Goal: Transaction & Acquisition: Book appointment/travel/reservation

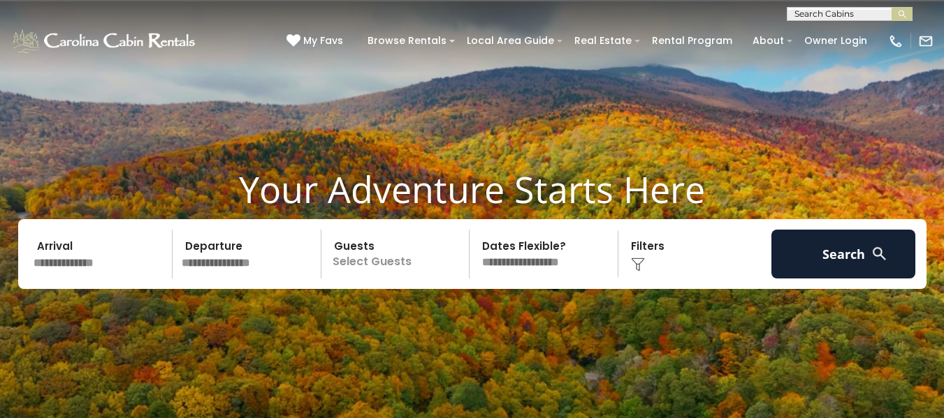
click at [66, 262] on input "text" at bounding box center [101, 254] width 145 height 49
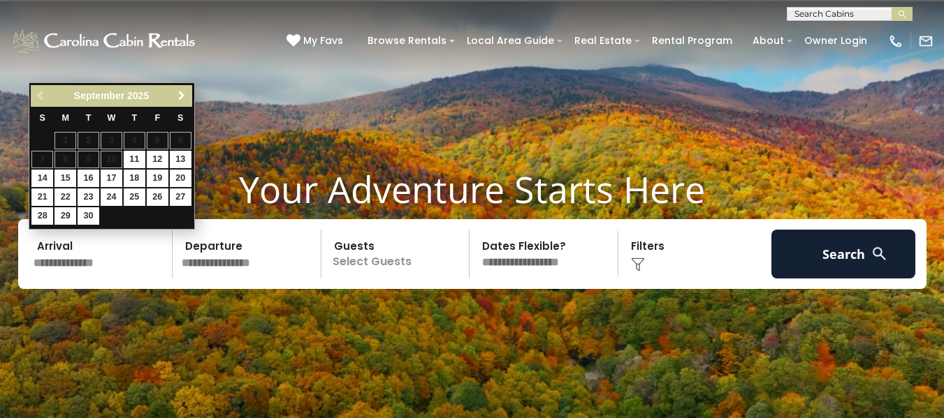
click at [184, 96] on span "Next" at bounding box center [181, 95] width 11 height 11
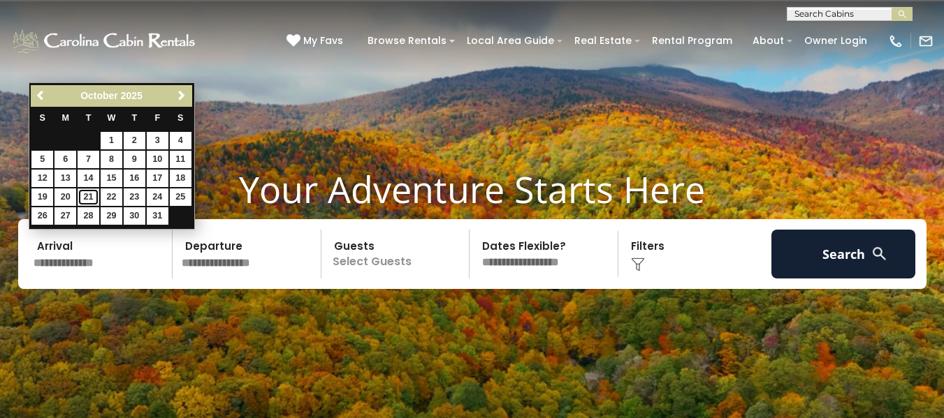
click at [82, 195] on link "21" at bounding box center [89, 197] width 22 height 17
type input "********"
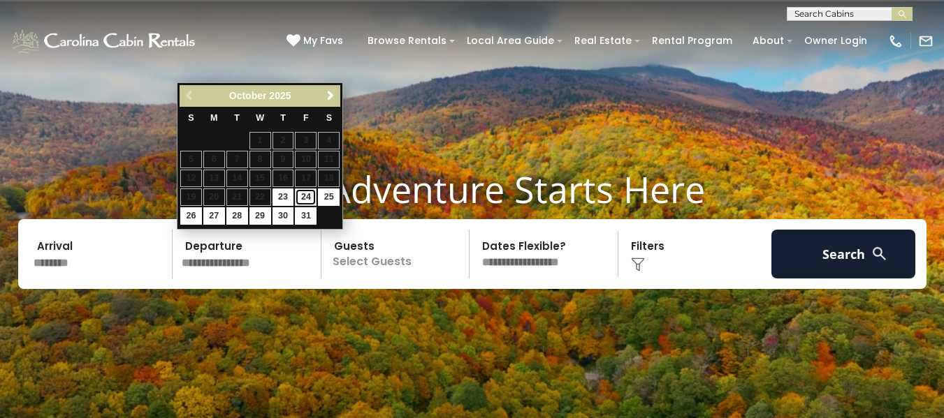
click at [310, 198] on link "24" at bounding box center [306, 197] width 22 height 17
type input "********"
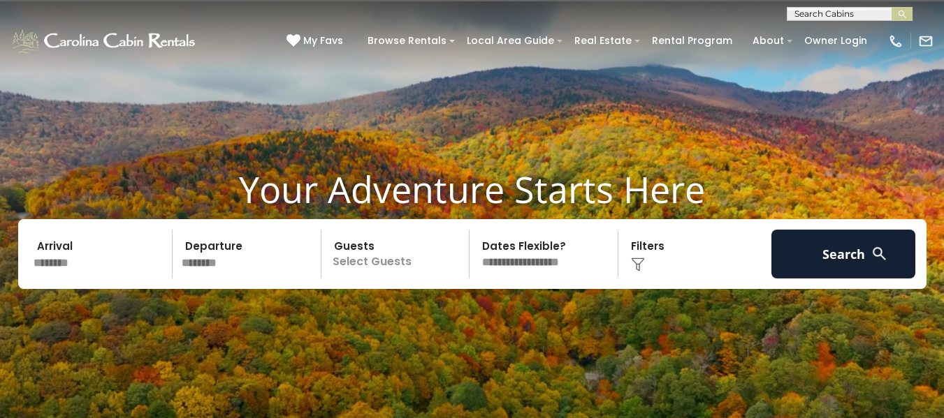
click at [358, 261] on p "Select Guests" at bounding box center [397, 254] width 144 height 49
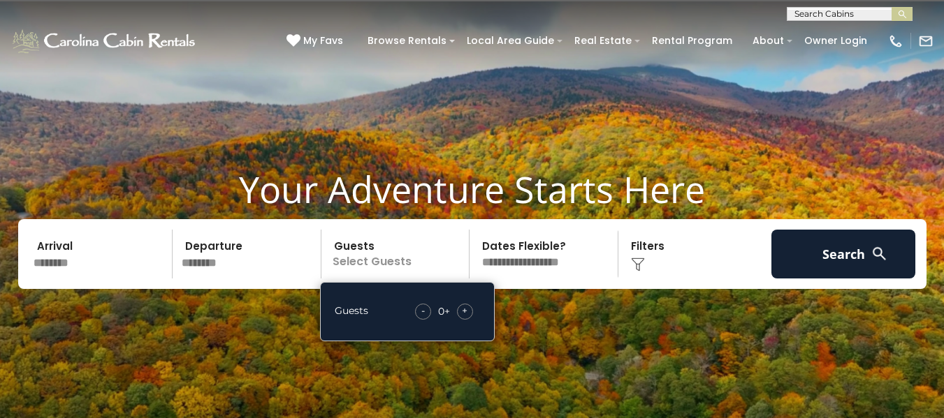
click at [468, 308] on div "+" at bounding box center [465, 312] width 16 height 16
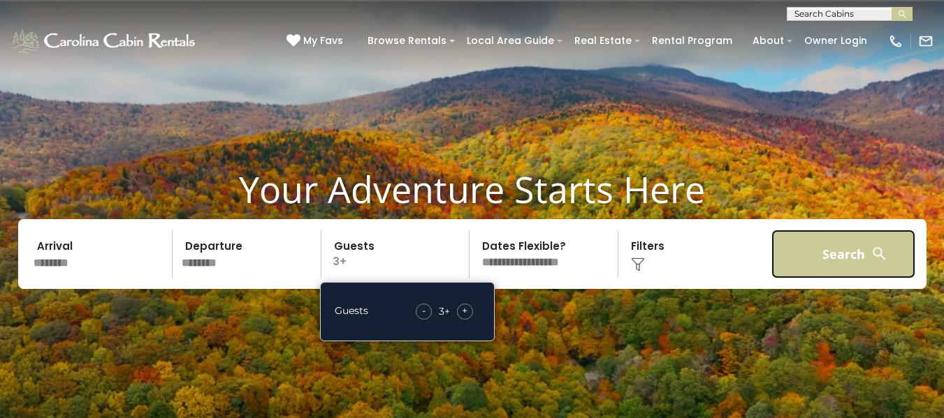
click at [852, 249] on button "Search" at bounding box center [843, 254] width 145 height 49
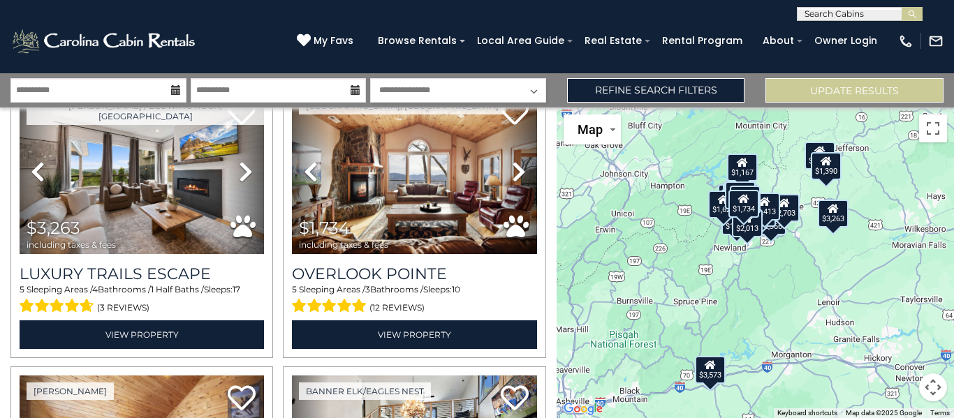
scroll to position [62, 0]
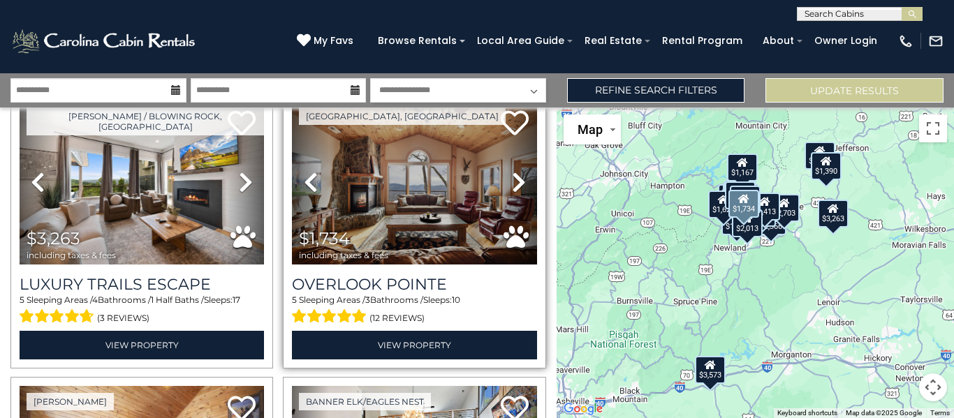
click at [504, 180] on link "Next" at bounding box center [518, 183] width 37 height 164
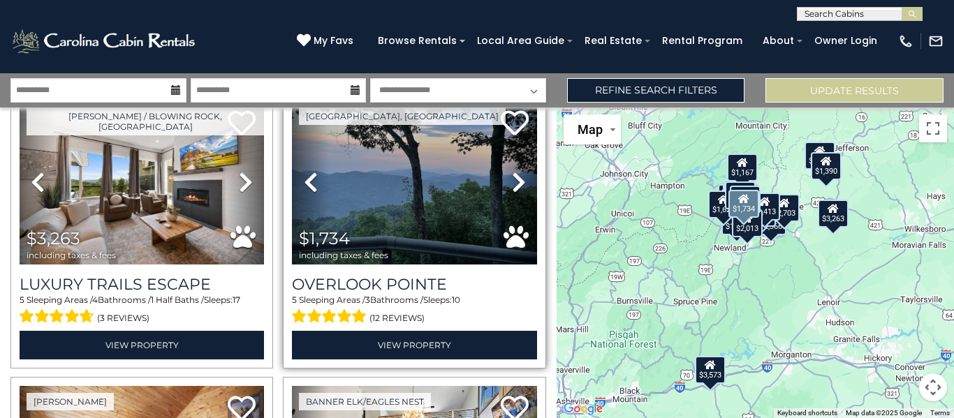
click at [504, 180] on link "Next" at bounding box center [518, 183] width 37 height 164
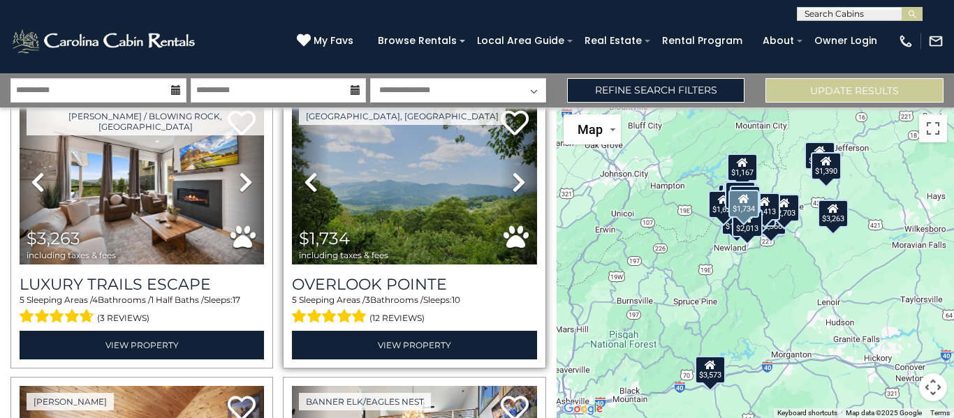
click at [504, 180] on link "Next" at bounding box center [518, 183] width 37 height 164
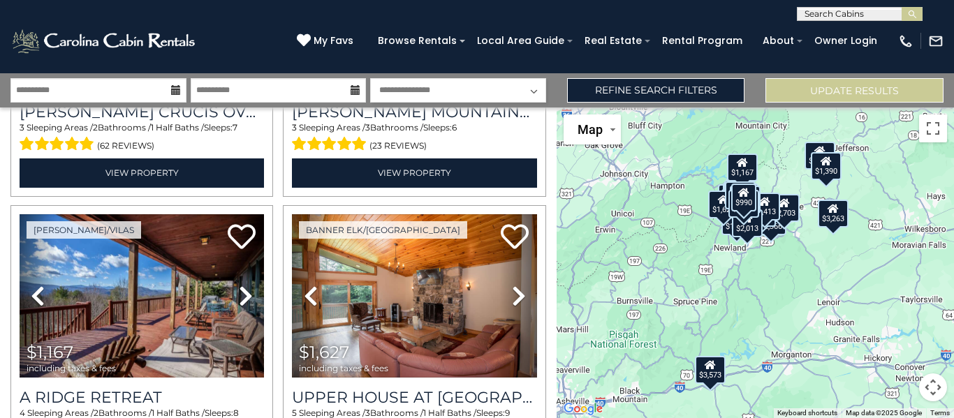
scroll to position [3419, 0]
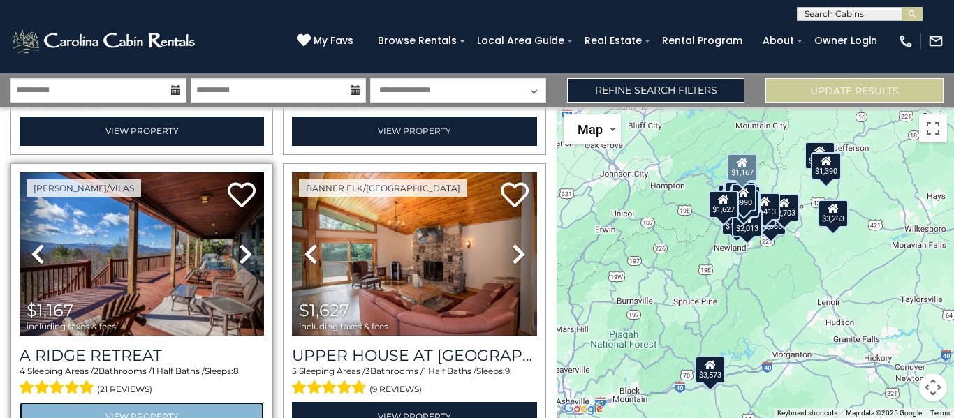
click at [134, 402] on link "View Property" at bounding box center [142, 416] width 244 height 29
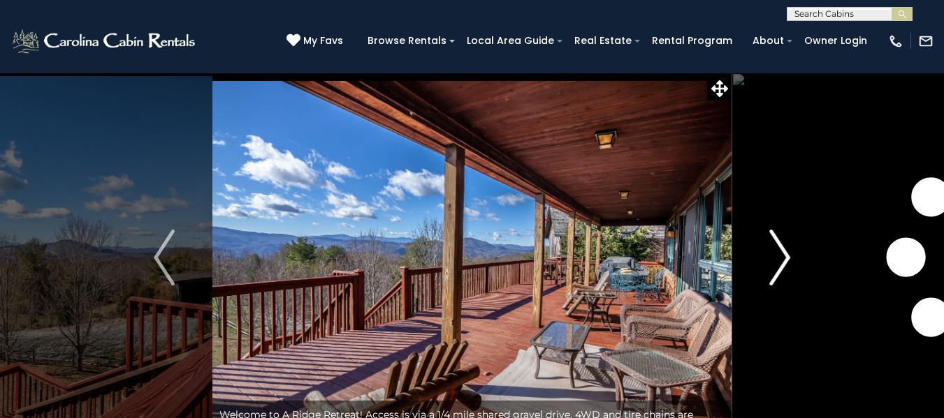
click at [782, 255] on img "Next" at bounding box center [779, 258] width 21 height 56
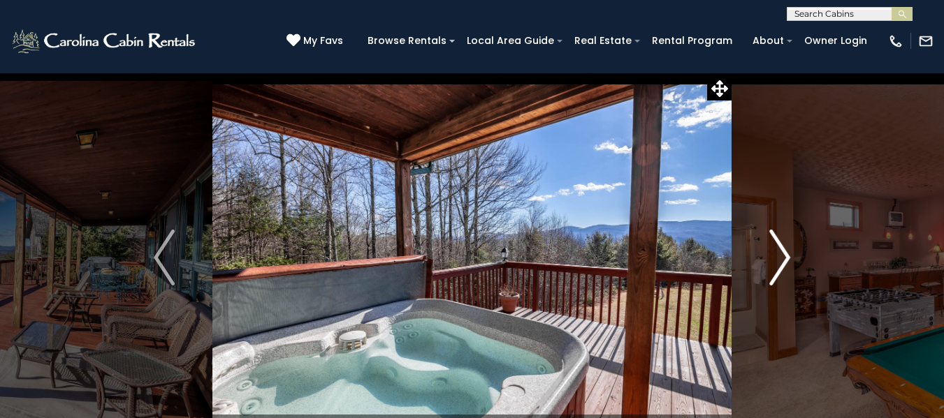
click at [782, 255] on img "Next" at bounding box center [779, 258] width 21 height 56
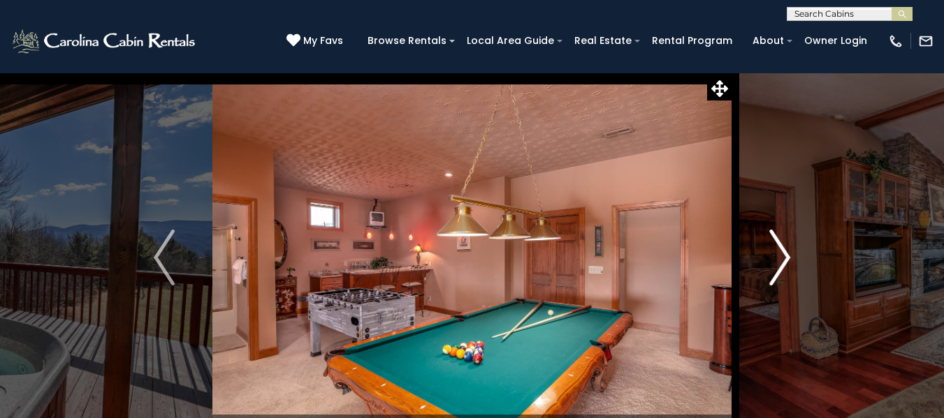
click at [782, 255] on img "Next" at bounding box center [779, 258] width 21 height 56
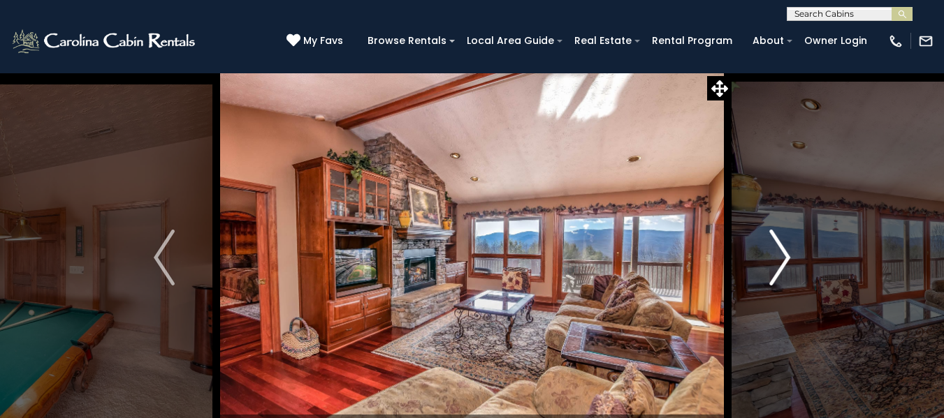
click at [786, 261] on img "Next" at bounding box center [779, 258] width 21 height 56
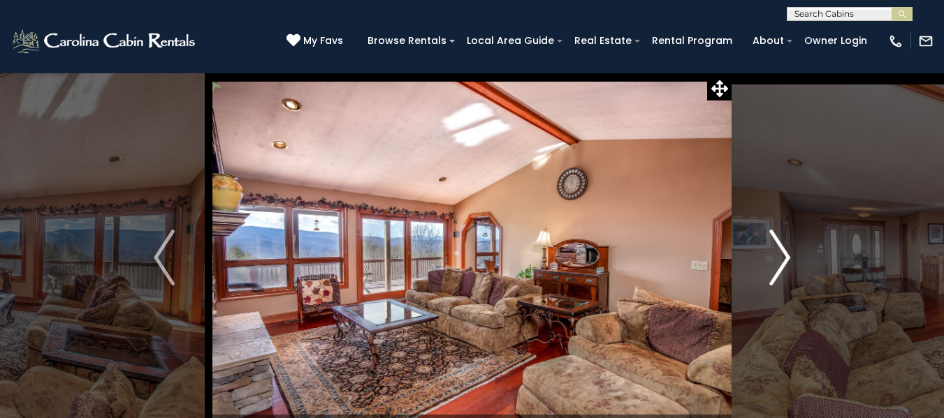
click at [786, 261] on img "Next" at bounding box center [779, 258] width 21 height 56
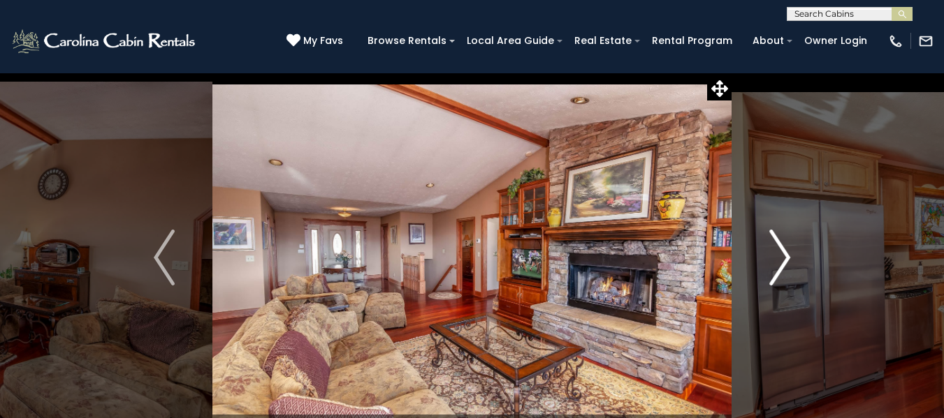
click at [786, 261] on img "Next" at bounding box center [779, 258] width 21 height 56
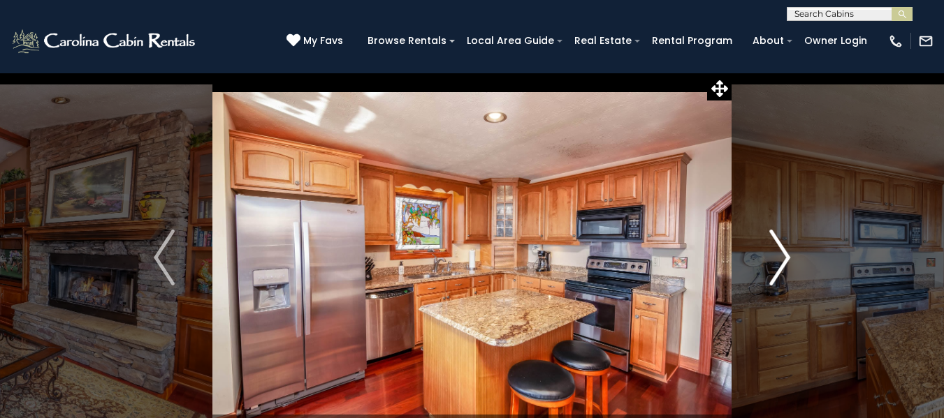
click at [786, 261] on img "Next" at bounding box center [779, 258] width 21 height 56
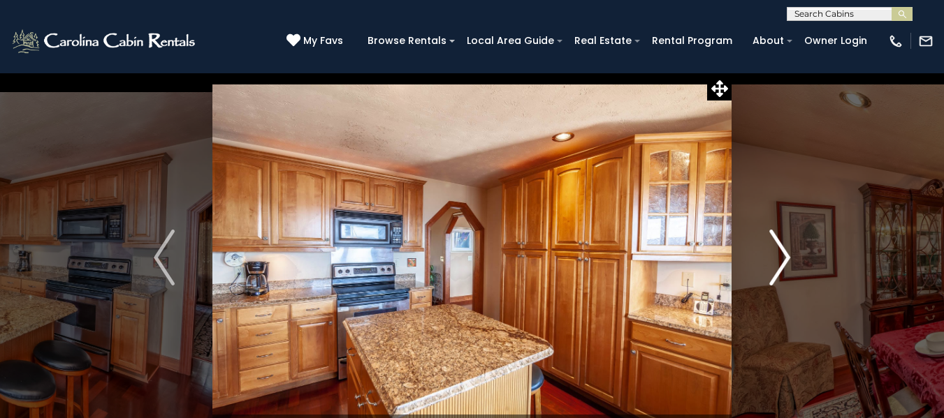
click at [786, 261] on img "Next" at bounding box center [779, 258] width 21 height 56
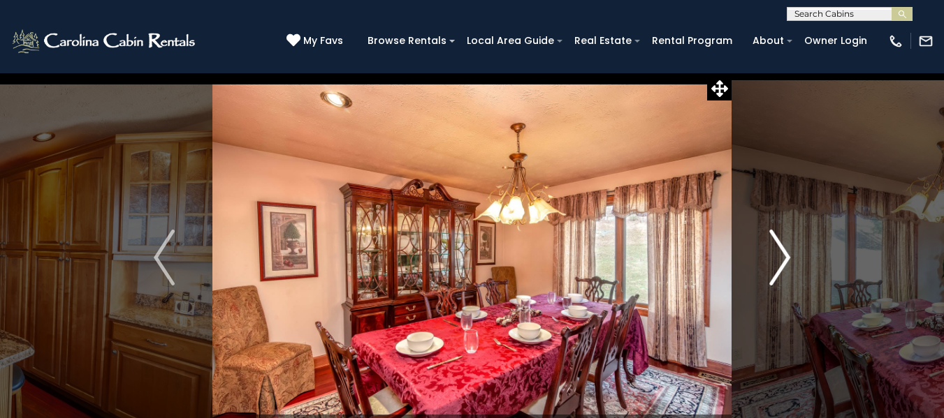
click at [786, 261] on img "Next" at bounding box center [779, 258] width 21 height 56
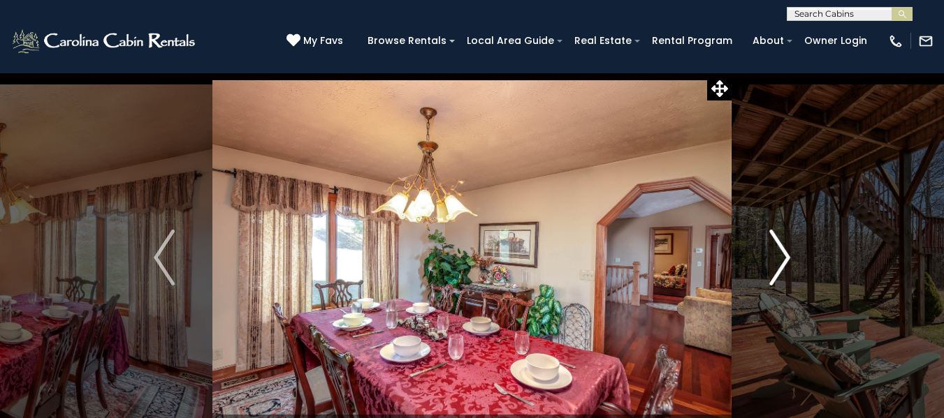
click at [786, 261] on img "Next" at bounding box center [779, 258] width 21 height 56
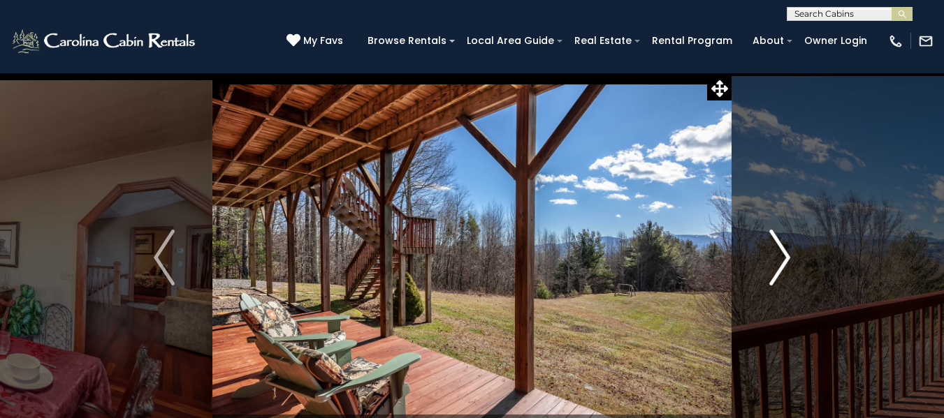
click at [782, 256] on img "Next" at bounding box center [779, 258] width 21 height 56
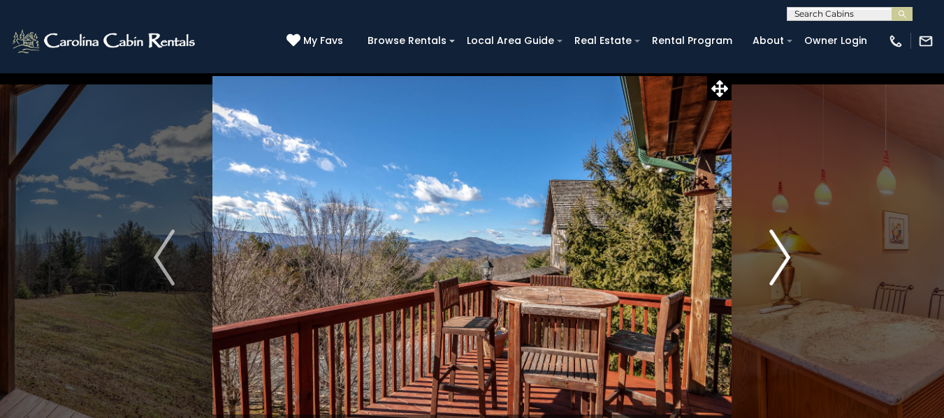
click at [782, 256] on img "Next" at bounding box center [779, 258] width 21 height 56
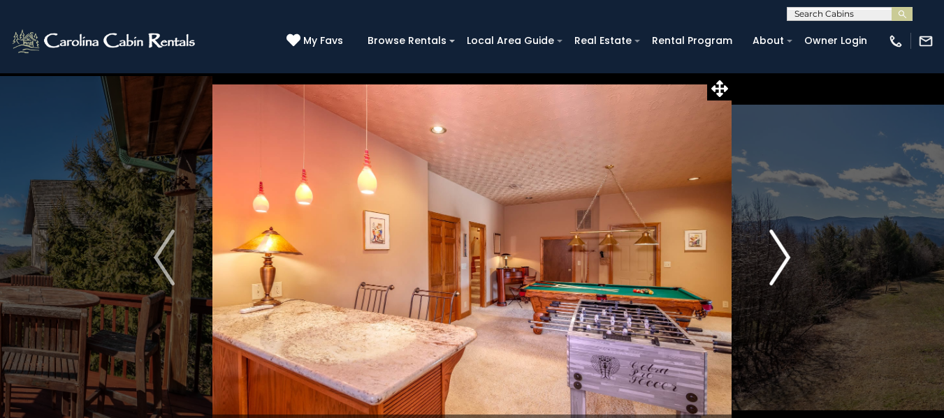
click at [782, 256] on img "Next" at bounding box center [779, 258] width 21 height 56
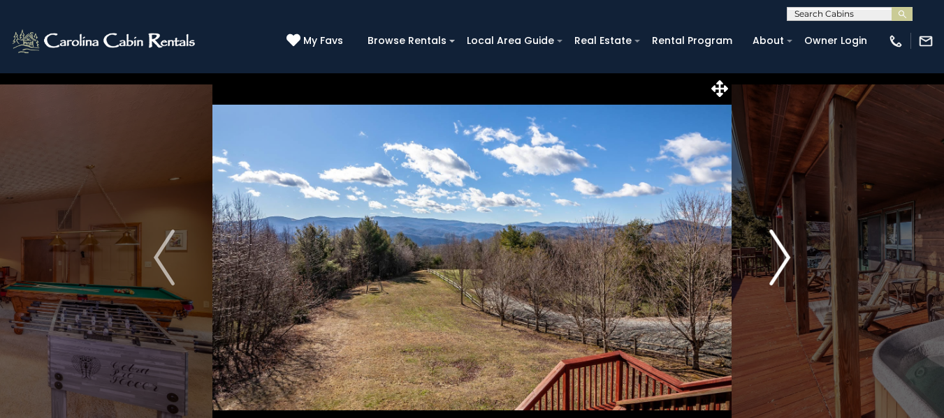
click at [782, 256] on img "Next" at bounding box center [779, 258] width 21 height 56
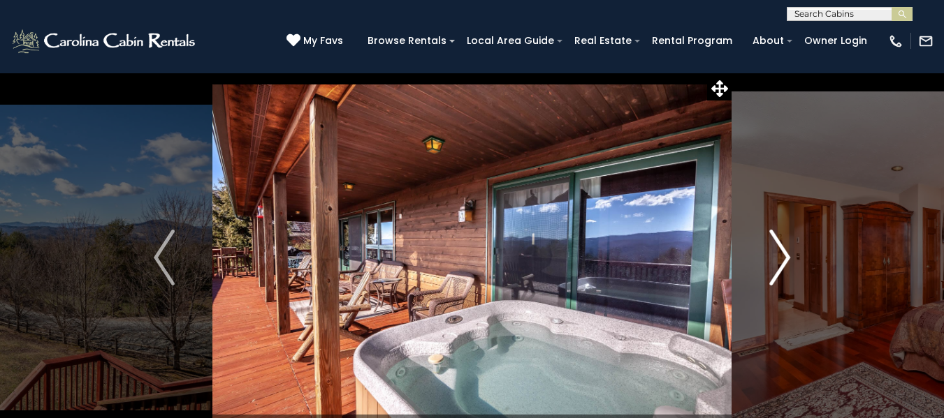
click at [782, 256] on img "Next" at bounding box center [779, 258] width 21 height 56
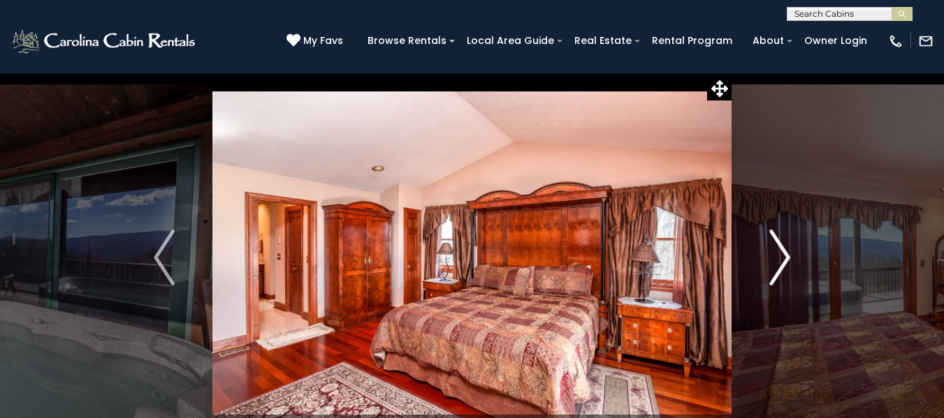
click at [782, 256] on img "Next" at bounding box center [779, 258] width 21 height 56
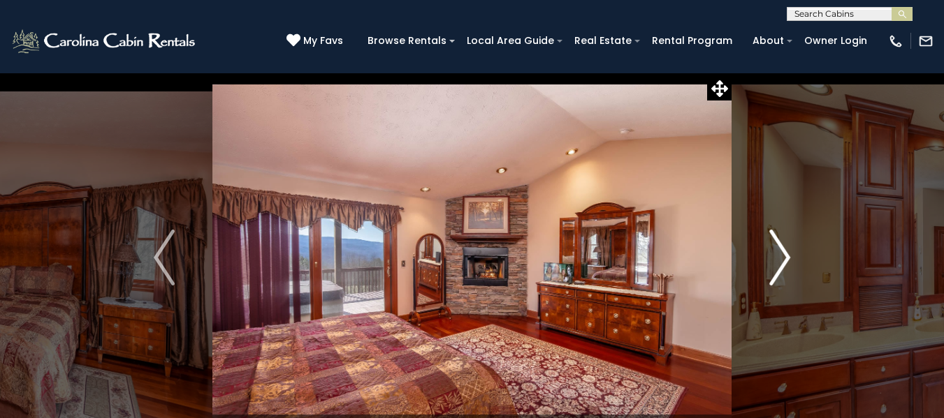
click at [782, 256] on img "Next" at bounding box center [779, 258] width 21 height 56
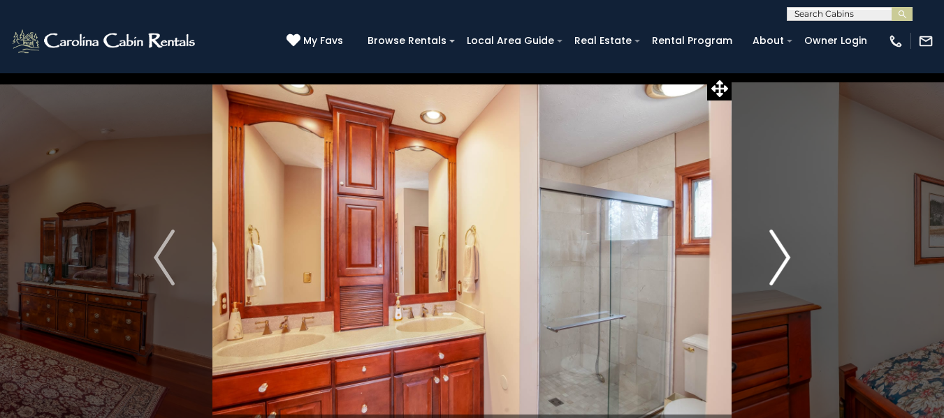
click at [782, 256] on img "Next" at bounding box center [779, 258] width 21 height 56
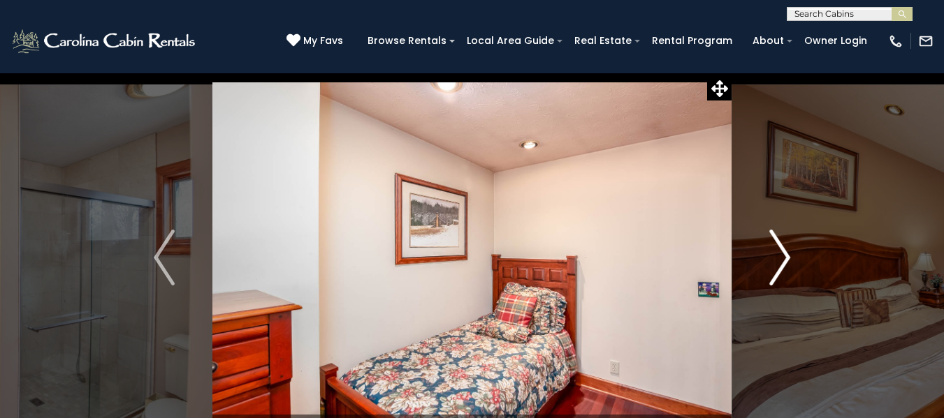
click at [782, 256] on img "Next" at bounding box center [779, 258] width 21 height 56
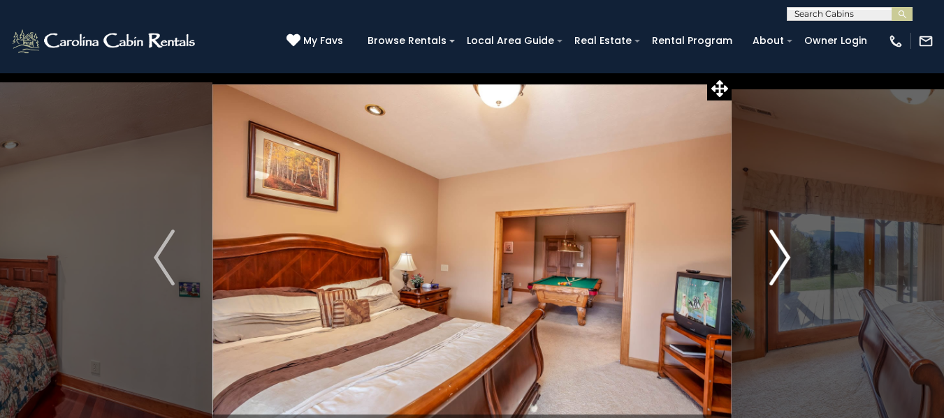
click at [782, 256] on img "Next" at bounding box center [779, 258] width 21 height 56
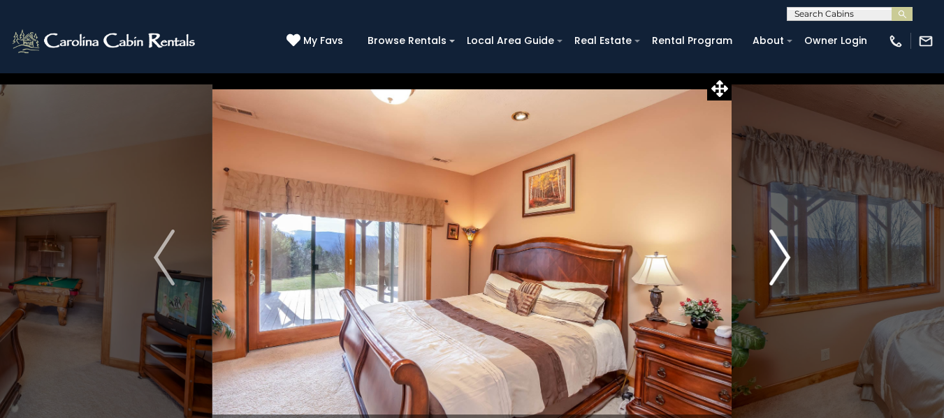
click at [782, 256] on img "Next" at bounding box center [779, 258] width 21 height 56
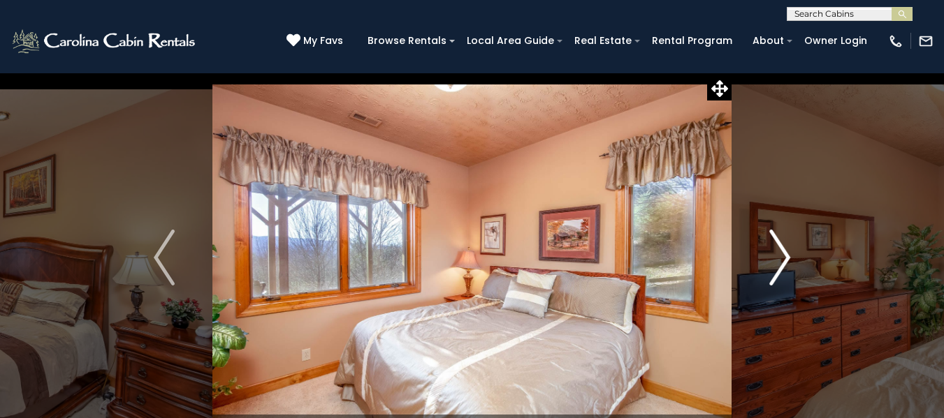
click at [782, 256] on img "Next" at bounding box center [779, 258] width 21 height 56
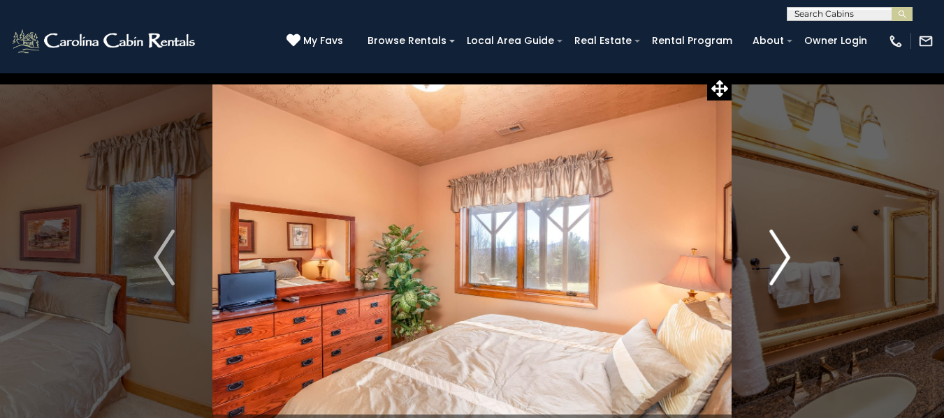
click at [782, 256] on img "Next" at bounding box center [779, 258] width 21 height 56
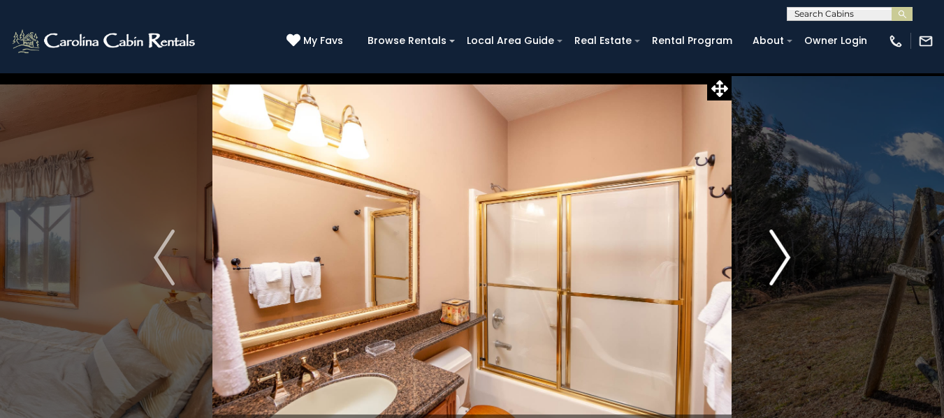
click at [782, 256] on img "Next" at bounding box center [779, 258] width 21 height 56
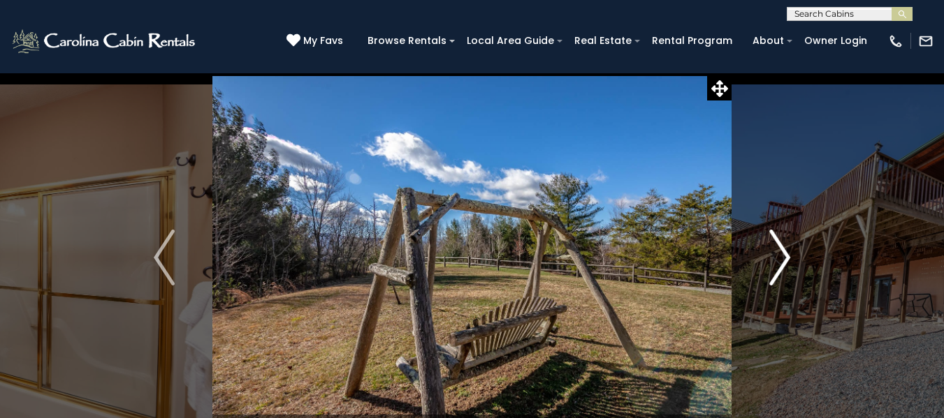
click at [782, 256] on img "Next" at bounding box center [779, 258] width 21 height 56
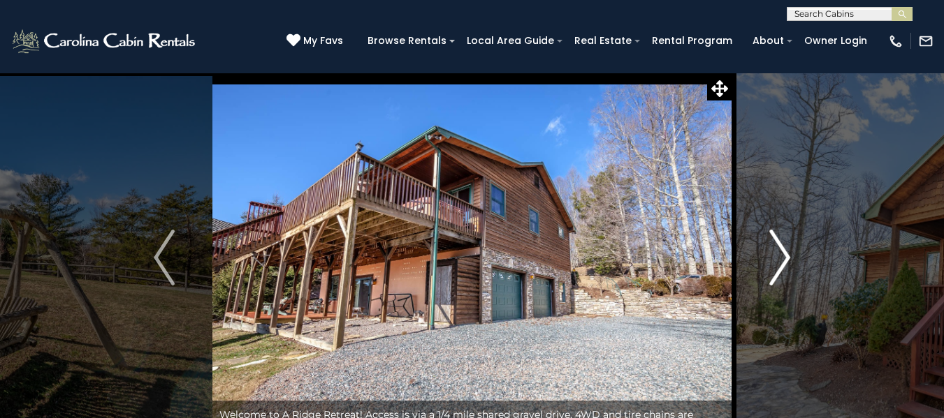
click at [782, 256] on img "Next" at bounding box center [779, 258] width 21 height 56
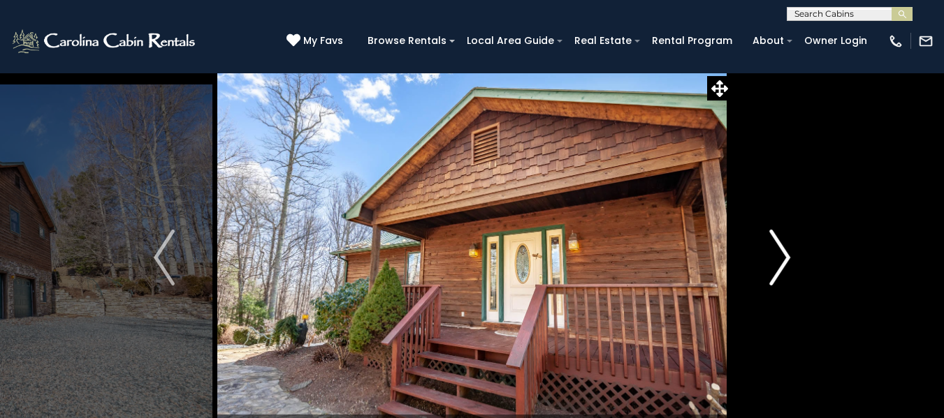
click at [782, 256] on img "Next" at bounding box center [779, 258] width 21 height 56
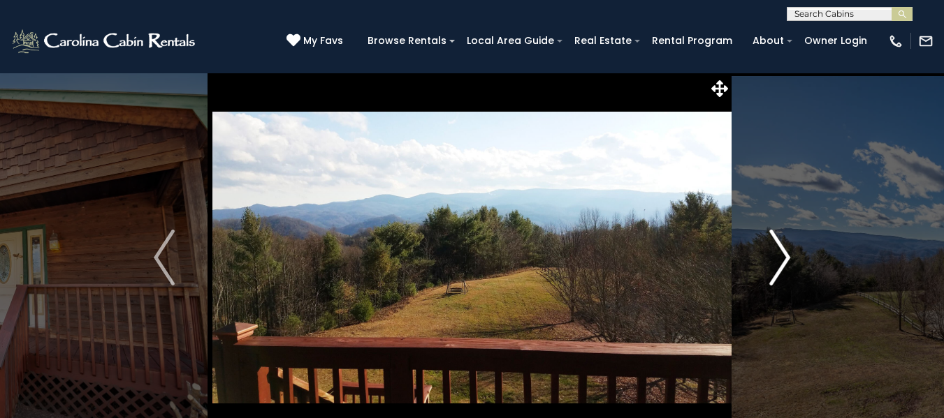
click at [782, 256] on img "Next" at bounding box center [779, 258] width 21 height 56
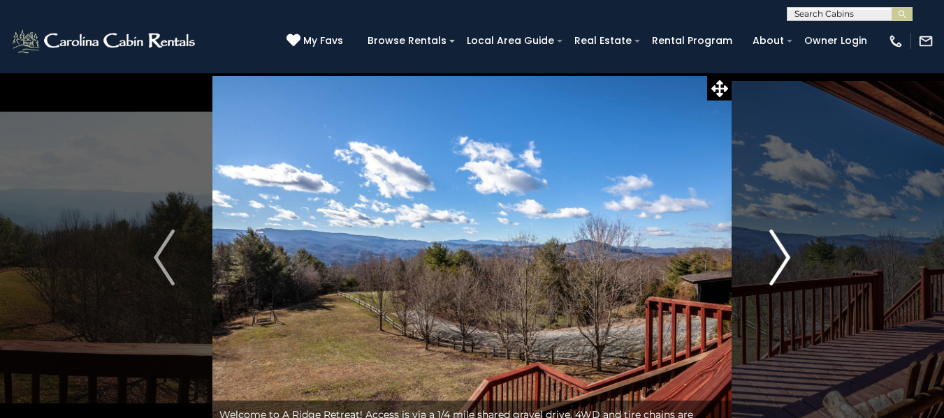
click at [782, 256] on img "Next" at bounding box center [779, 258] width 21 height 56
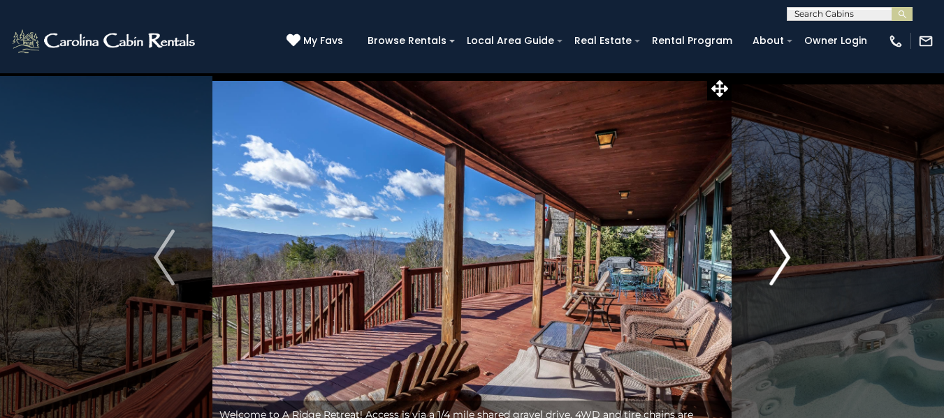
click at [785, 254] on img "Next" at bounding box center [779, 258] width 21 height 56
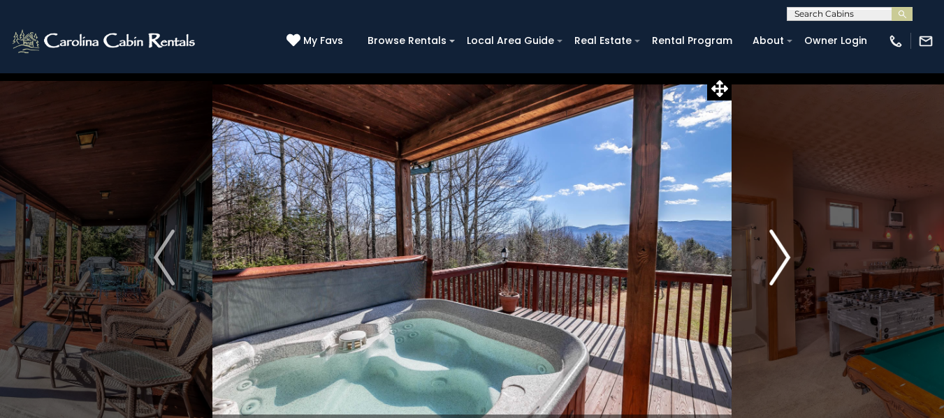
click at [785, 254] on img "Next" at bounding box center [779, 258] width 21 height 56
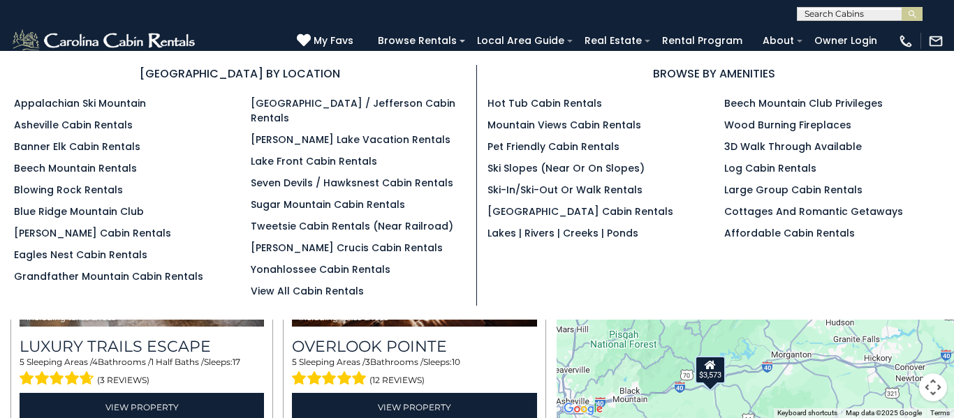
click at [948, 203] on div "Beech Mountain Club Privileges Wood Burning Fireplaces 3D Walk Through Availabl…" at bounding box center [832, 172] width 237 height 152
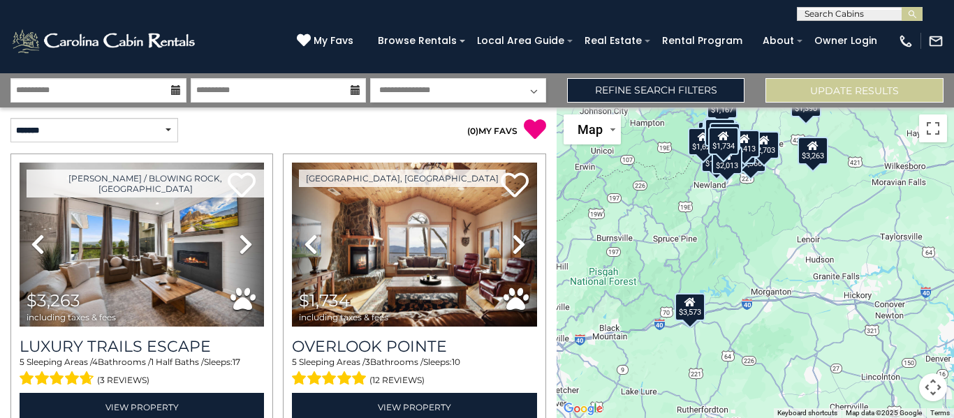
drag, startPoint x: 785, startPoint y: 309, endPoint x: 761, endPoint y: 235, distance: 78.0
click at [761, 235] on div "$3,263 $1,734 $3,573 $2,319 $2,625 $1,880 $1,947 $2,133 $1,875 $1,169 $768 $1,0…" at bounding box center [755, 263] width 397 height 311
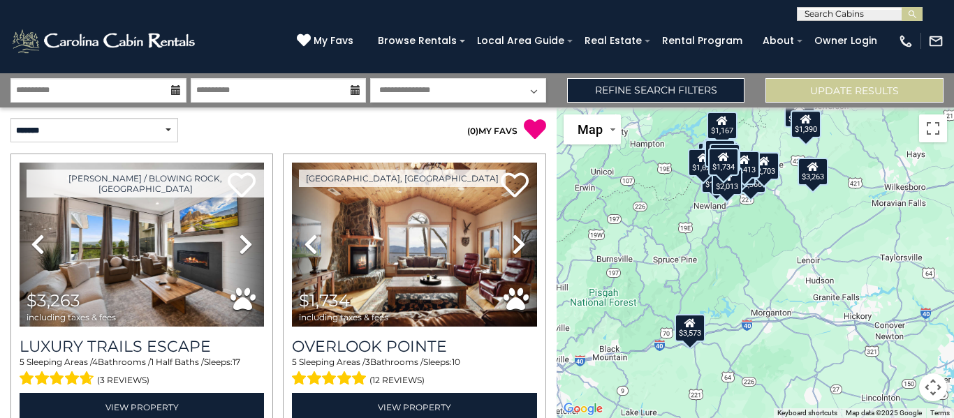
drag, startPoint x: 775, startPoint y: 196, endPoint x: 775, endPoint y: 219, distance: 23.0
click at [775, 219] on div "$3,263 $1,734 $3,573 $2,319 $2,625 $1,880 $1,947 $2,133 $1,875 $1,169 $768 $1,0…" at bounding box center [755, 263] width 397 height 311
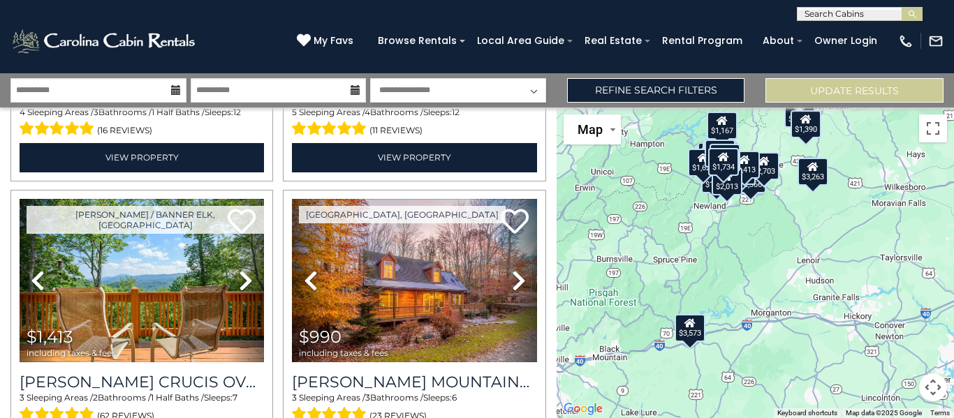
scroll to position [3117, 0]
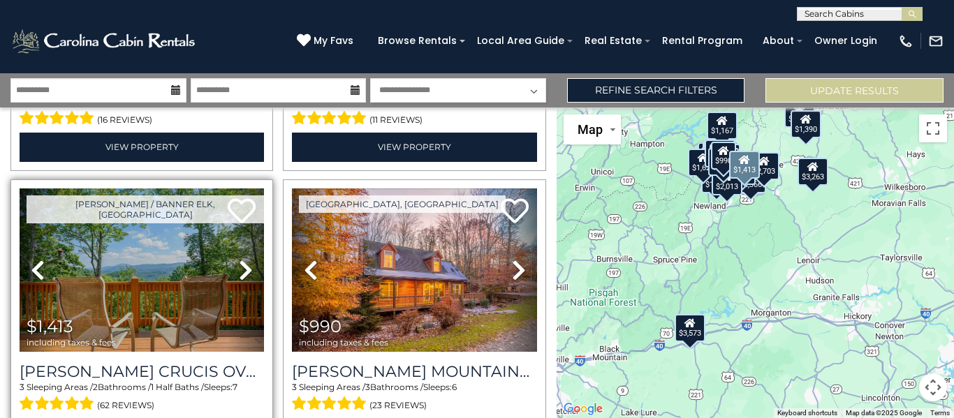
click at [239, 259] on icon at bounding box center [246, 270] width 14 height 22
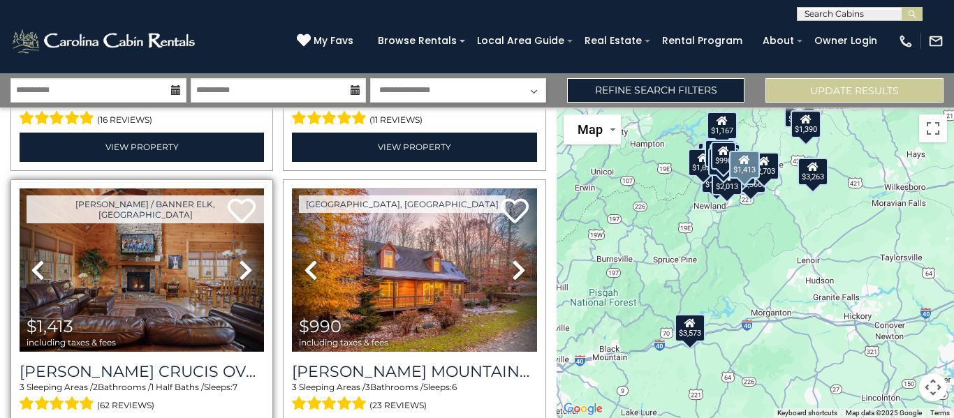
click at [239, 259] on icon at bounding box center [246, 270] width 14 height 22
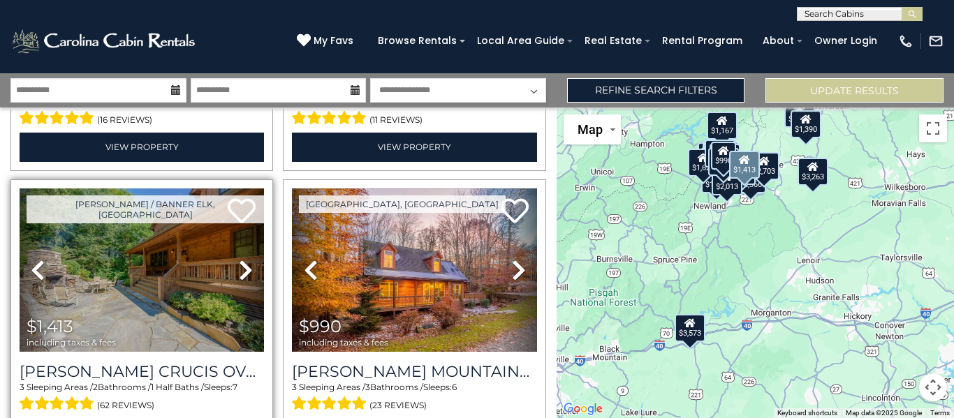
click at [239, 259] on icon at bounding box center [246, 270] width 14 height 22
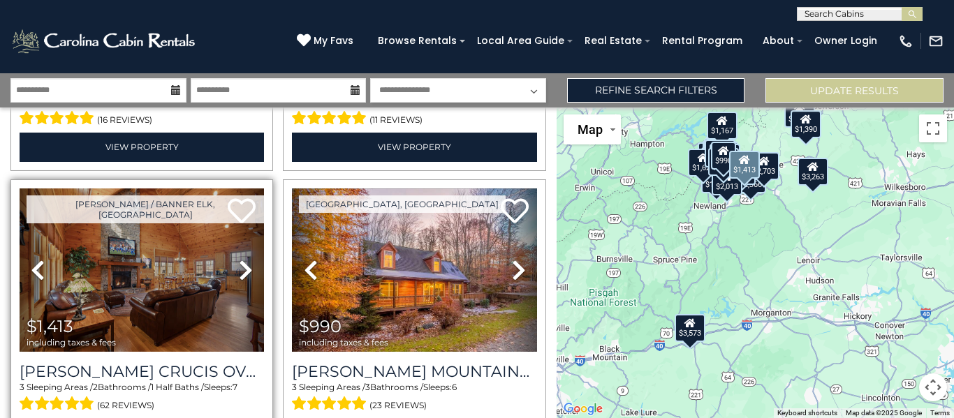
click at [239, 259] on icon at bounding box center [246, 270] width 14 height 22
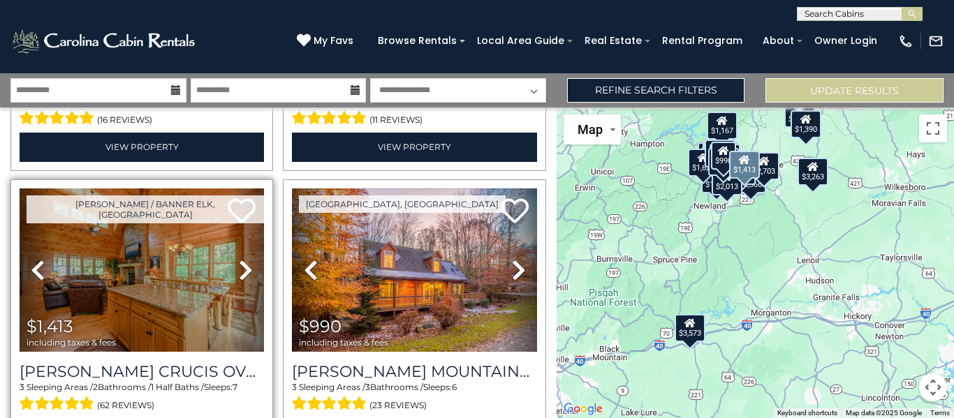
click at [241, 259] on icon at bounding box center [246, 270] width 14 height 22
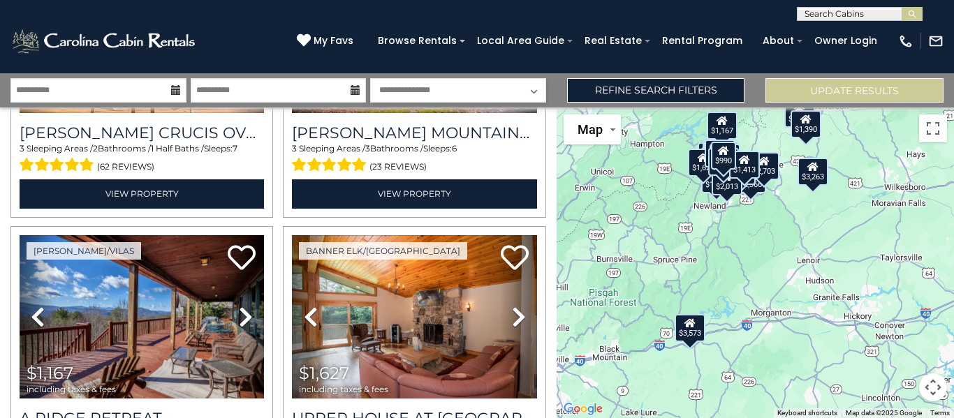
scroll to position [3377, 0]
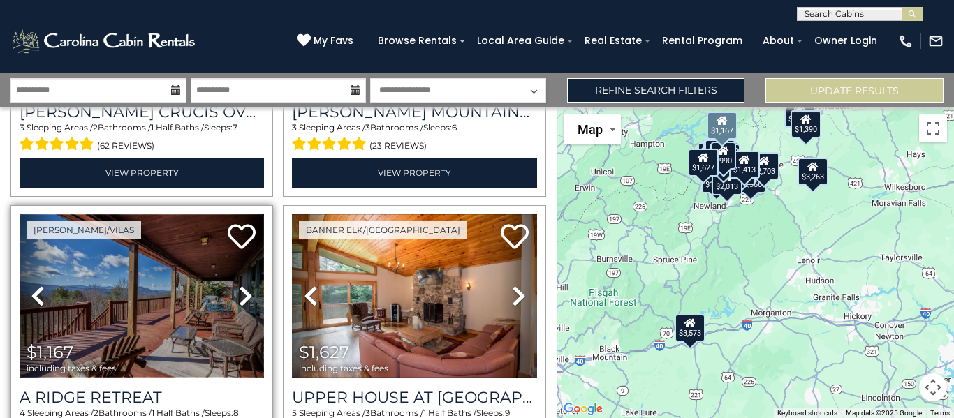
click at [189, 261] on img at bounding box center [142, 296] width 244 height 164
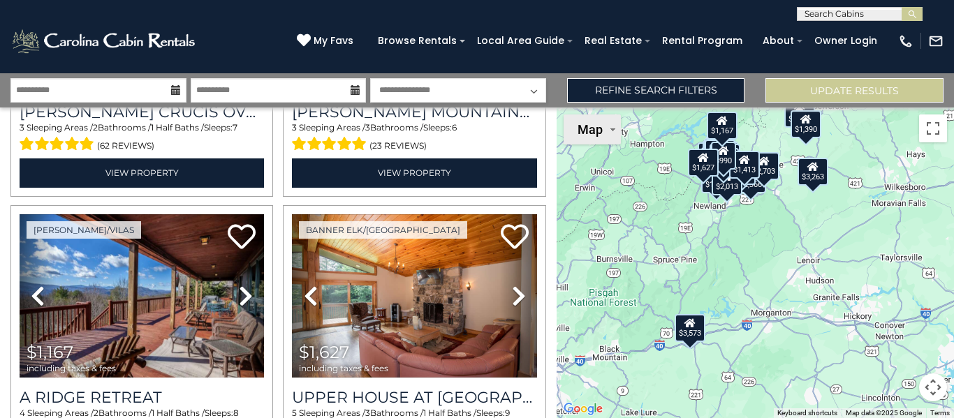
click at [610, 131] on img "Change map style" at bounding box center [612, 130] width 5 height 3
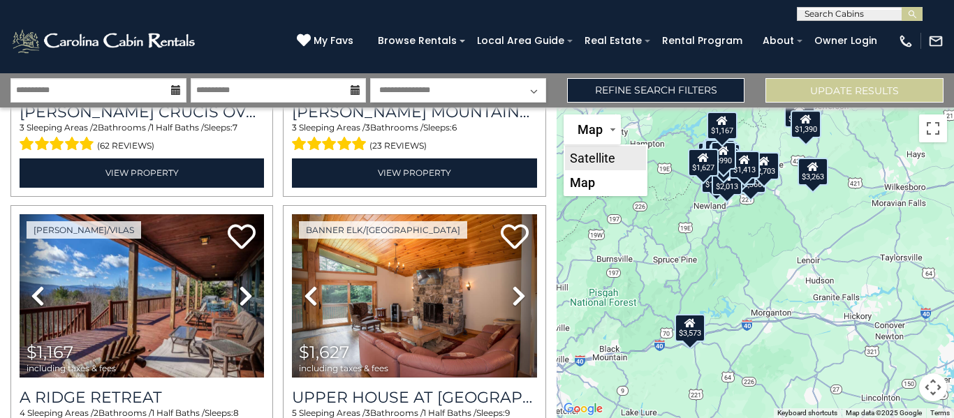
click at [601, 161] on li "Satellite" at bounding box center [605, 158] width 81 height 24
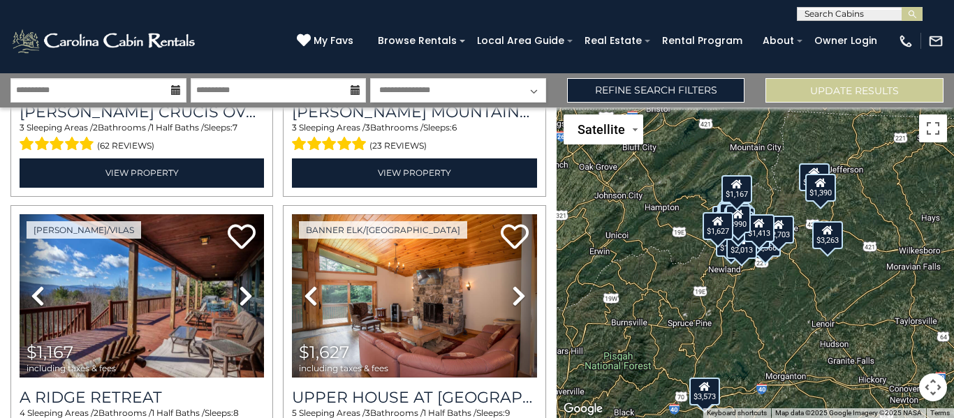
drag, startPoint x: 761, startPoint y: 230, endPoint x: 776, endPoint y: 295, distance: 66.6
click at [776, 295] on div "$3,263 $1,734 $3,573 $2,319 $2,625 $1,880 $1,947 $2,133 $1,875 $1,169 $768 $1,0…" at bounding box center [755, 263] width 397 height 311
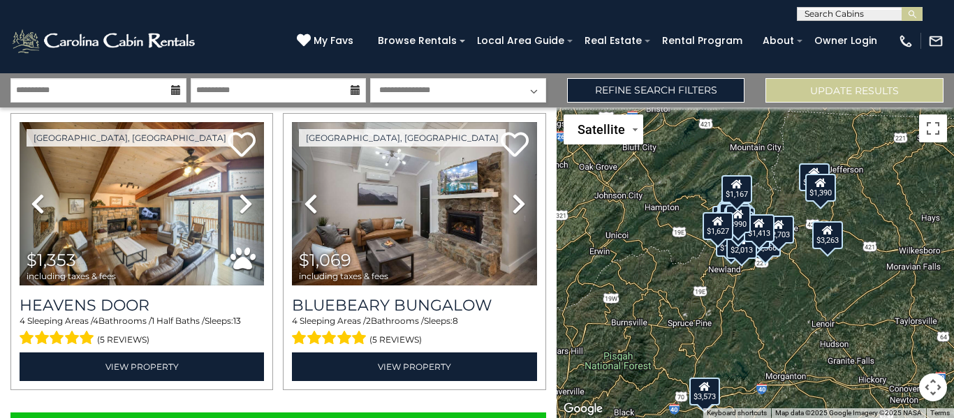
scroll to position [3978, 0]
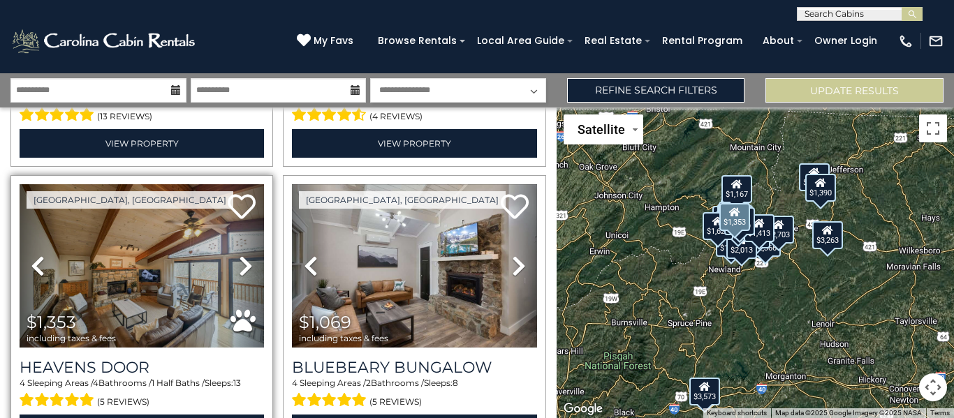
click at [247, 255] on icon at bounding box center [246, 266] width 14 height 22
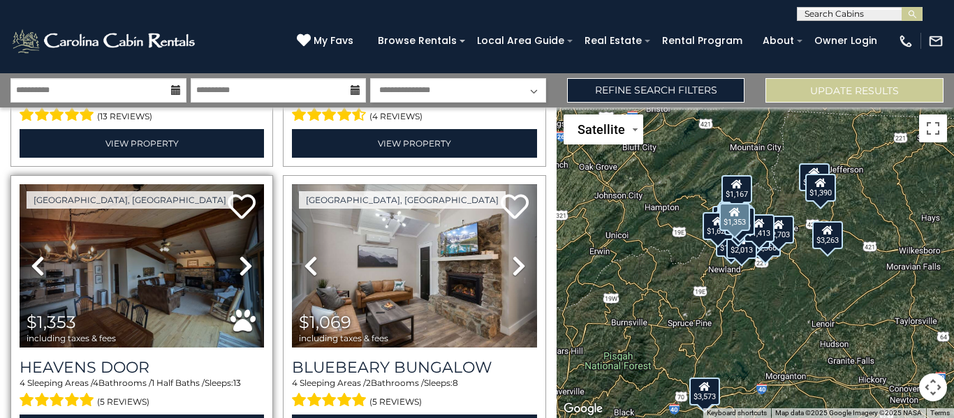
click at [241, 255] on icon at bounding box center [246, 266] width 14 height 22
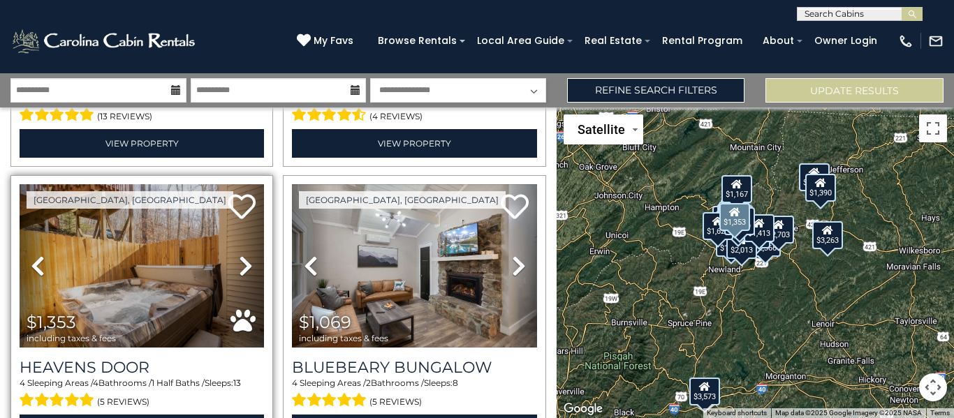
click at [241, 255] on icon at bounding box center [246, 266] width 14 height 22
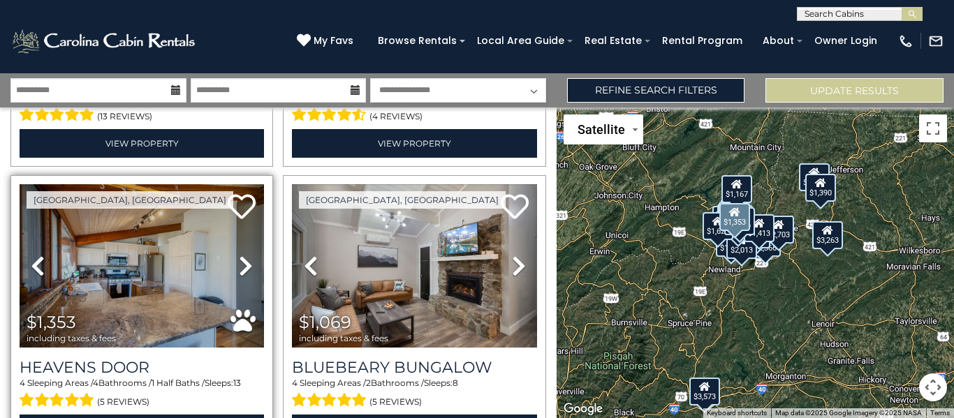
click at [241, 255] on icon at bounding box center [246, 266] width 14 height 22
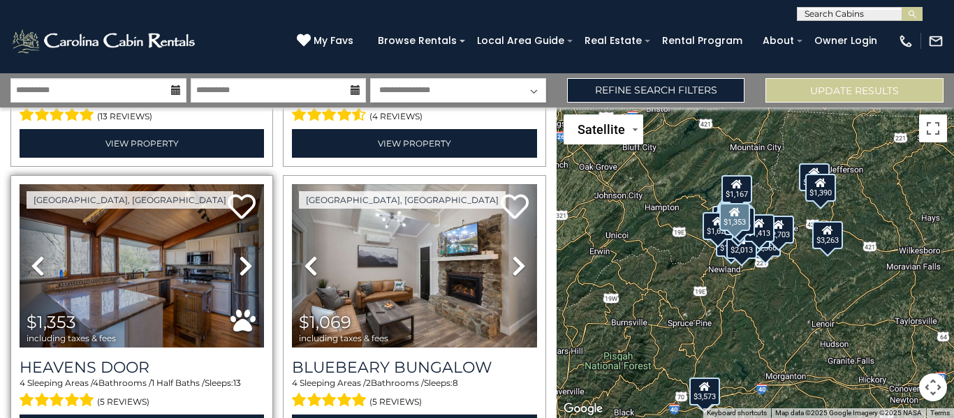
click at [241, 255] on icon at bounding box center [246, 266] width 14 height 22
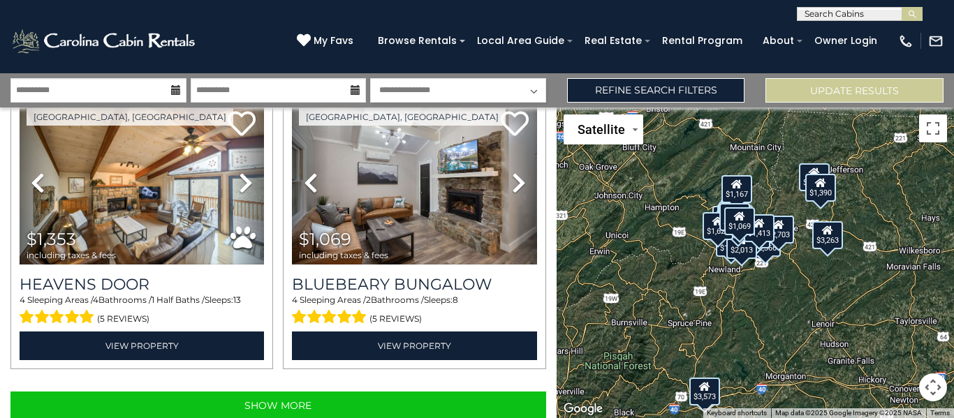
scroll to position [4063, 0]
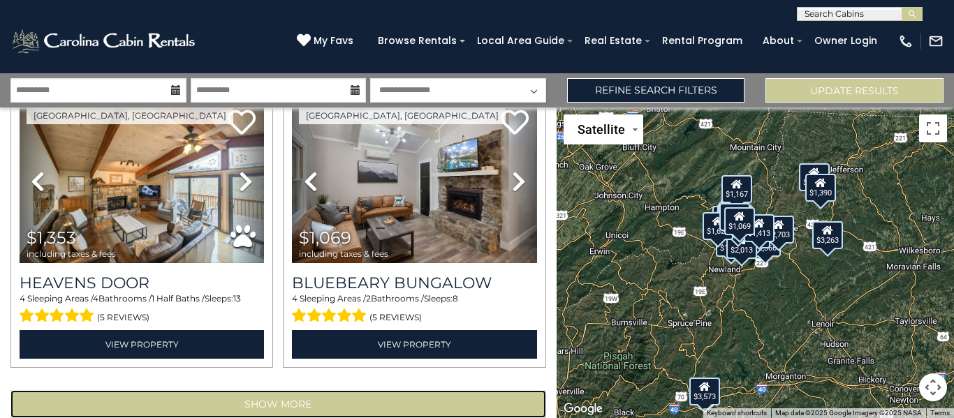
click at [261, 390] on button "Show More" at bounding box center [278, 404] width 536 height 28
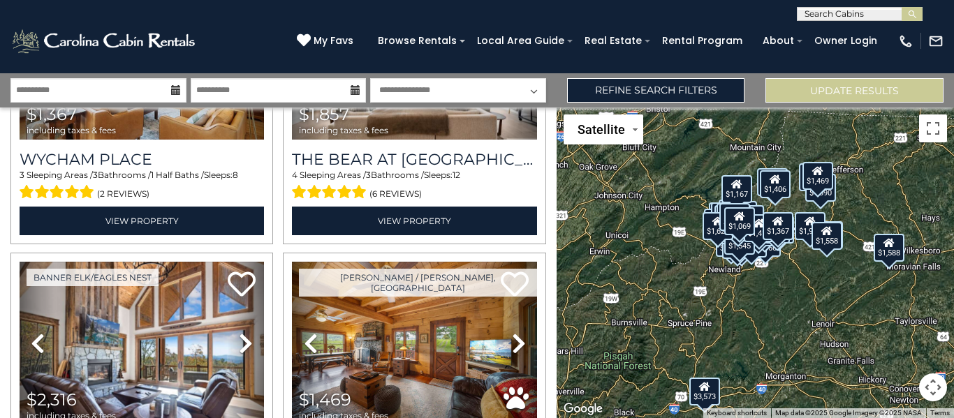
scroll to position [4513, 0]
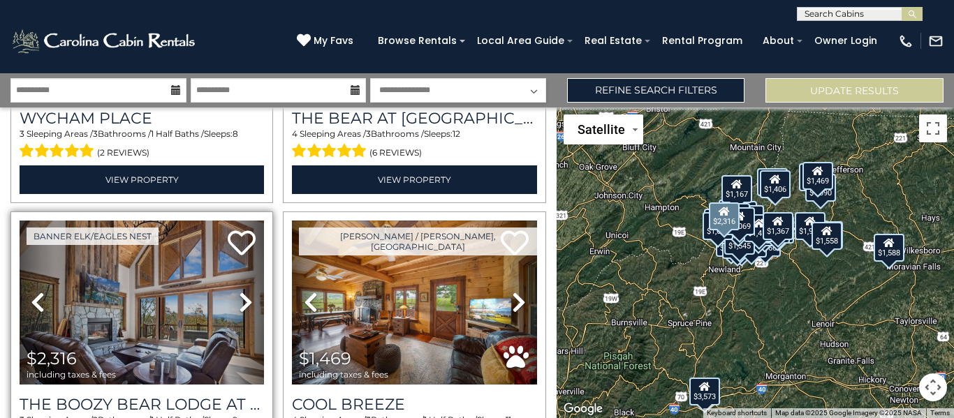
click at [241, 291] on icon at bounding box center [246, 302] width 14 height 22
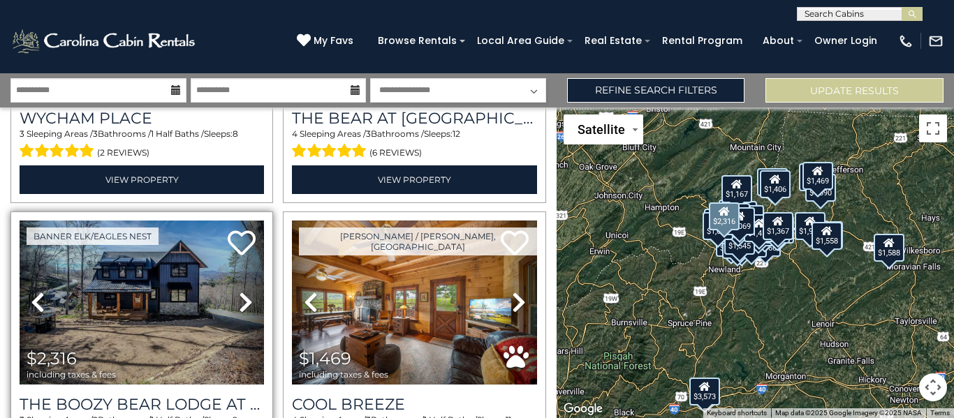
click at [241, 291] on icon at bounding box center [246, 302] width 14 height 22
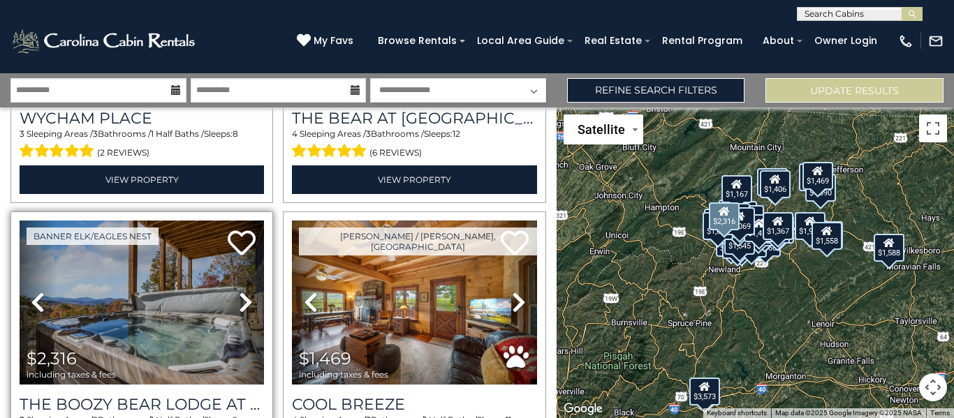
click at [241, 291] on icon at bounding box center [246, 302] width 14 height 22
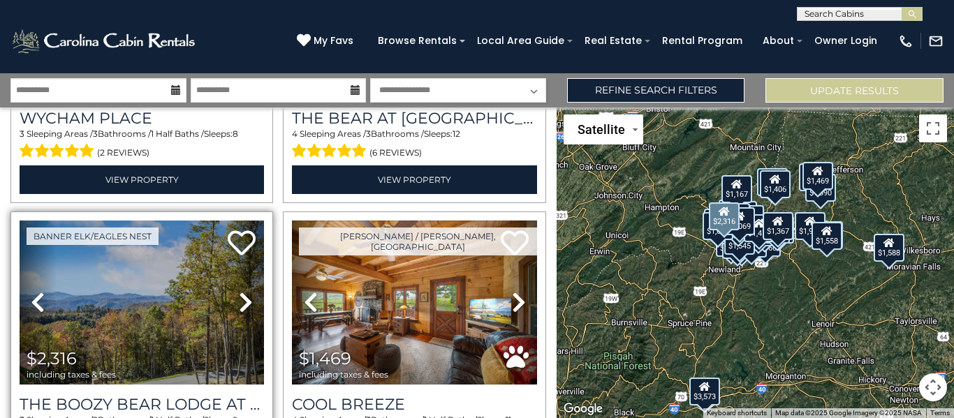
click at [241, 291] on icon at bounding box center [246, 302] width 14 height 22
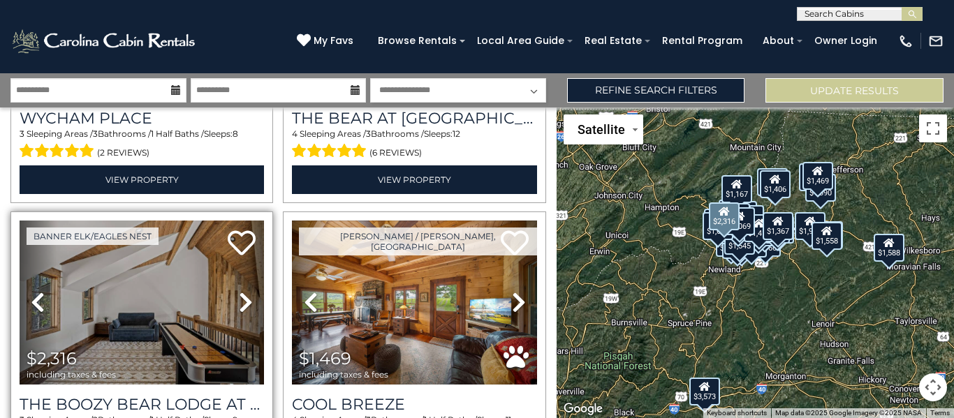
click at [241, 291] on icon at bounding box center [246, 302] width 14 height 22
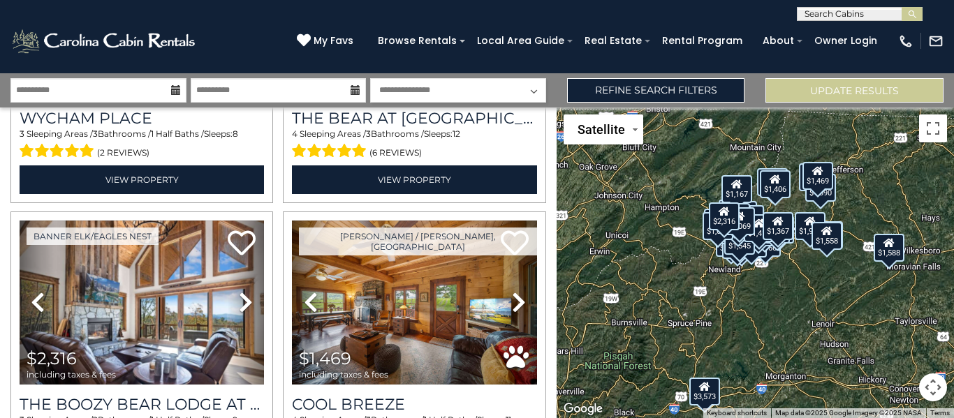
scroll to position [4555, 0]
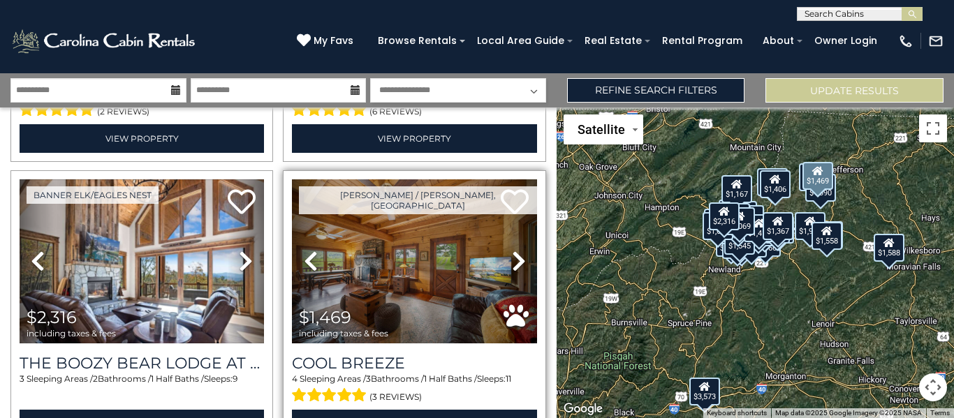
click at [512, 250] on icon at bounding box center [519, 261] width 14 height 22
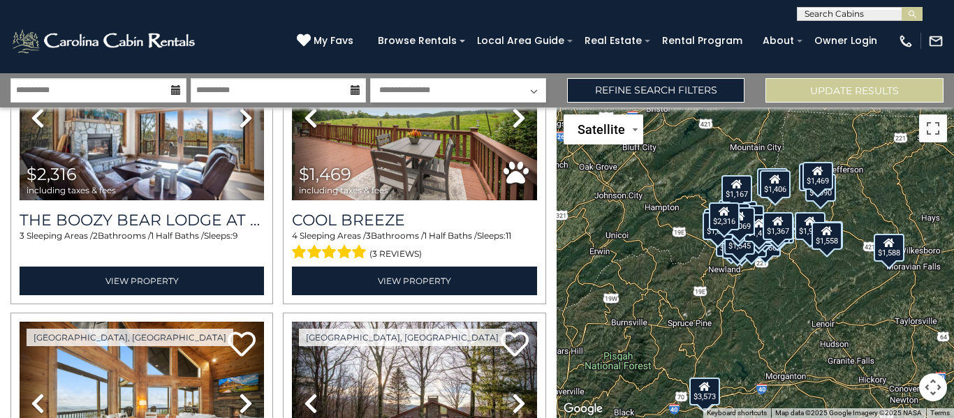
scroll to position [4780, 0]
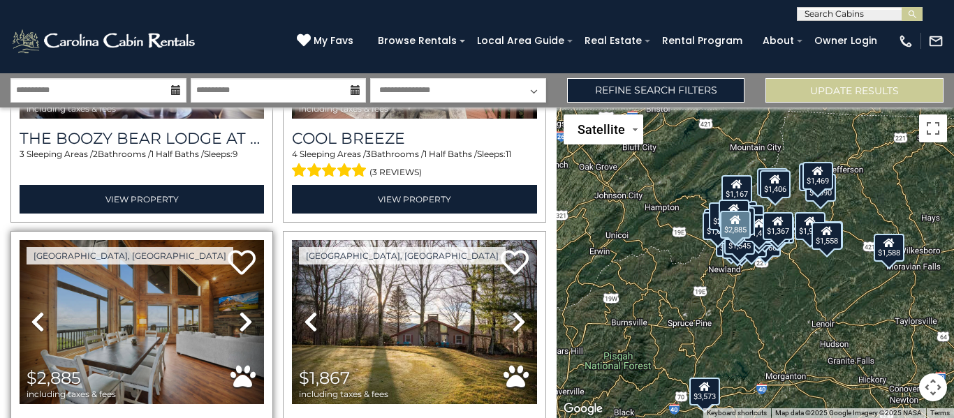
click at [239, 311] on icon at bounding box center [246, 322] width 14 height 22
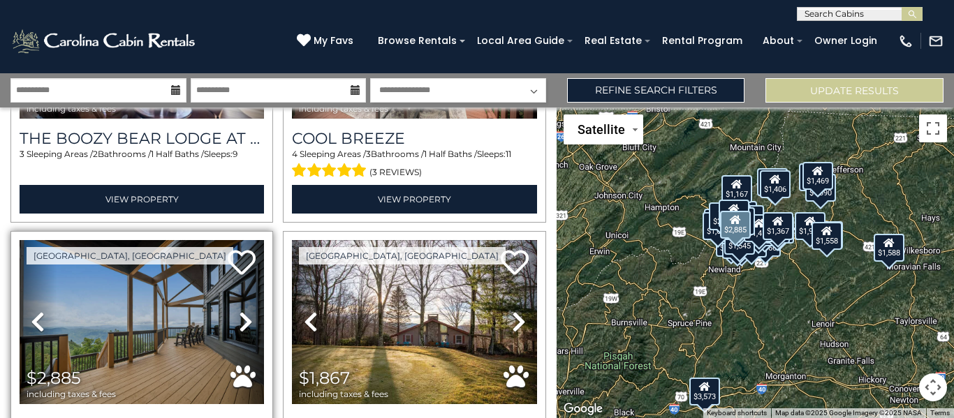
click at [239, 311] on icon at bounding box center [246, 322] width 14 height 22
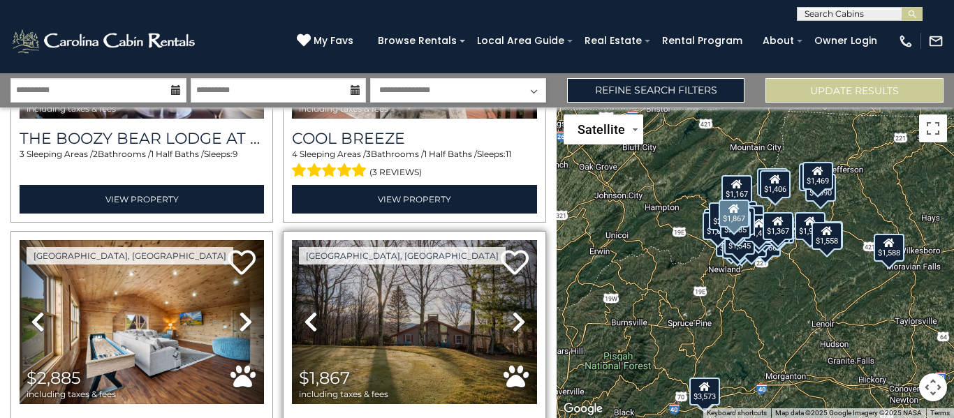
click at [512, 311] on icon at bounding box center [519, 322] width 14 height 22
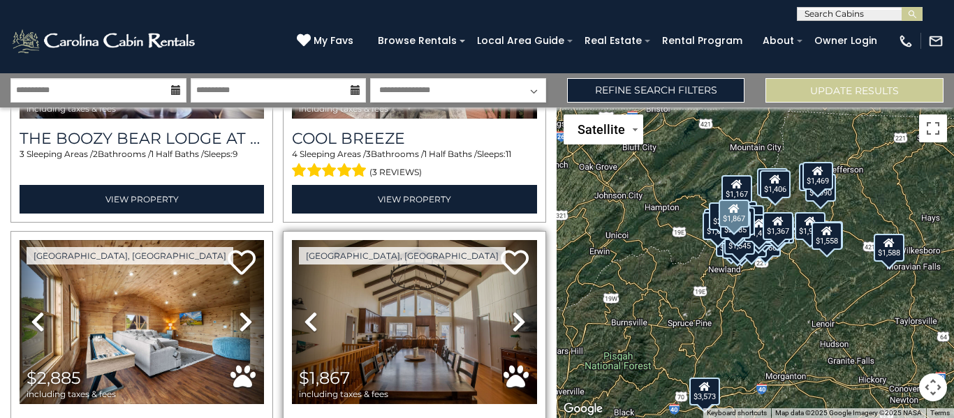
click at [512, 311] on icon at bounding box center [519, 322] width 14 height 22
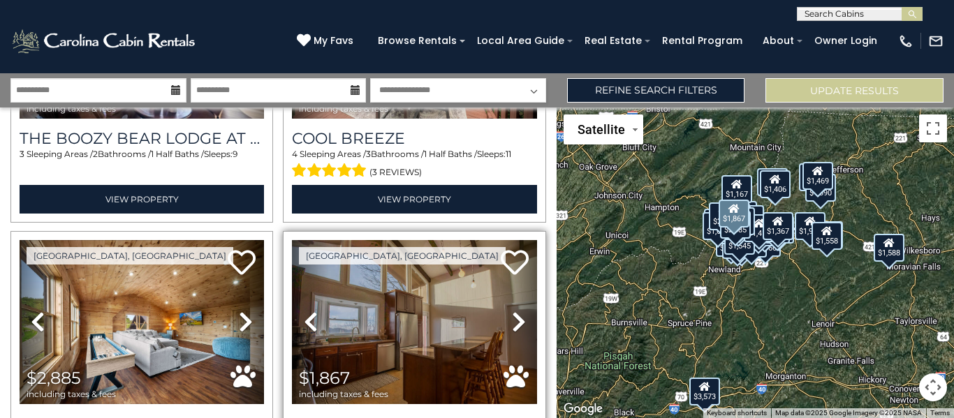
click at [512, 311] on icon at bounding box center [519, 322] width 14 height 22
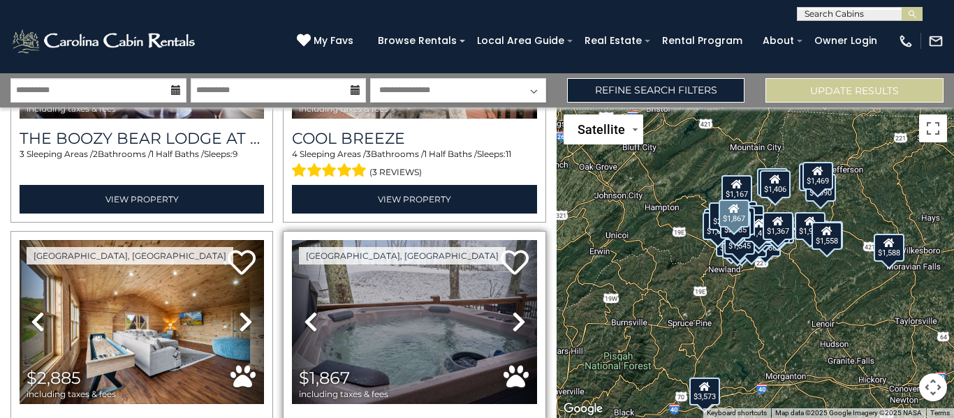
click at [512, 311] on icon at bounding box center [519, 322] width 14 height 22
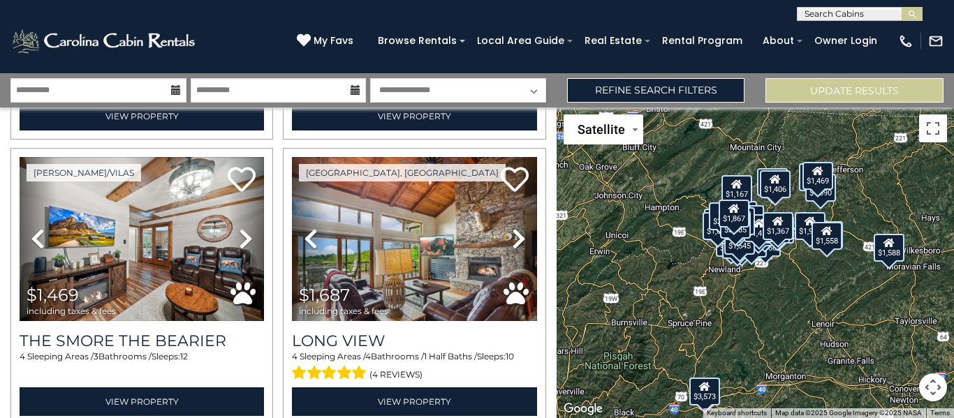
scroll to position [5107, 0]
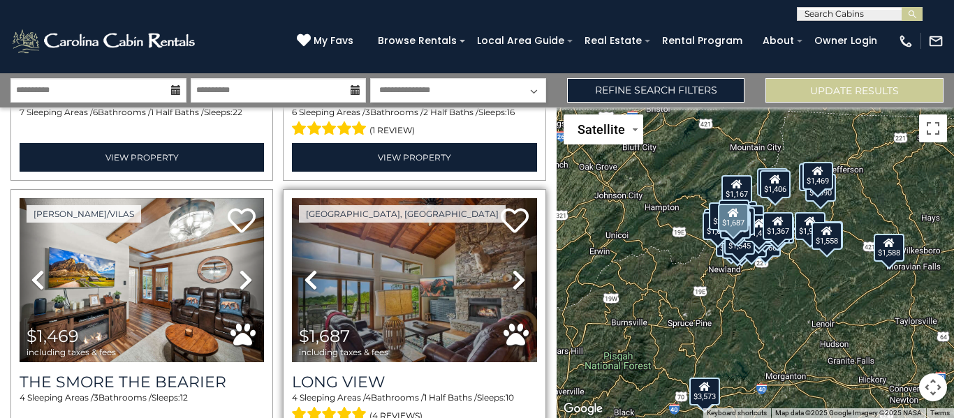
click at [512, 269] on icon at bounding box center [519, 280] width 14 height 22
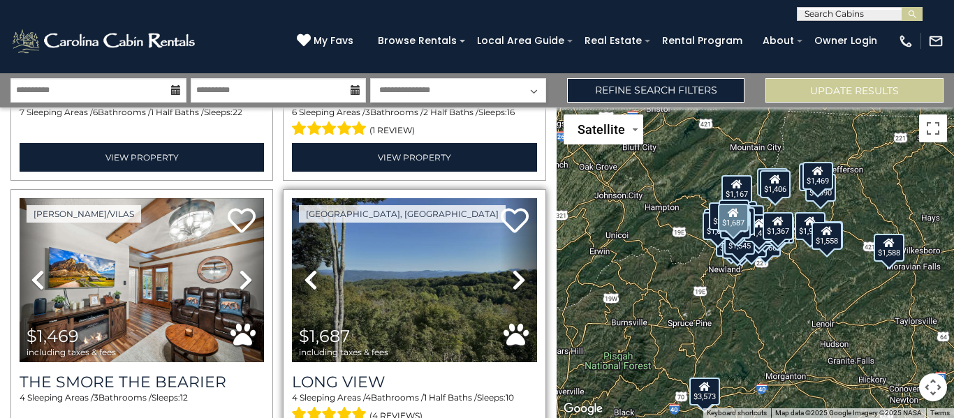
click at [512, 269] on icon at bounding box center [519, 280] width 14 height 22
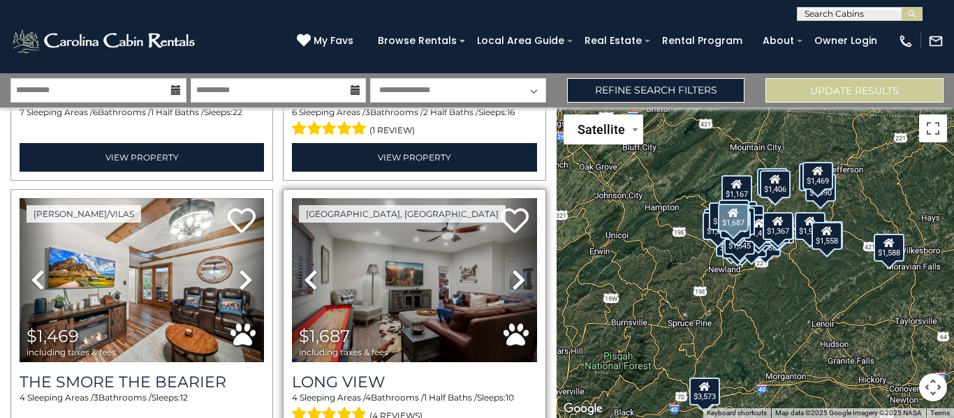
click at [512, 269] on icon at bounding box center [519, 280] width 14 height 22
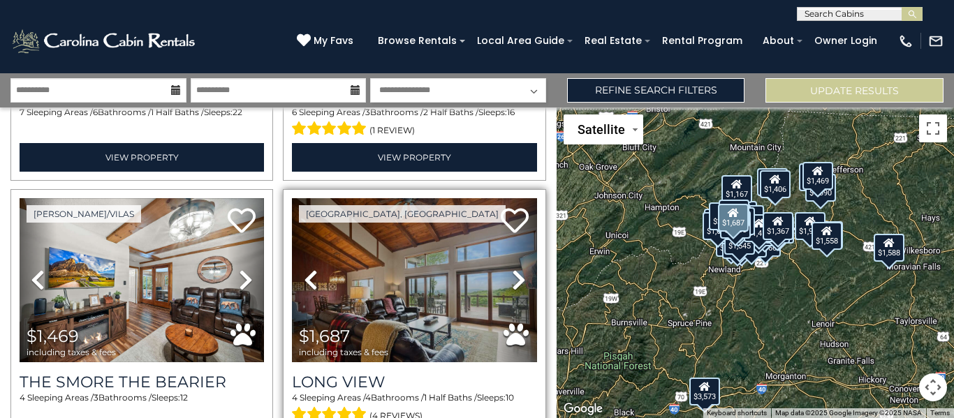
click at [512, 269] on icon at bounding box center [519, 280] width 14 height 22
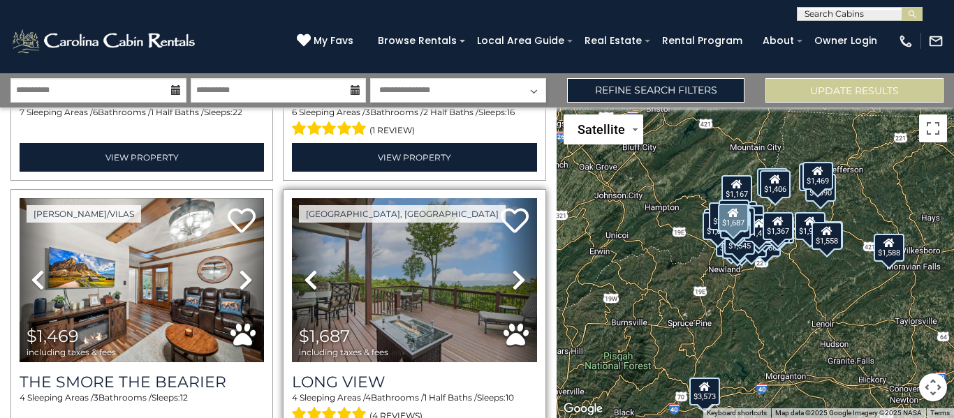
click at [512, 269] on icon at bounding box center [519, 280] width 14 height 22
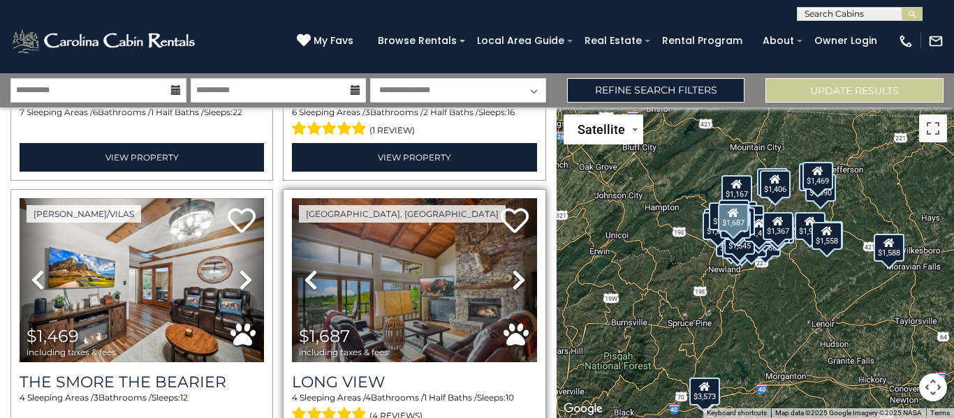
click at [512, 269] on icon at bounding box center [519, 280] width 14 height 22
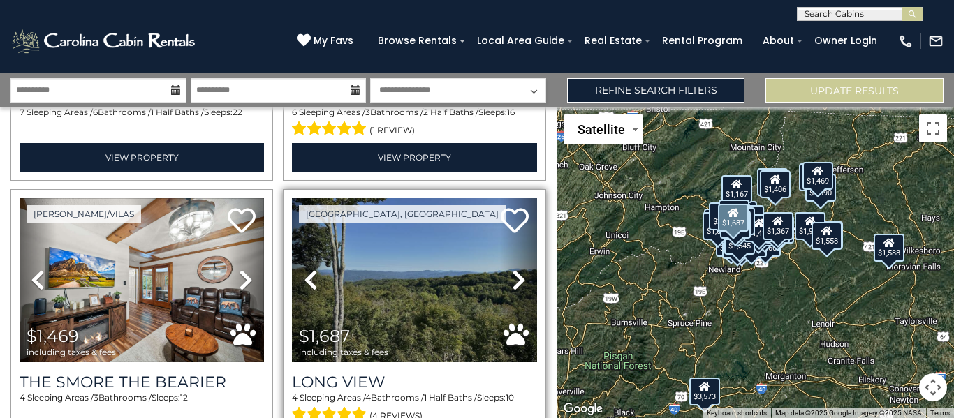
click at [512, 269] on icon at bounding box center [519, 280] width 14 height 22
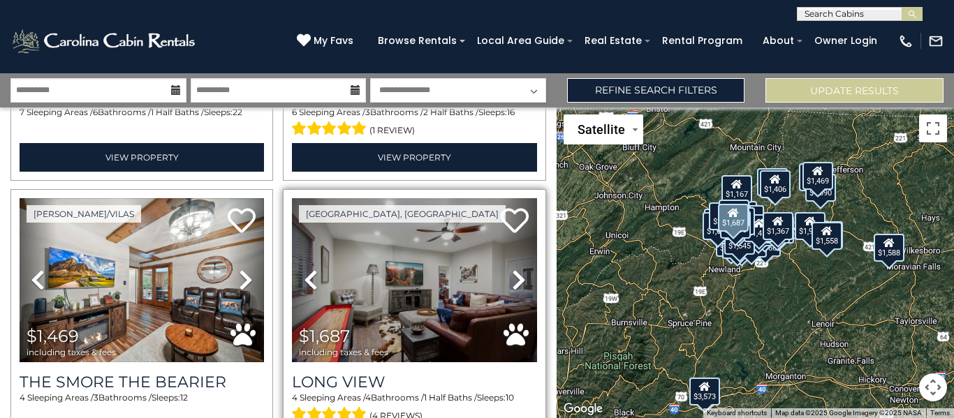
click at [512, 269] on icon at bounding box center [519, 280] width 14 height 22
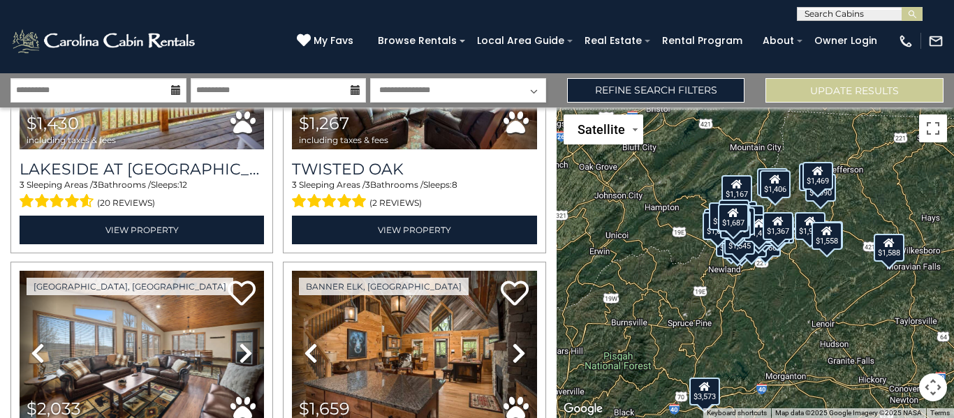
scroll to position [7626, 0]
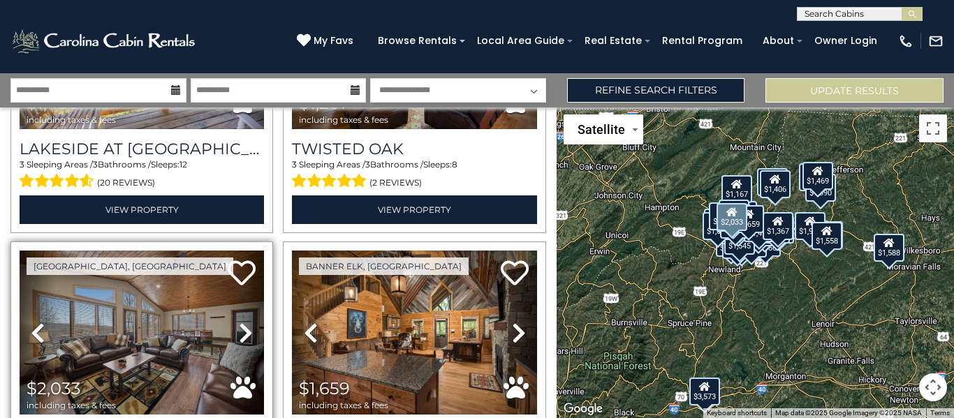
click at [239, 322] on icon at bounding box center [246, 333] width 14 height 22
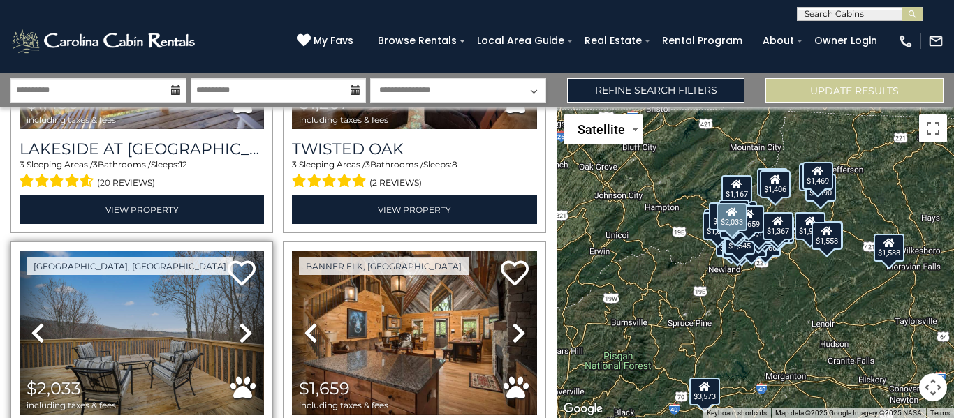
click at [239, 322] on icon at bounding box center [246, 333] width 14 height 22
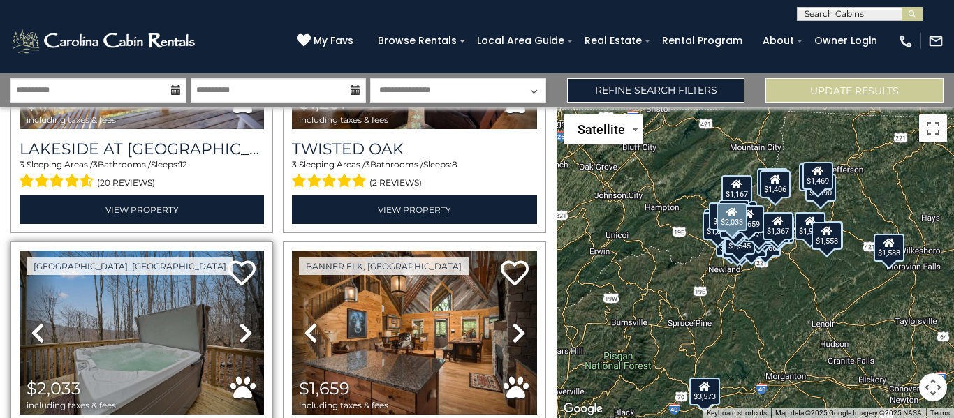
click at [239, 322] on icon at bounding box center [246, 333] width 14 height 22
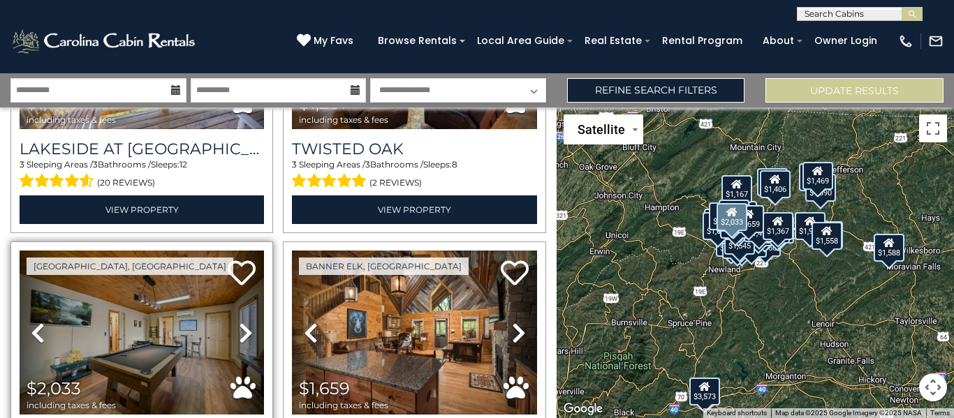
click at [239, 322] on icon at bounding box center [246, 333] width 14 height 22
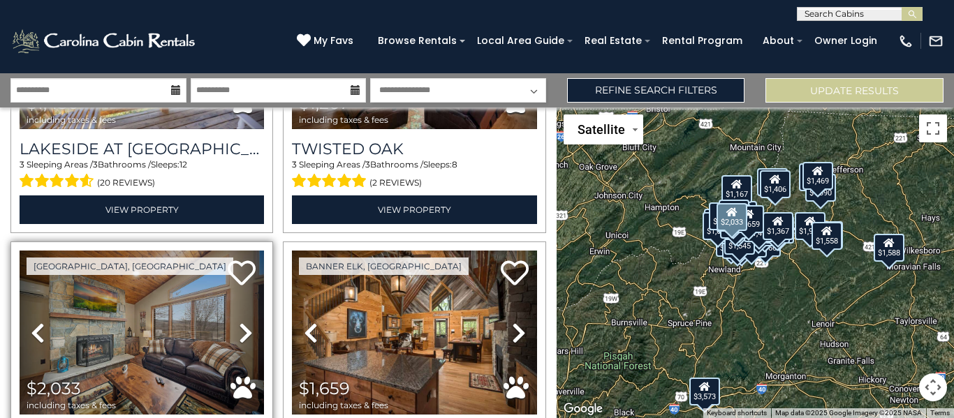
click at [239, 322] on icon at bounding box center [246, 333] width 14 height 22
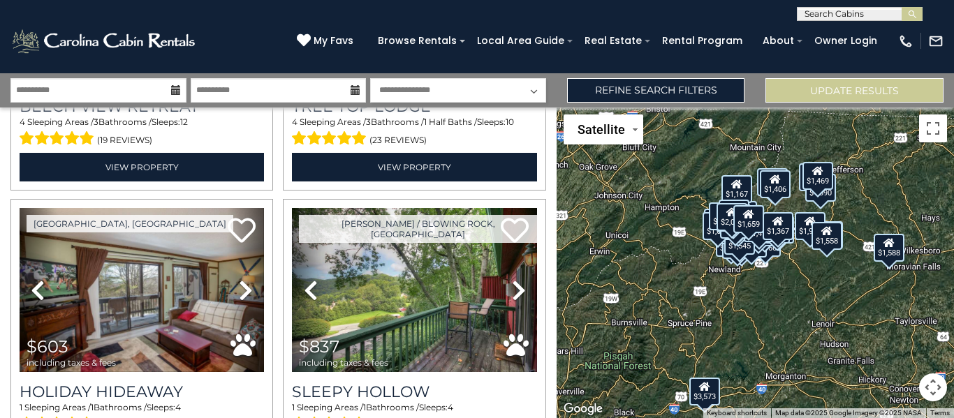
scroll to position [8313, 0]
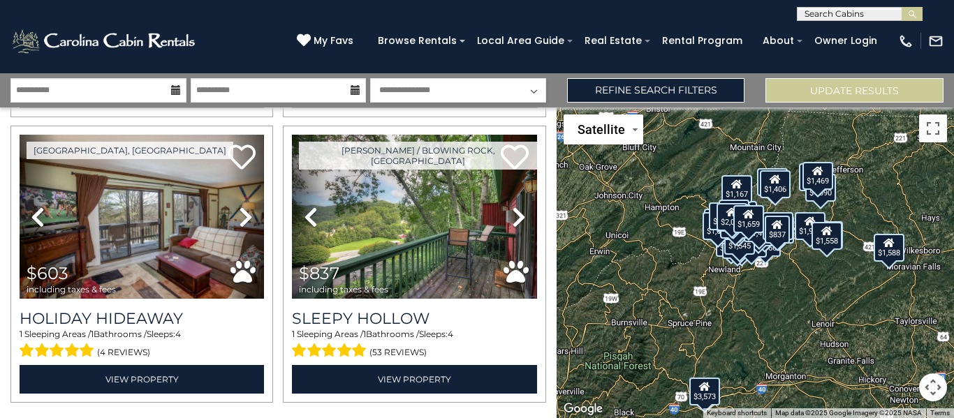
drag, startPoint x: 549, startPoint y: 397, endPoint x: 549, endPoint y: 409, distance: 11.2
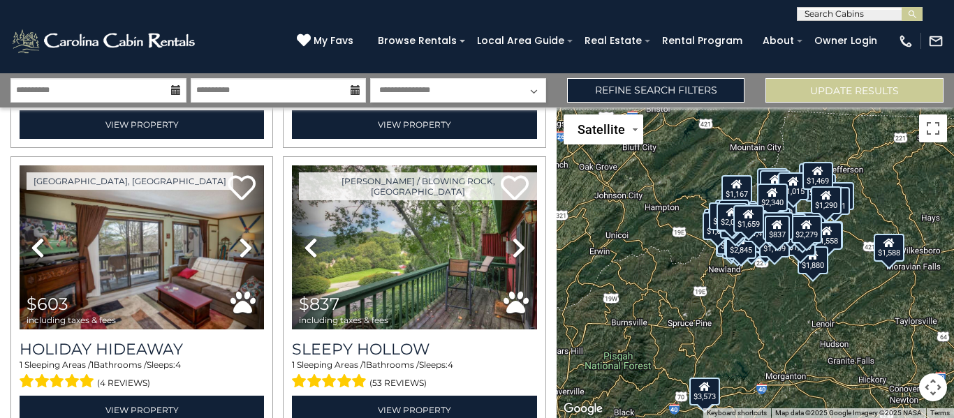
scroll to position [8221, 0]
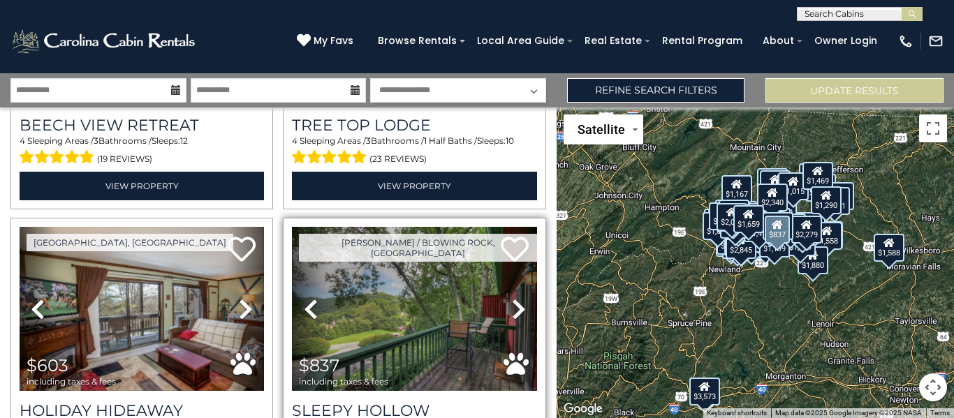
click at [514, 298] on icon at bounding box center [519, 309] width 14 height 22
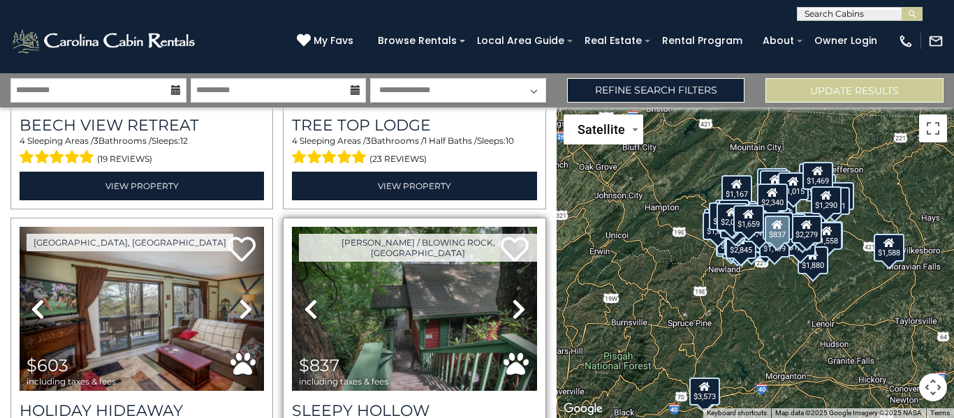
click at [514, 298] on icon at bounding box center [519, 309] width 14 height 22
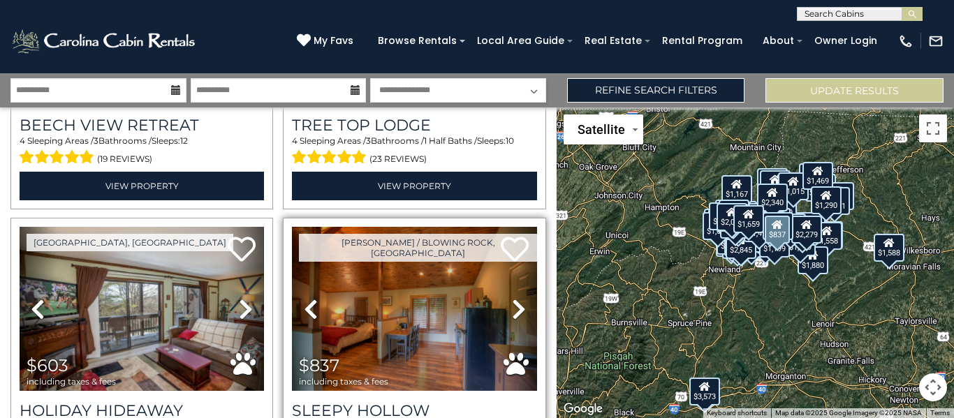
click at [514, 298] on icon at bounding box center [519, 309] width 14 height 22
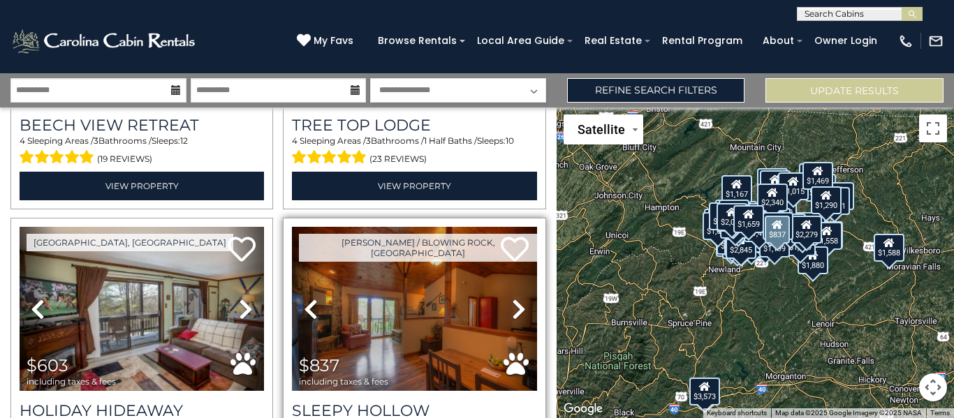
click at [514, 298] on icon at bounding box center [519, 309] width 14 height 22
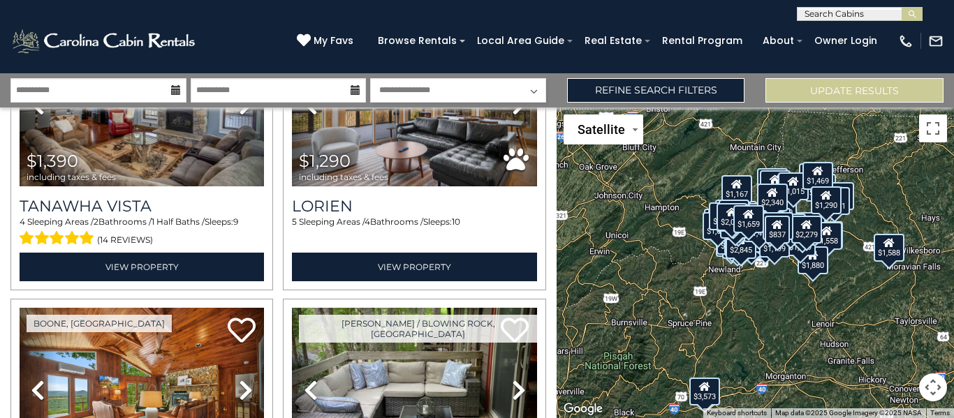
scroll to position [8803, 0]
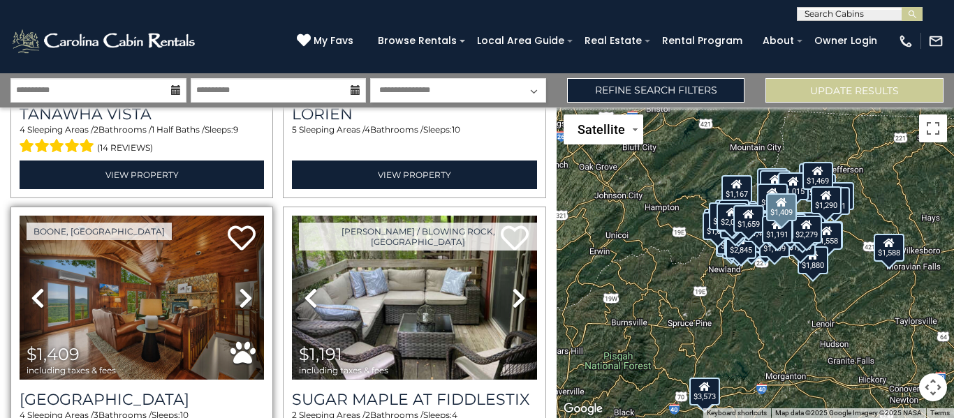
click at [244, 287] on icon at bounding box center [246, 298] width 14 height 22
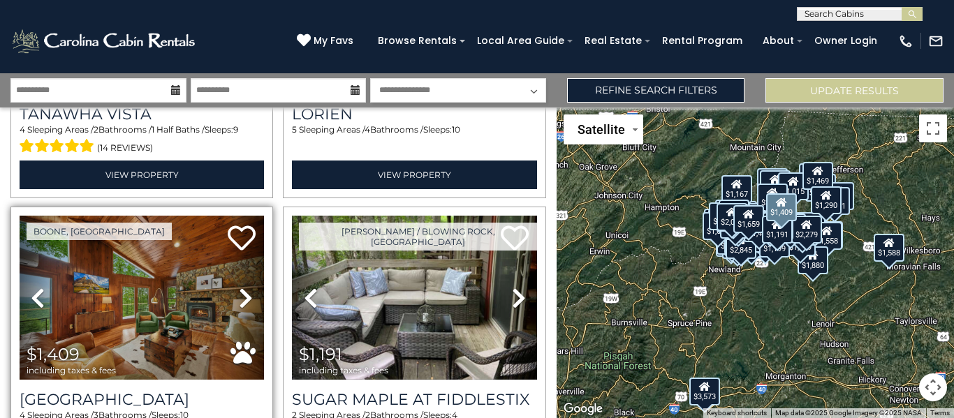
click at [244, 287] on icon at bounding box center [246, 298] width 14 height 22
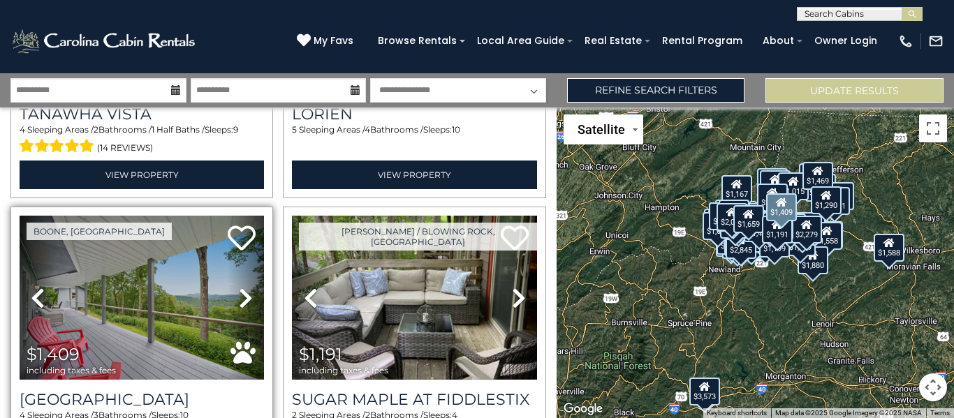
click at [240, 287] on icon at bounding box center [246, 298] width 14 height 22
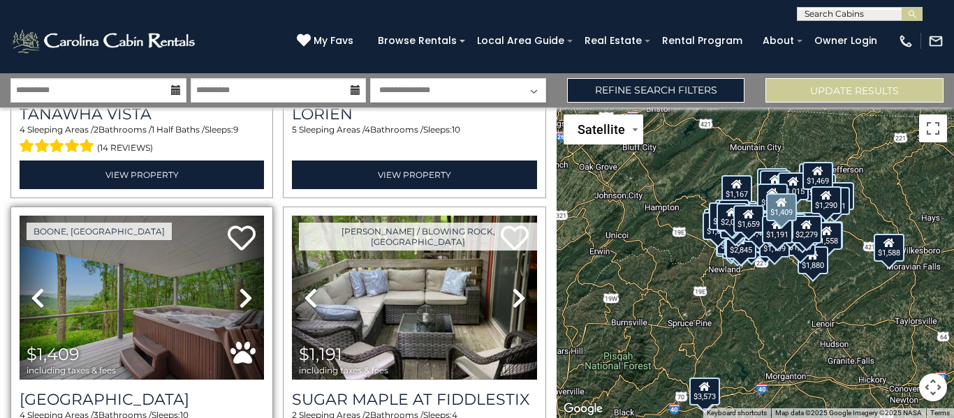
click at [240, 287] on icon at bounding box center [246, 298] width 14 height 22
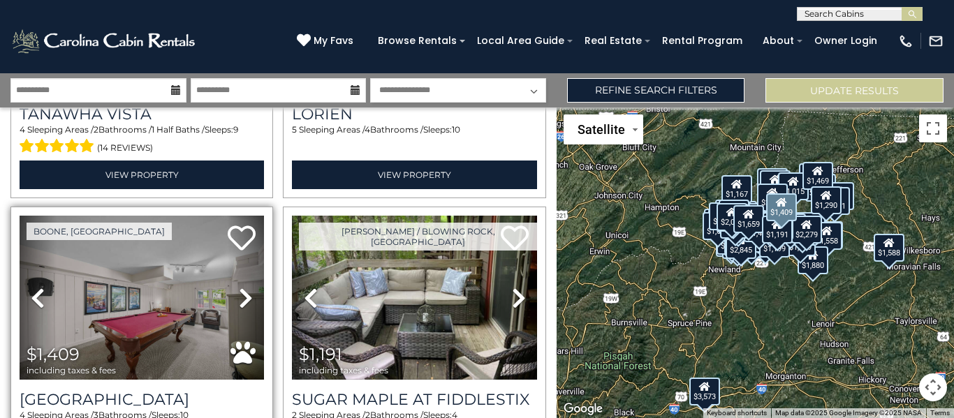
click at [240, 287] on icon at bounding box center [246, 298] width 14 height 22
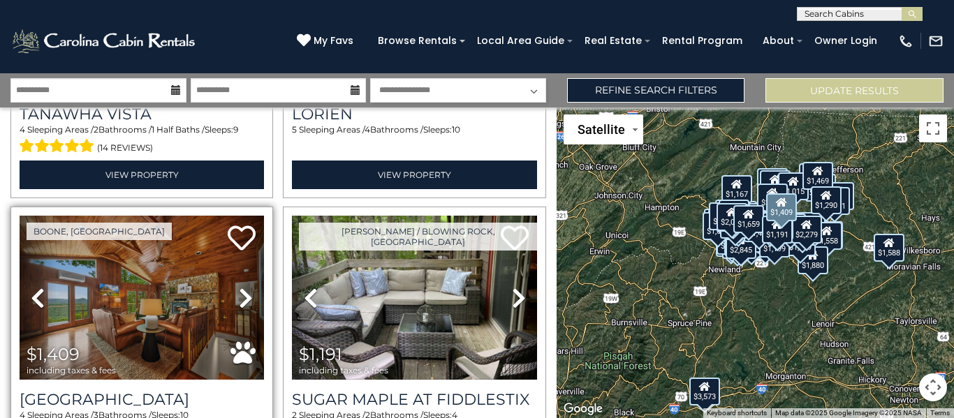
click at [240, 287] on icon at bounding box center [246, 298] width 14 height 22
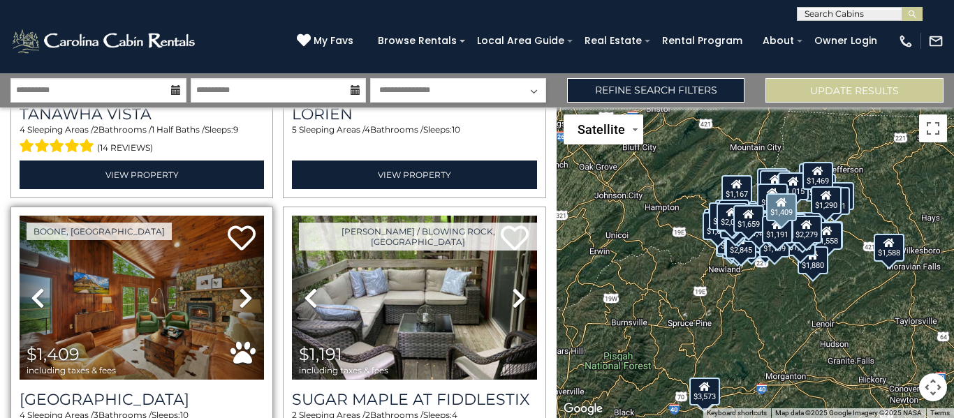
click at [240, 287] on icon at bounding box center [246, 298] width 14 height 22
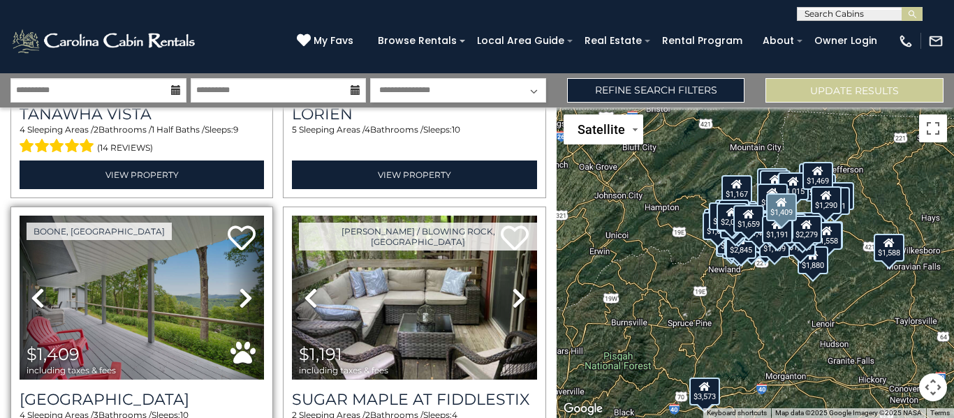
click at [240, 287] on icon at bounding box center [246, 298] width 14 height 22
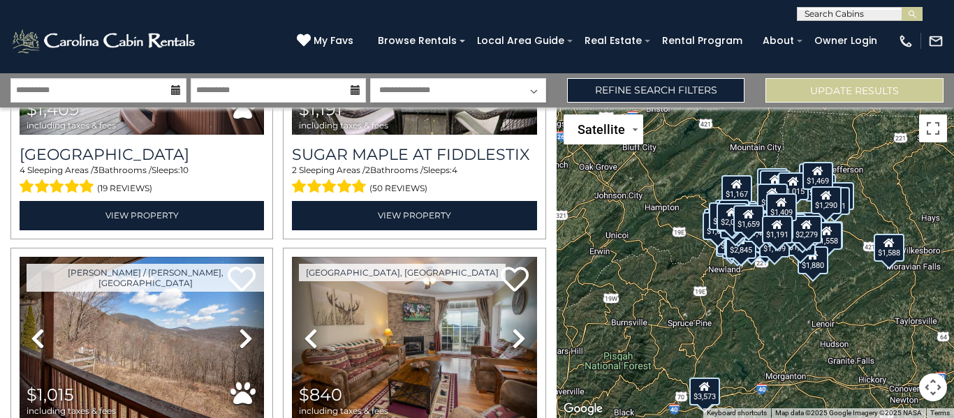
scroll to position [9079, 0]
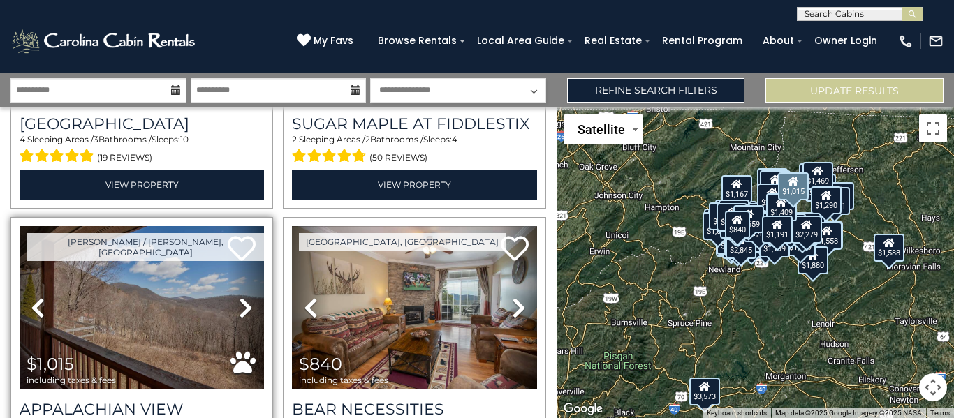
click at [244, 297] on icon at bounding box center [246, 308] width 14 height 22
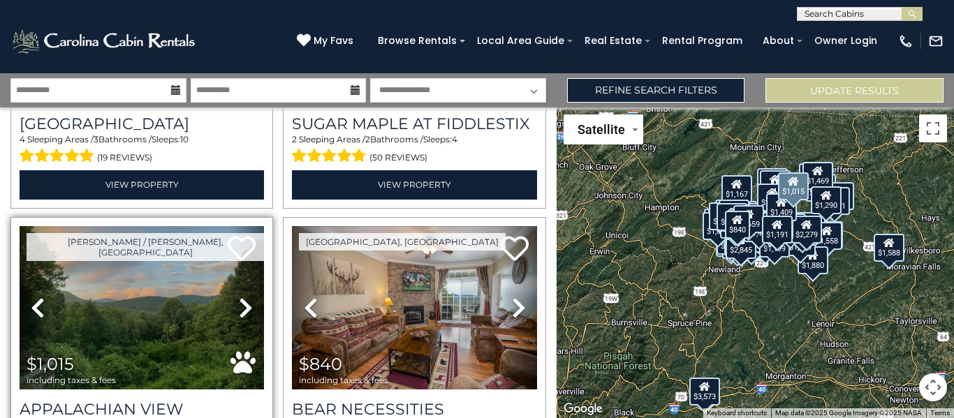
click at [244, 297] on icon at bounding box center [246, 308] width 14 height 22
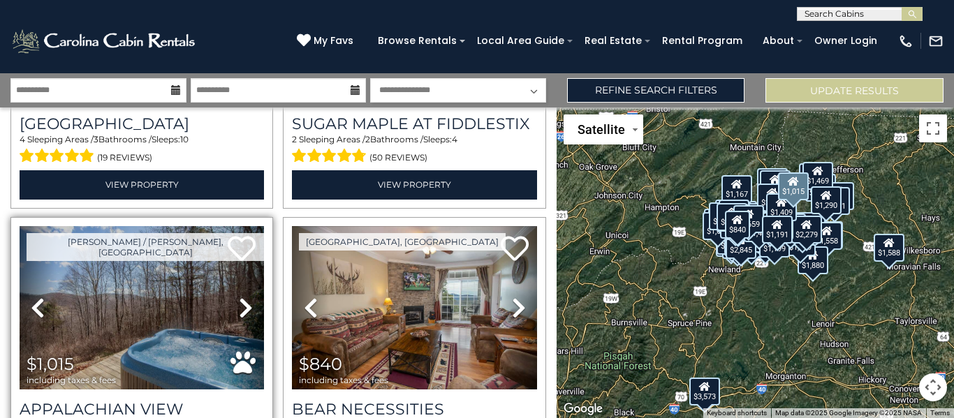
click at [244, 297] on icon at bounding box center [246, 308] width 14 height 22
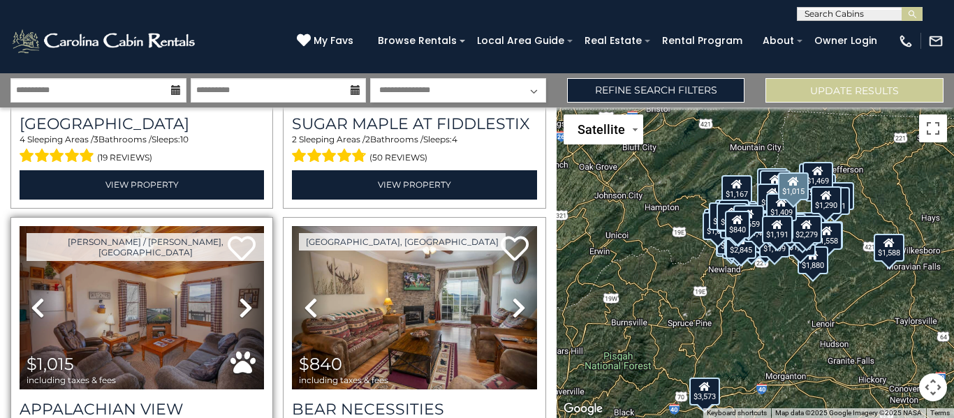
click at [244, 297] on icon at bounding box center [246, 308] width 14 height 22
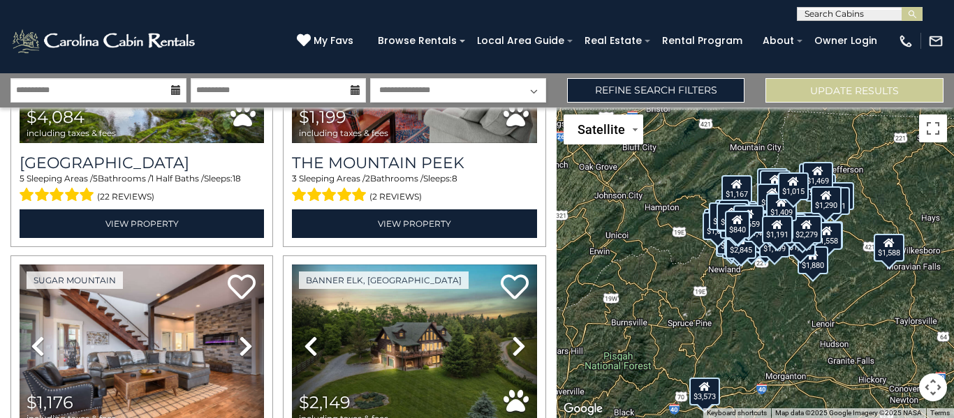
scroll to position [11071, 0]
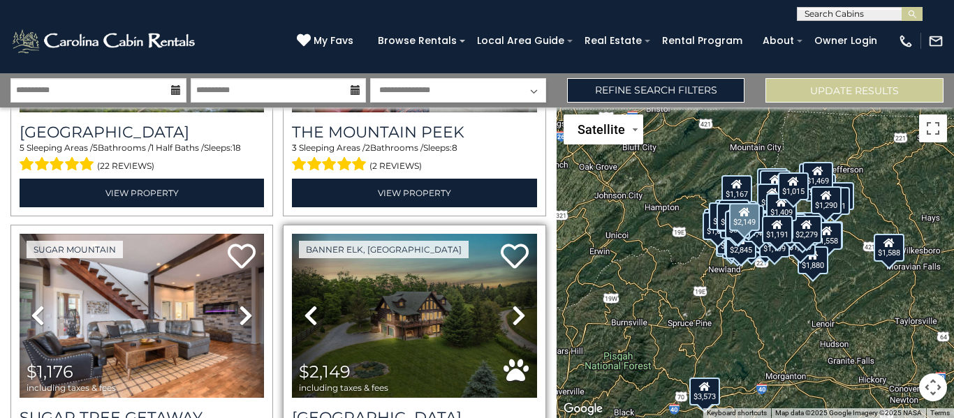
click at [513, 305] on icon at bounding box center [519, 316] width 14 height 22
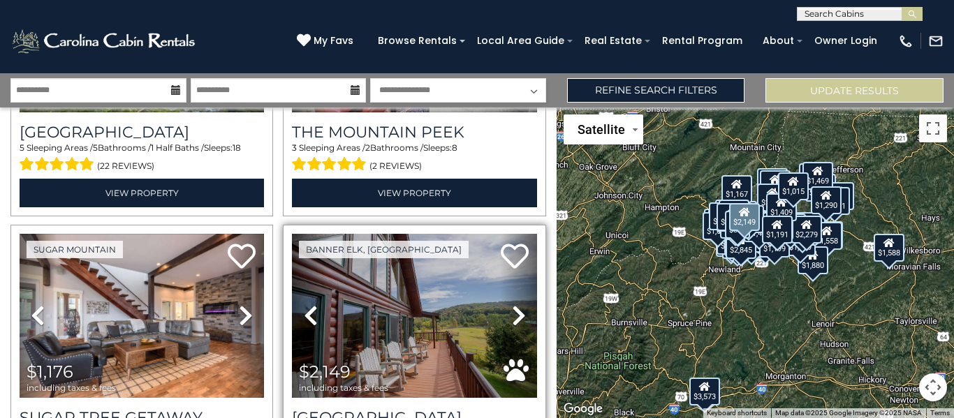
click at [513, 305] on icon at bounding box center [519, 316] width 14 height 22
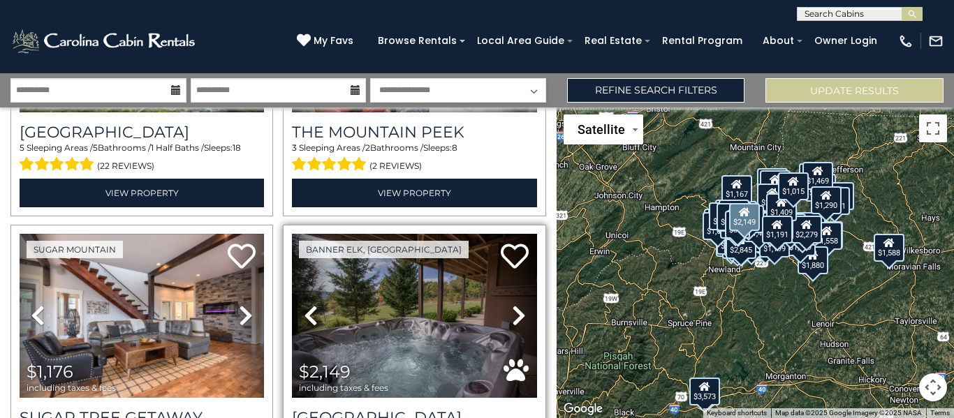
click at [513, 305] on icon at bounding box center [519, 316] width 14 height 22
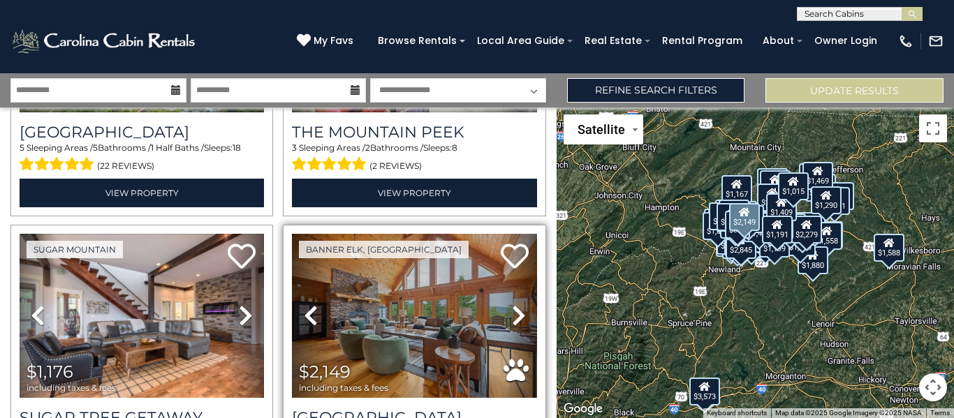
click at [513, 305] on icon at bounding box center [519, 316] width 14 height 22
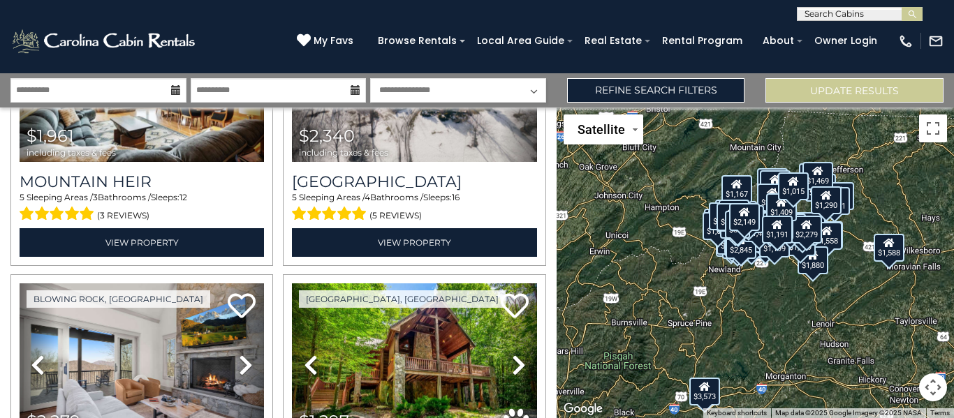
scroll to position [12481, 0]
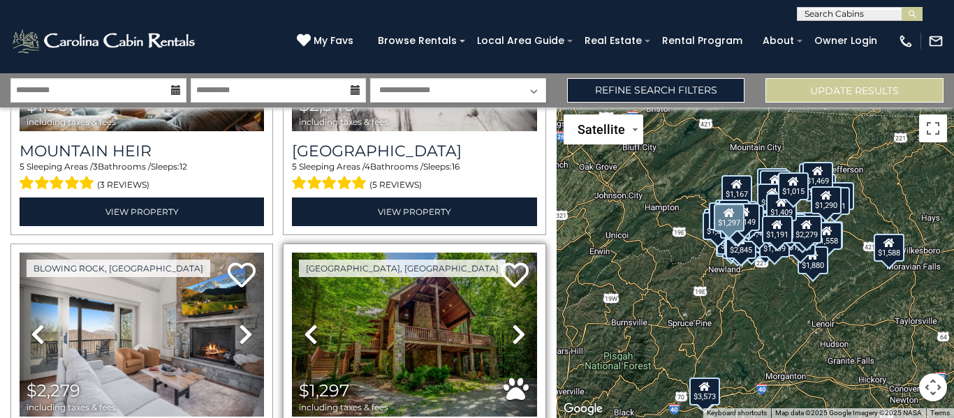
click at [512, 323] on icon at bounding box center [519, 334] width 14 height 22
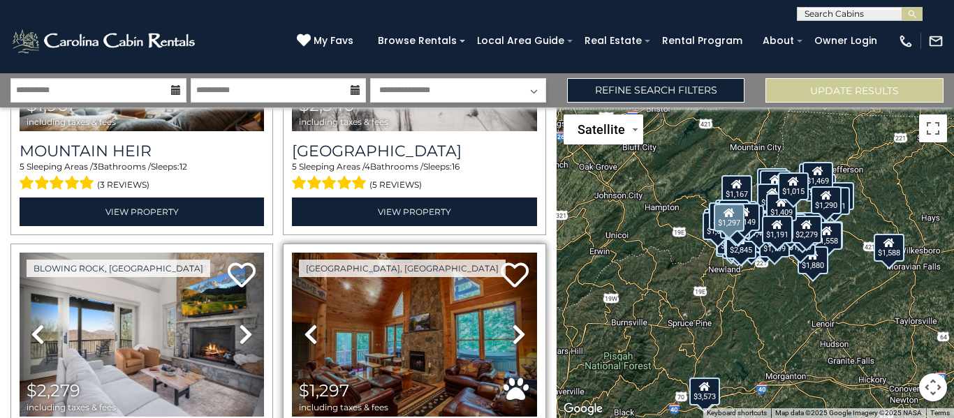
click at [512, 323] on icon at bounding box center [519, 334] width 14 height 22
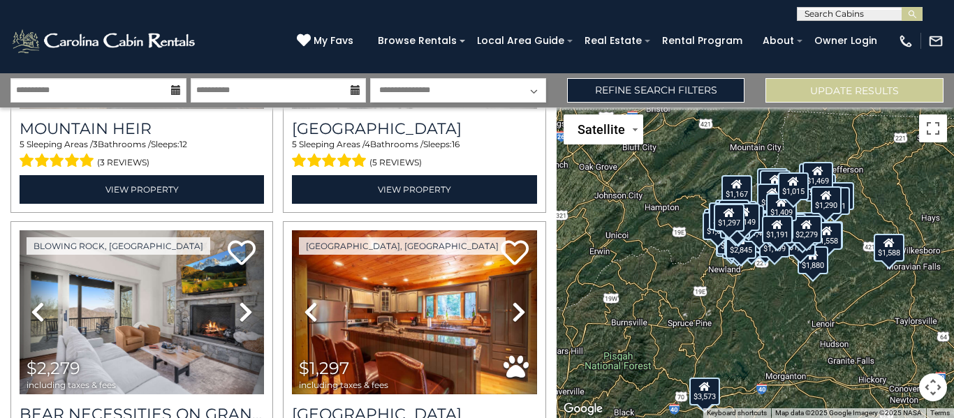
scroll to position [12564, 0]
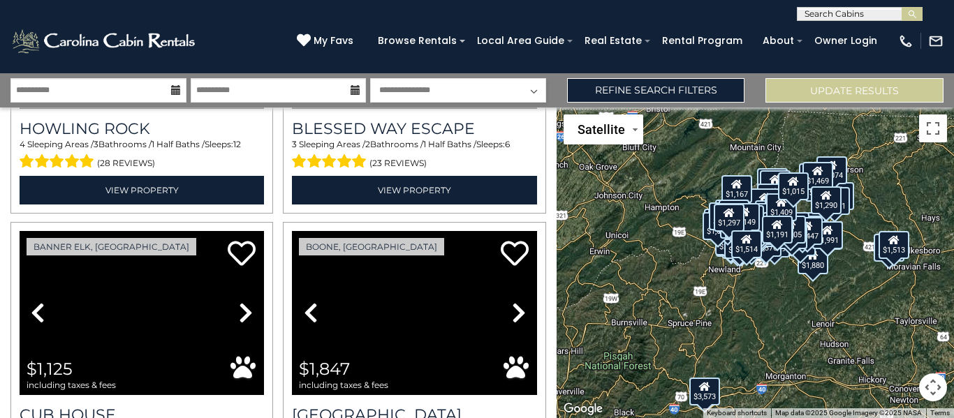
scroll to position [16814, 0]
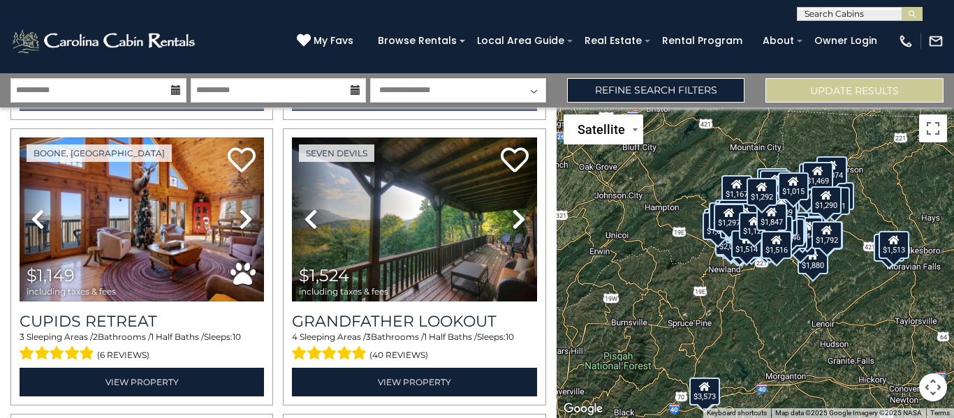
scroll to position [17841, 0]
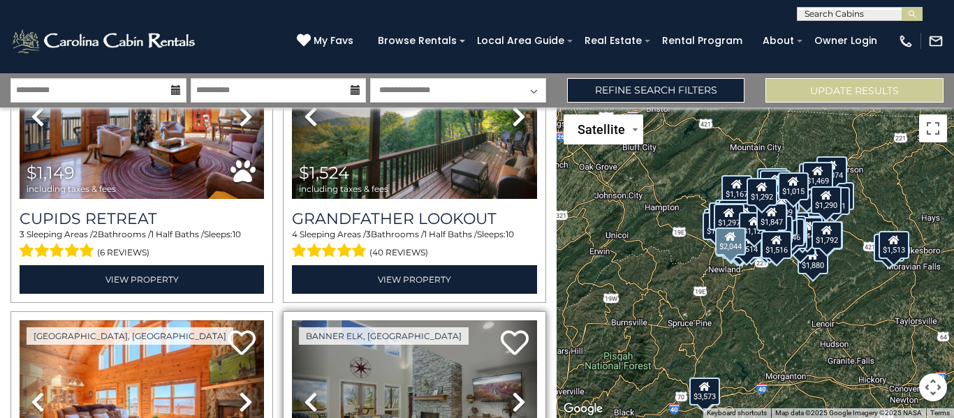
click at [512, 391] on icon at bounding box center [519, 402] width 14 height 22
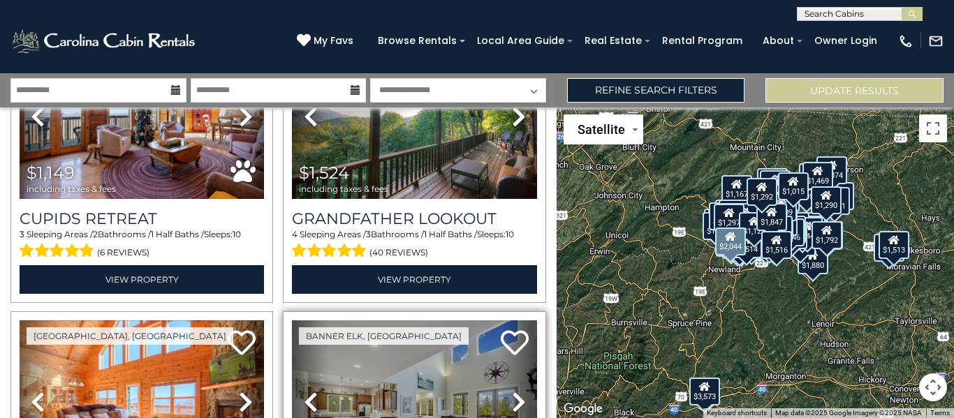
click at [512, 391] on icon at bounding box center [519, 402] width 14 height 22
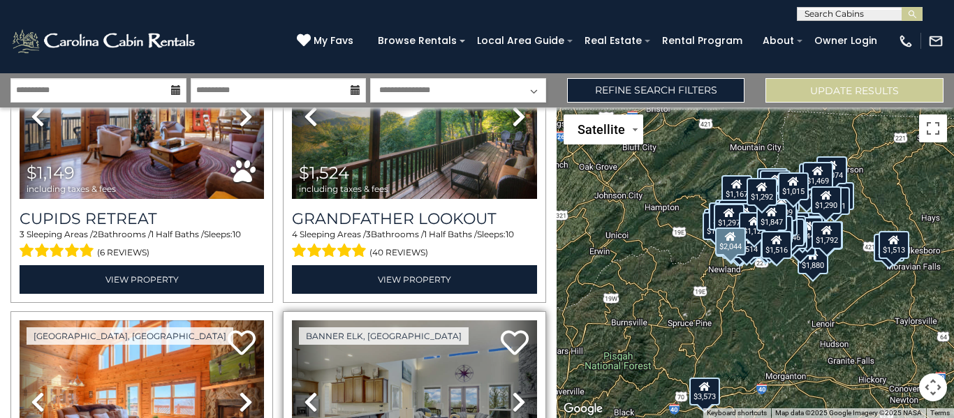
click at [512, 391] on icon at bounding box center [519, 402] width 14 height 22
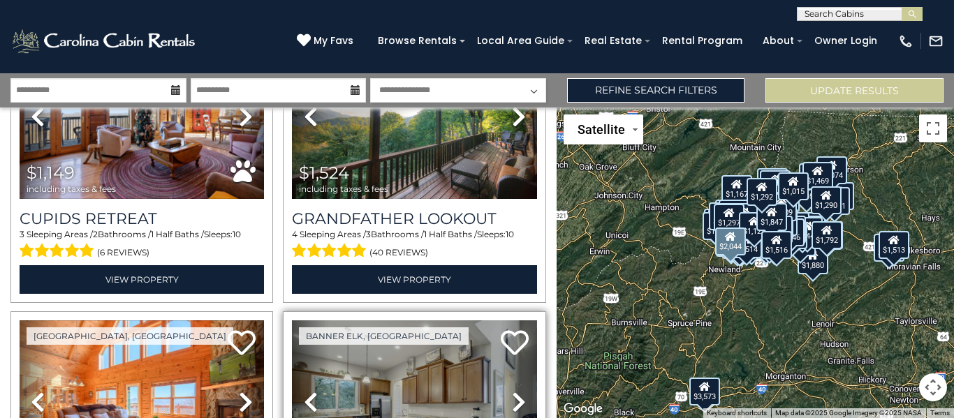
click at [512, 391] on icon at bounding box center [519, 402] width 14 height 22
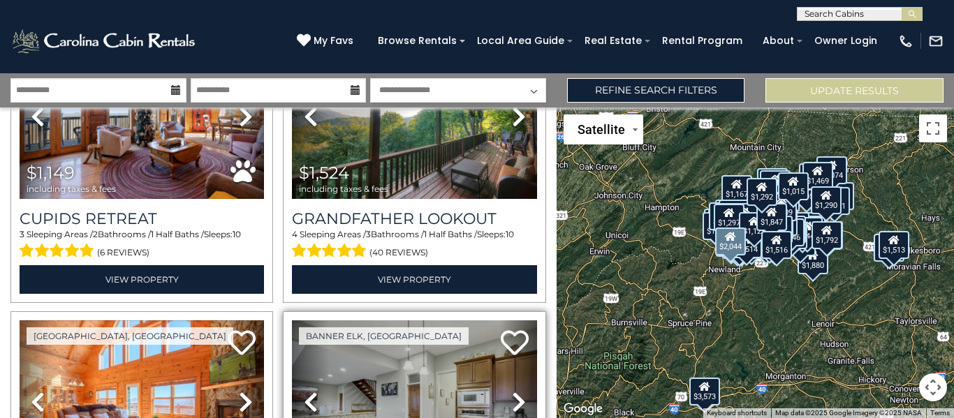
click at [512, 391] on icon at bounding box center [519, 402] width 14 height 22
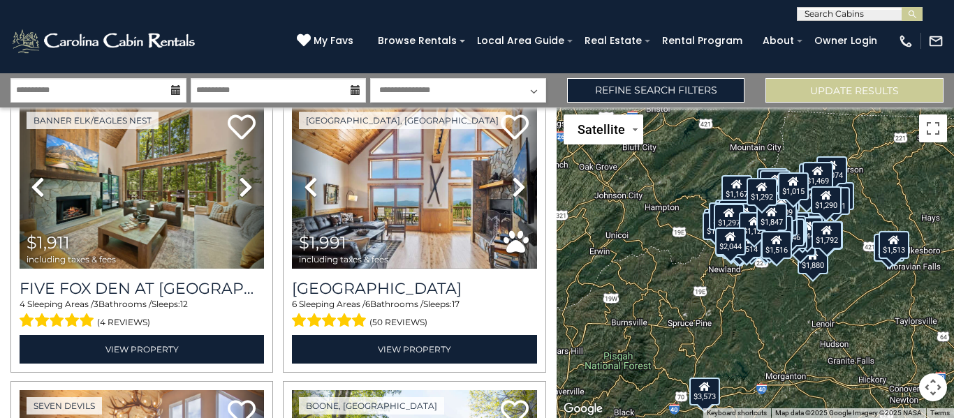
scroll to position [19537, 0]
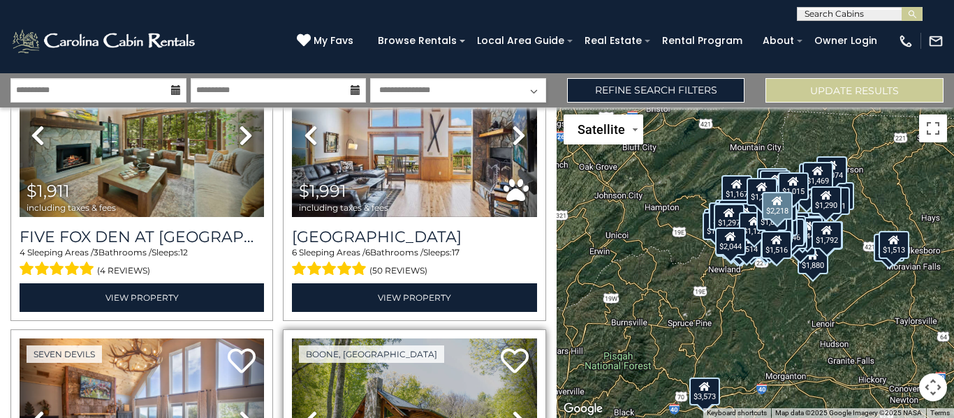
click at [512, 410] on icon at bounding box center [519, 421] width 14 height 22
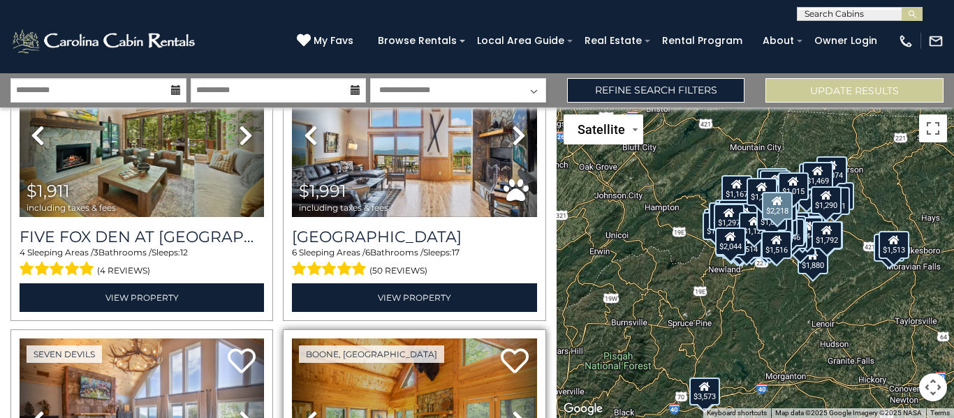
click at [512, 410] on icon at bounding box center [519, 421] width 14 height 22
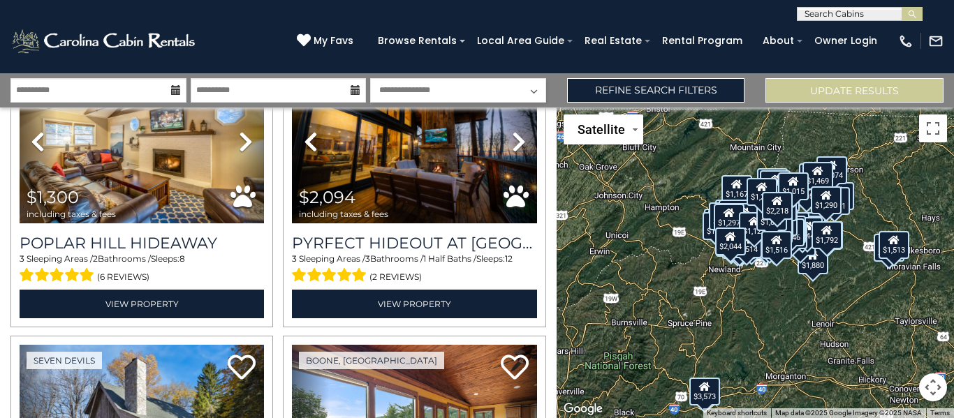
scroll to position [20153, 0]
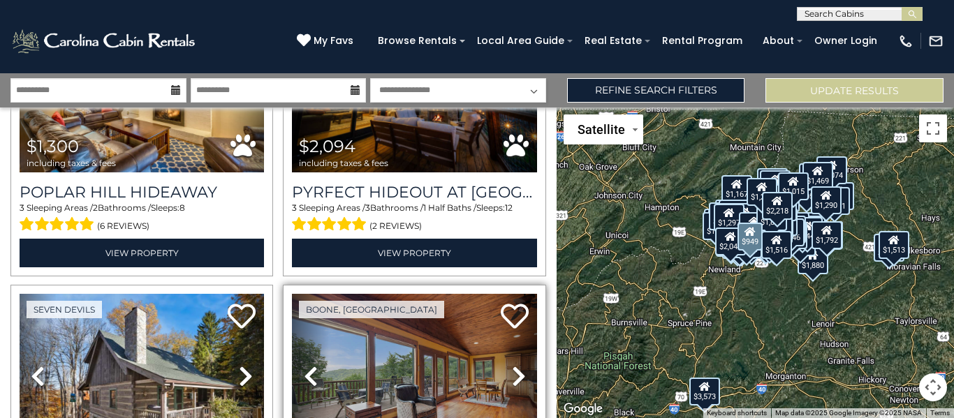
click at [512, 365] on icon at bounding box center [519, 376] width 14 height 22
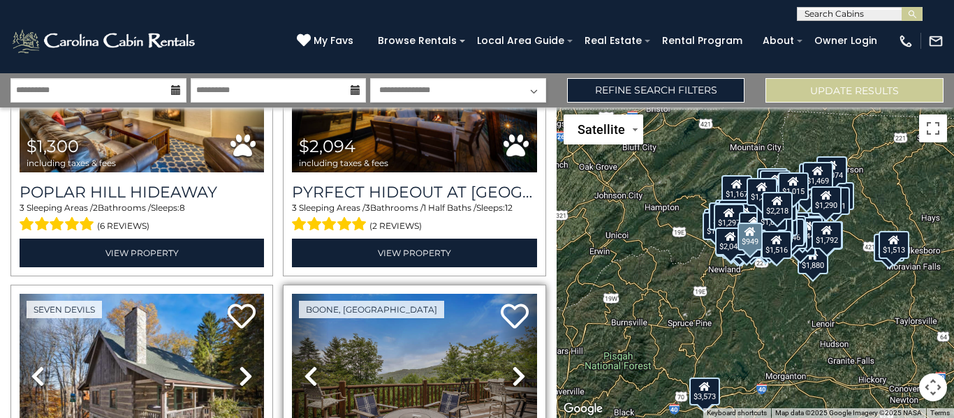
click at [512, 365] on icon at bounding box center [519, 376] width 14 height 22
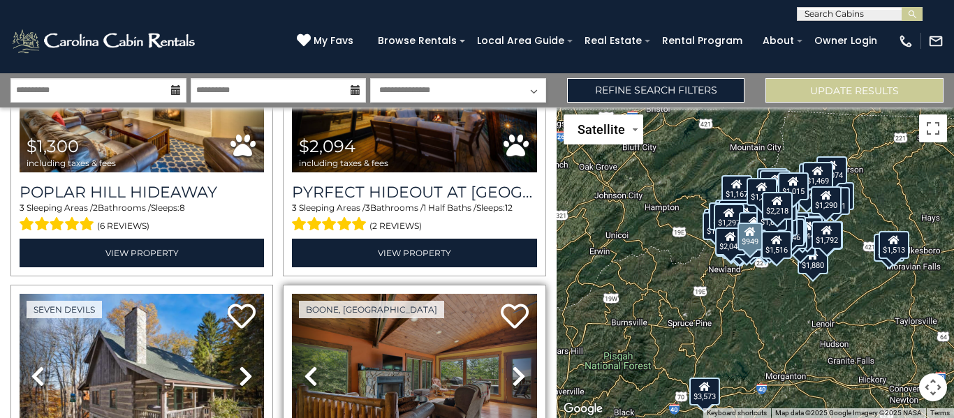
click at [512, 365] on icon at bounding box center [519, 376] width 14 height 22
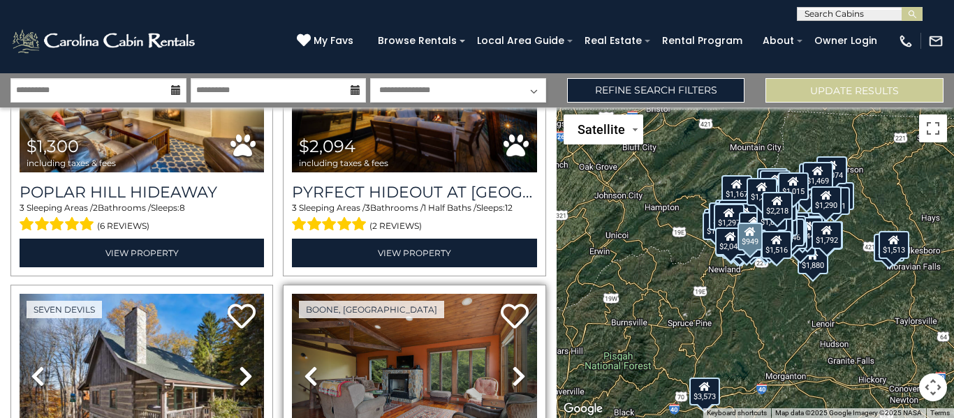
click at [512, 365] on icon at bounding box center [519, 376] width 14 height 22
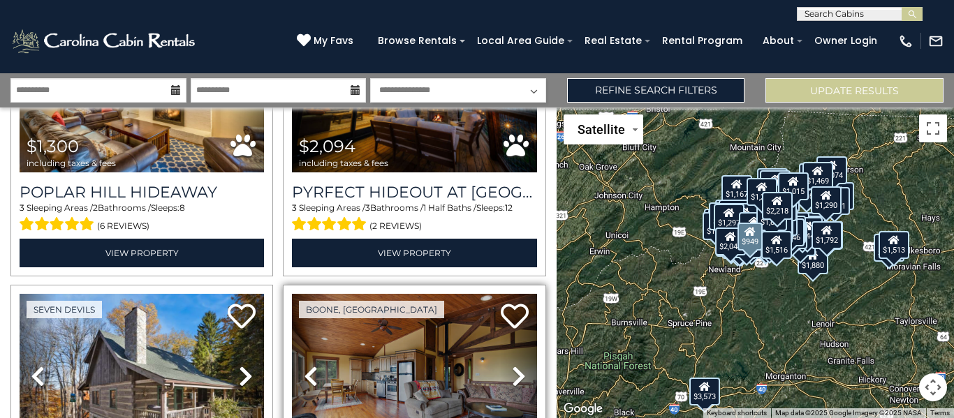
click at [512, 365] on icon at bounding box center [519, 376] width 14 height 22
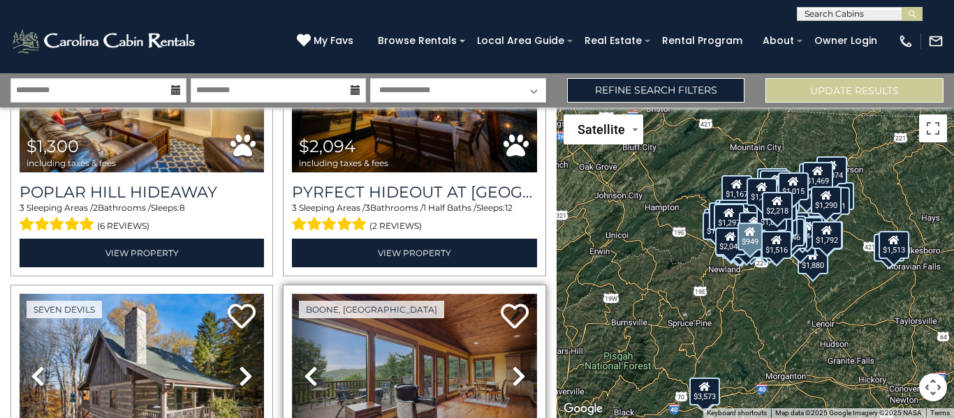
click at [362, 294] on img at bounding box center [414, 376] width 244 height 164
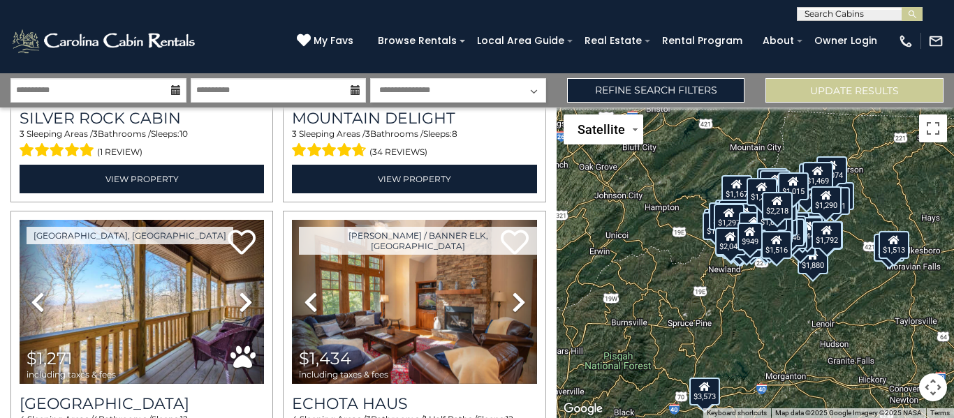
scroll to position [20462, 0]
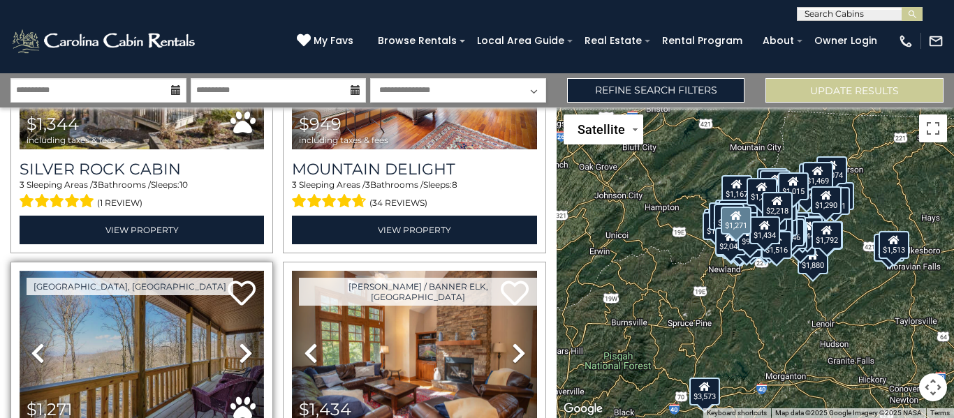
click at [150, 271] on img at bounding box center [142, 353] width 244 height 164
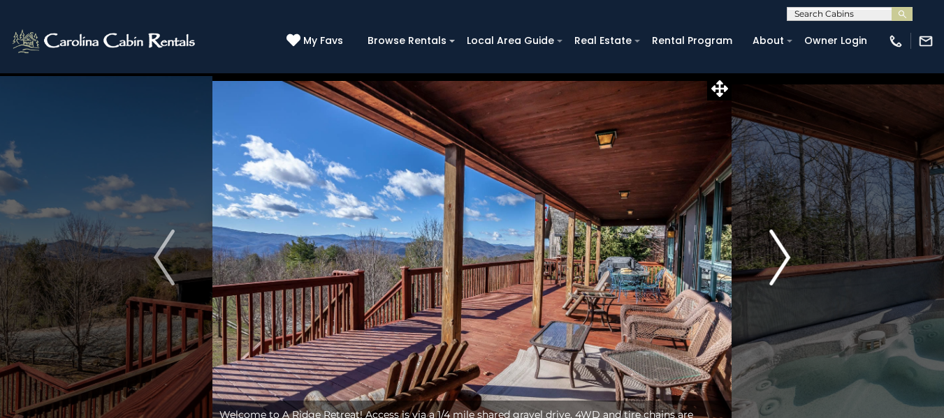
click at [782, 256] on img "Next" at bounding box center [779, 258] width 21 height 56
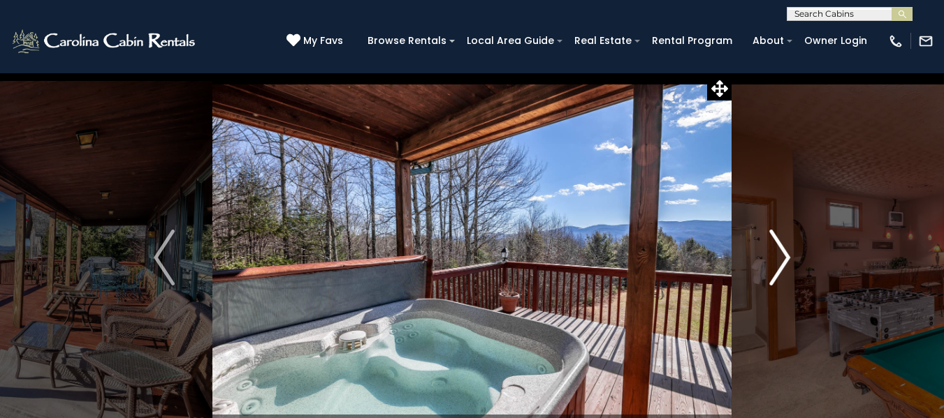
click at [782, 256] on img "Next" at bounding box center [779, 258] width 21 height 56
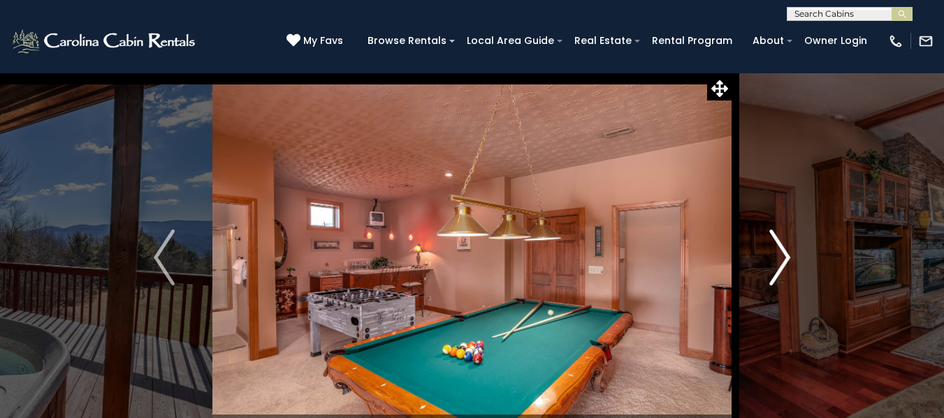
click at [782, 256] on img "Next" at bounding box center [779, 258] width 21 height 56
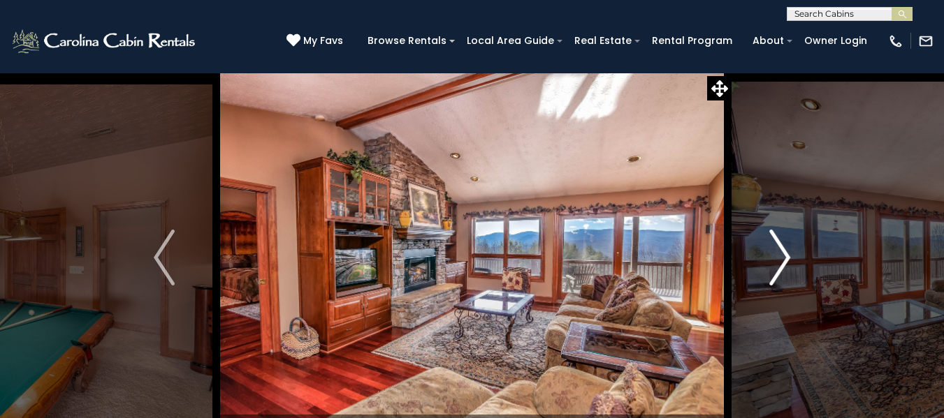
click at [782, 256] on img "Next" at bounding box center [779, 258] width 21 height 56
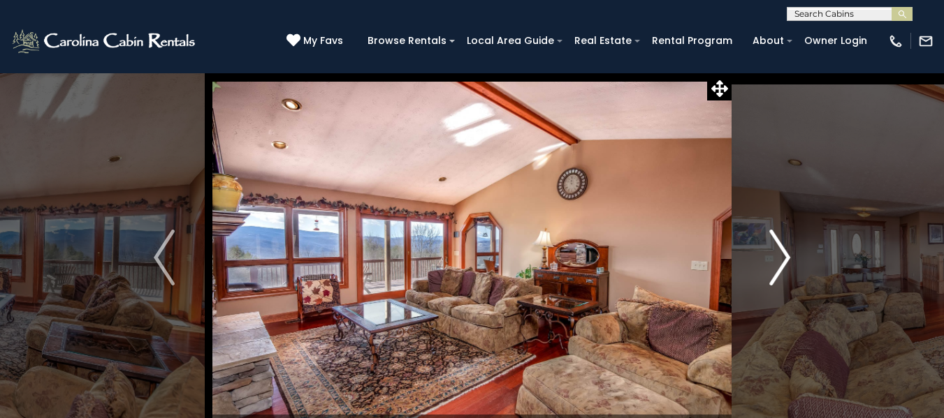
click at [782, 256] on img "Next" at bounding box center [779, 258] width 21 height 56
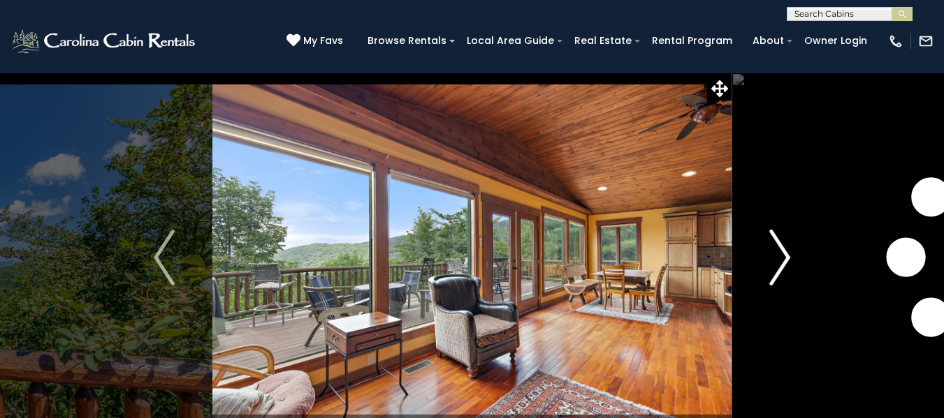
click at [779, 257] on img "Next" at bounding box center [779, 258] width 21 height 56
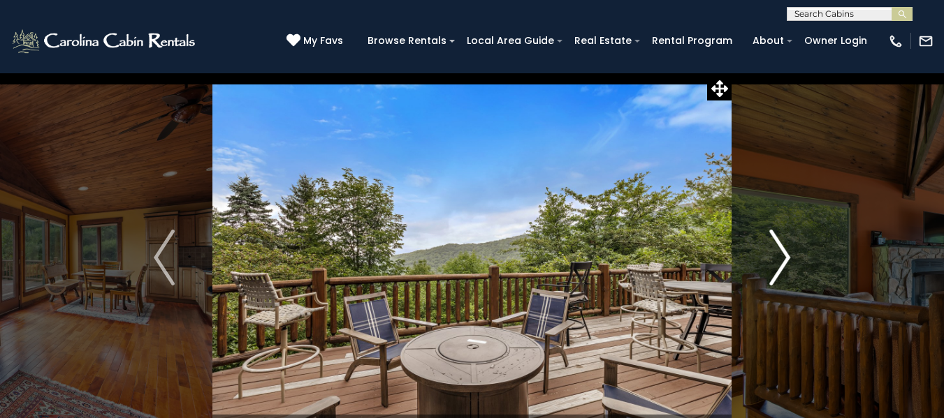
click at [779, 257] on img "Next" at bounding box center [779, 258] width 21 height 56
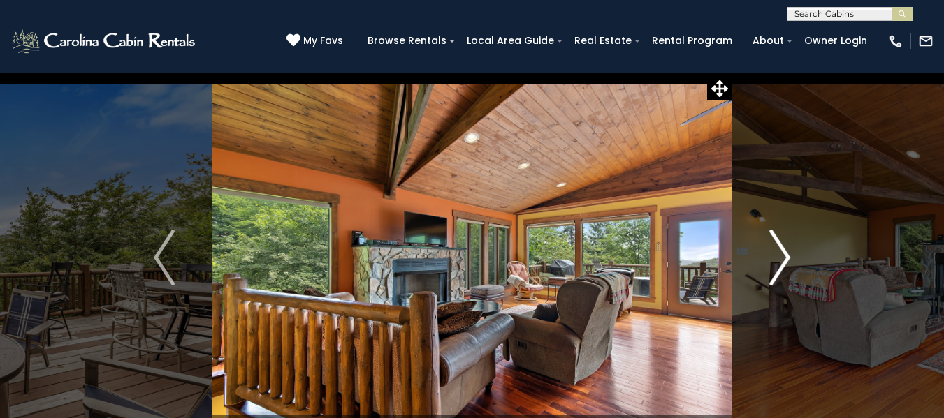
click at [779, 257] on img "Next" at bounding box center [779, 258] width 21 height 56
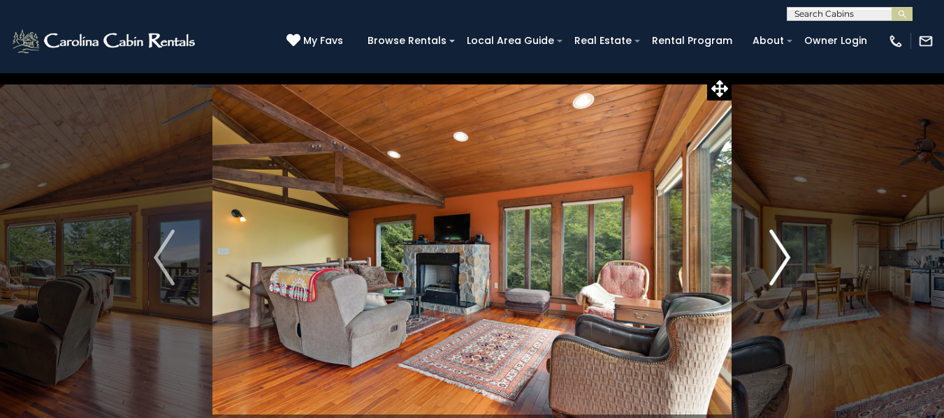
click at [779, 257] on img "Next" at bounding box center [779, 258] width 21 height 56
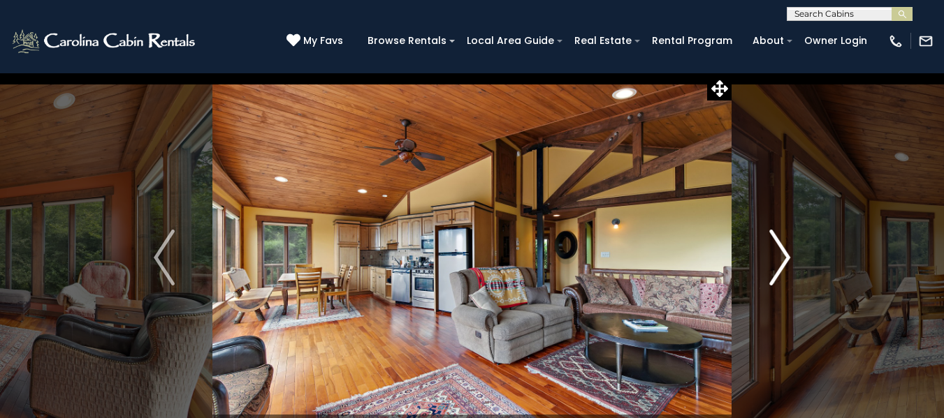
click at [779, 257] on img "Next" at bounding box center [779, 258] width 21 height 56
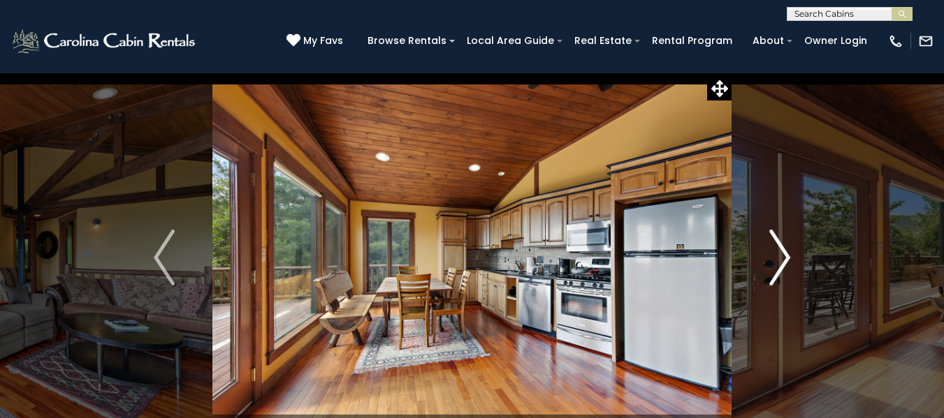
click at [779, 257] on img "Next" at bounding box center [779, 258] width 21 height 56
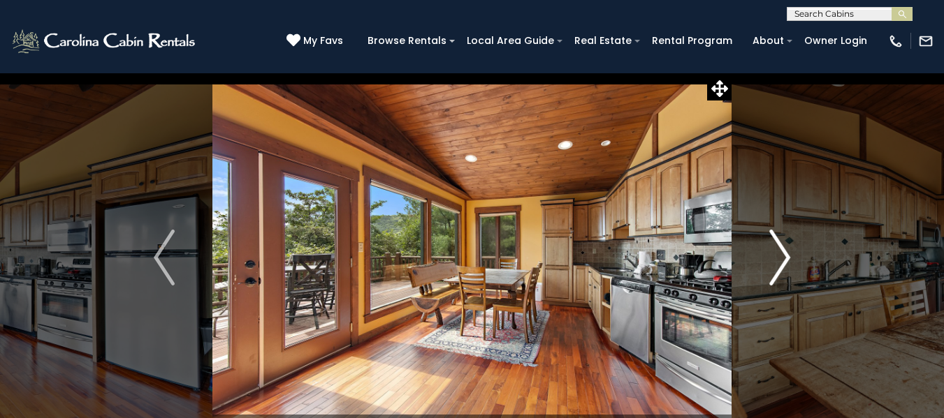
click at [779, 257] on img "Next" at bounding box center [779, 258] width 21 height 56
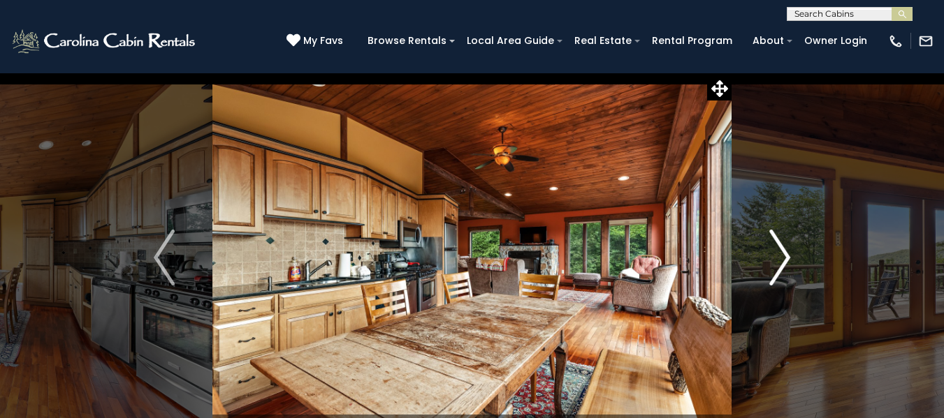
click at [779, 257] on img "Next" at bounding box center [779, 258] width 21 height 56
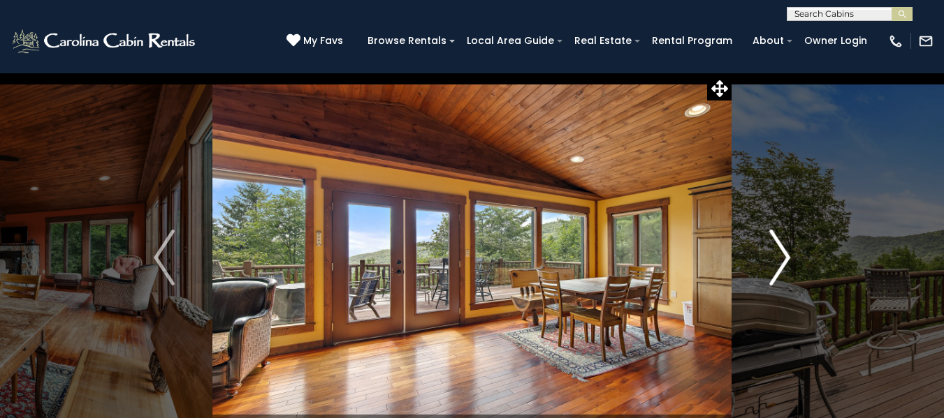
click at [779, 257] on img "Next" at bounding box center [779, 258] width 21 height 56
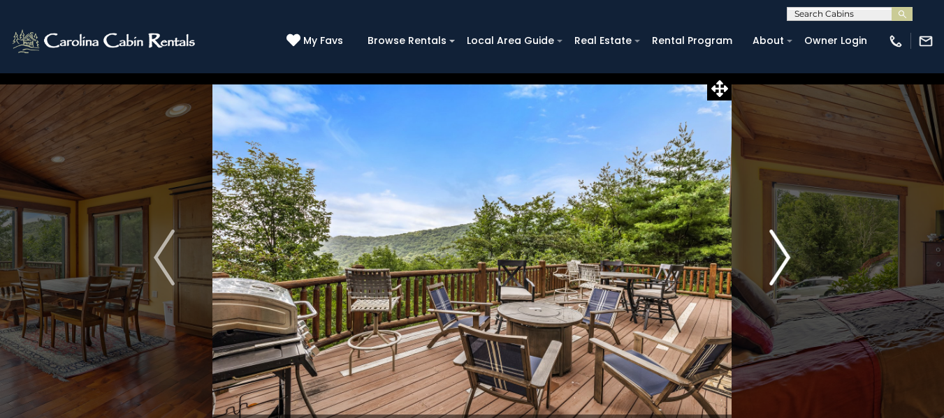
click at [779, 257] on img "Next" at bounding box center [779, 258] width 21 height 56
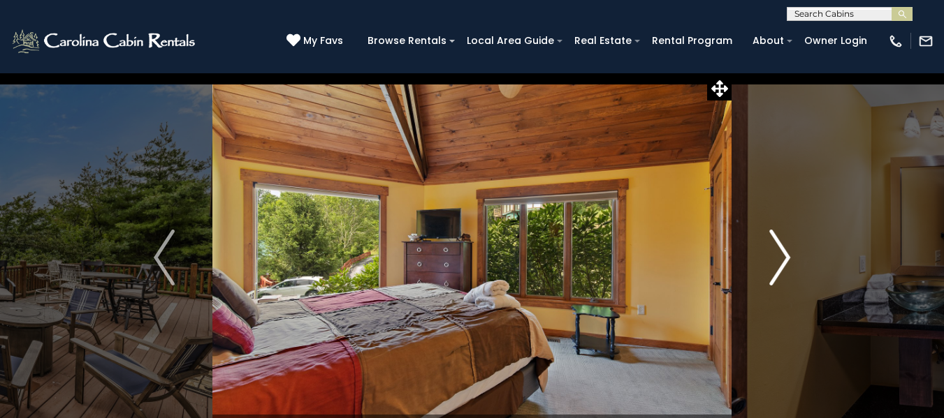
click at [779, 257] on img "Next" at bounding box center [779, 258] width 21 height 56
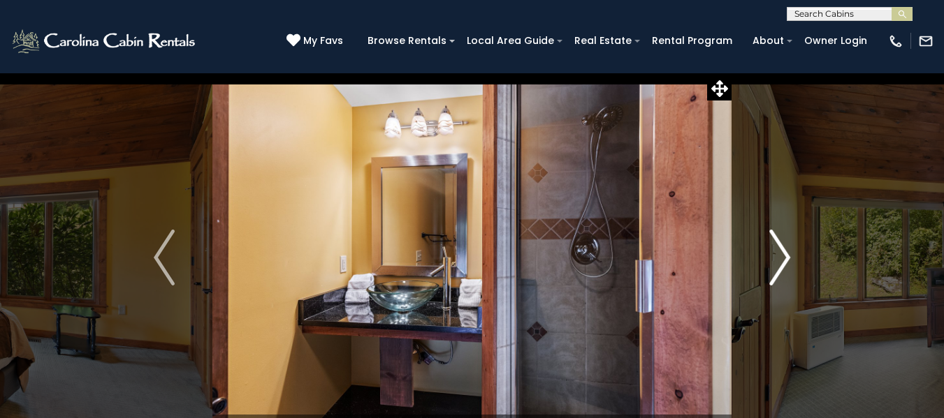
click at [779, 257] on img "Next" at bounding box center [779, 258] width 21 height 56
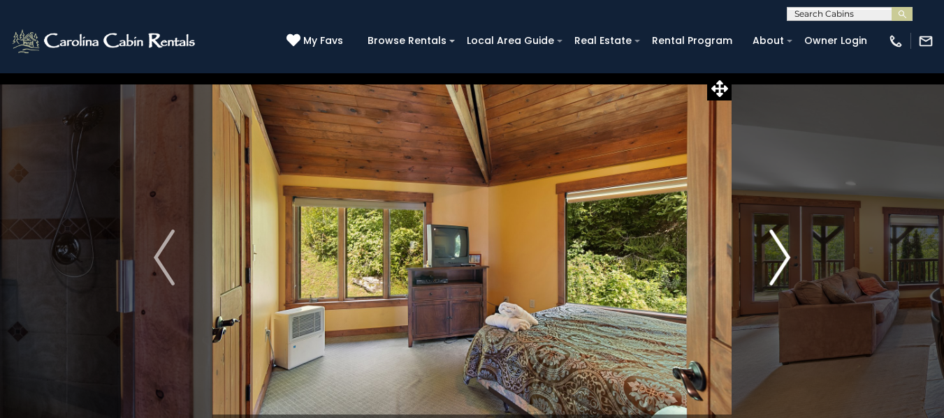
click at [779, 257] on img "Next" at bounding box center [779, 258] width 21 height 56
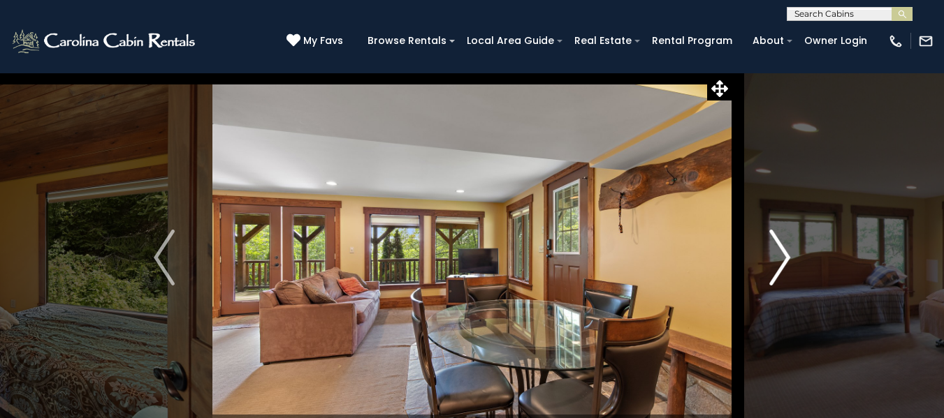
click at [779, 257] on img "Next" at bounding box center [779, 258] width 21 height 56
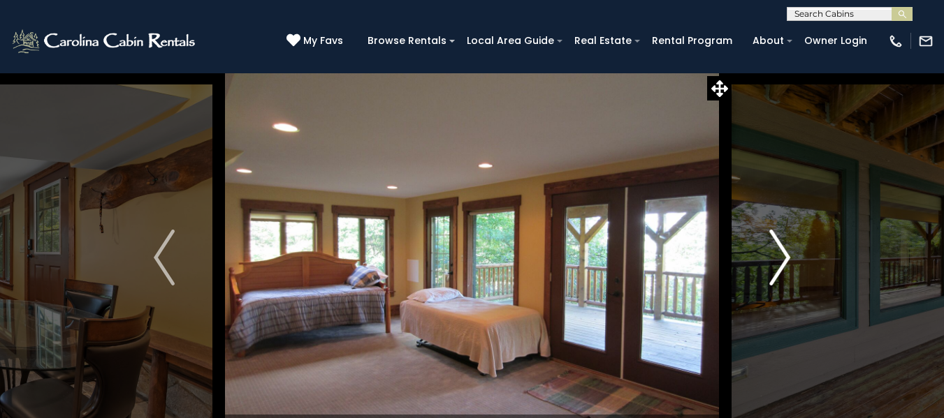
click at [779, 257] on img "Next" at bounding box center [779, 258] width 21 height 56
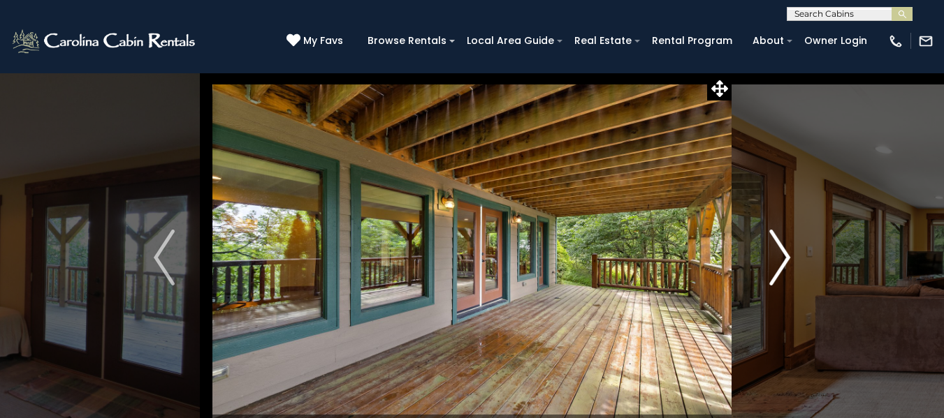
click at [779, 257] on img "Next" at bounding box center [779, 258] width 21 height 56
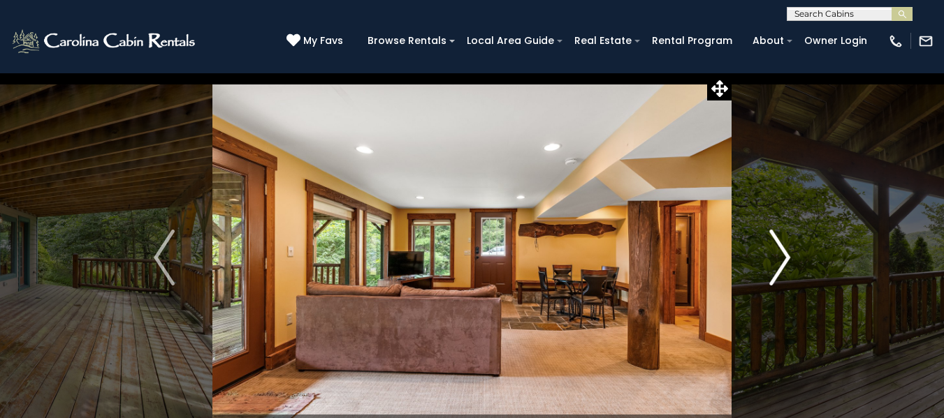
click at [779, 257] on img "Next" at bounding box center [779, 258] width 21 height 56
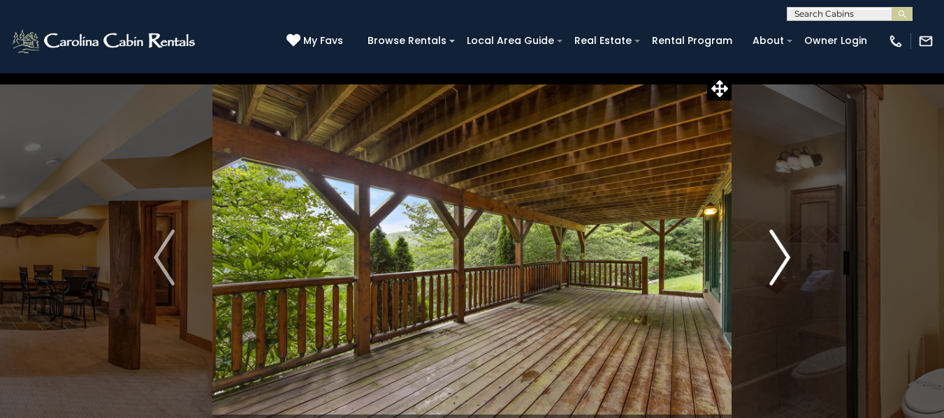
click at [779, 257] on img "Next" at bounding box center [779, 258] width 21 height 56
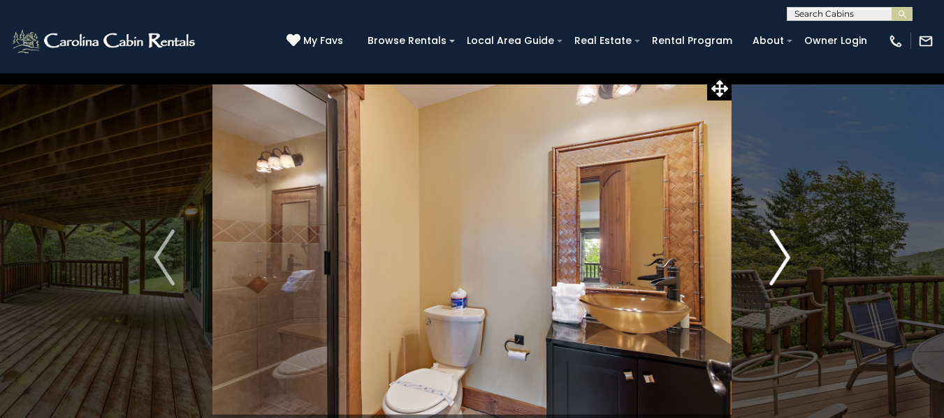
click at [779, 257] on img "Next" at bounding box center [779, 258] width 21 height 56
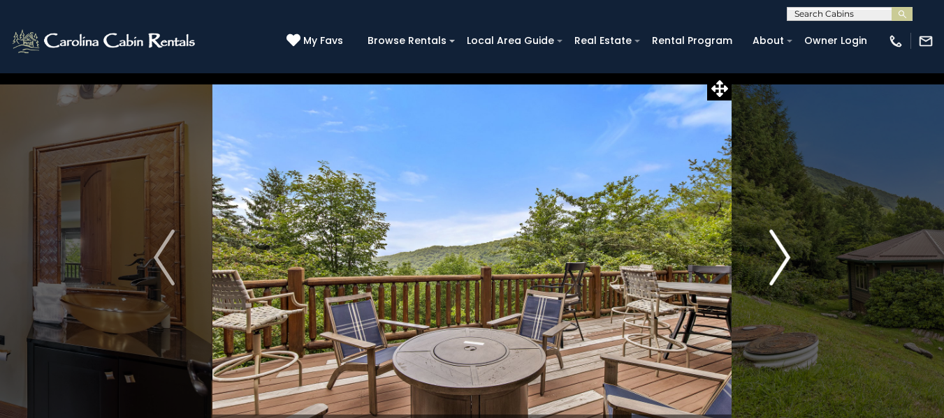
click at [779, 257] on img "Next" at bounding box center [779, 258] width 21 height 56
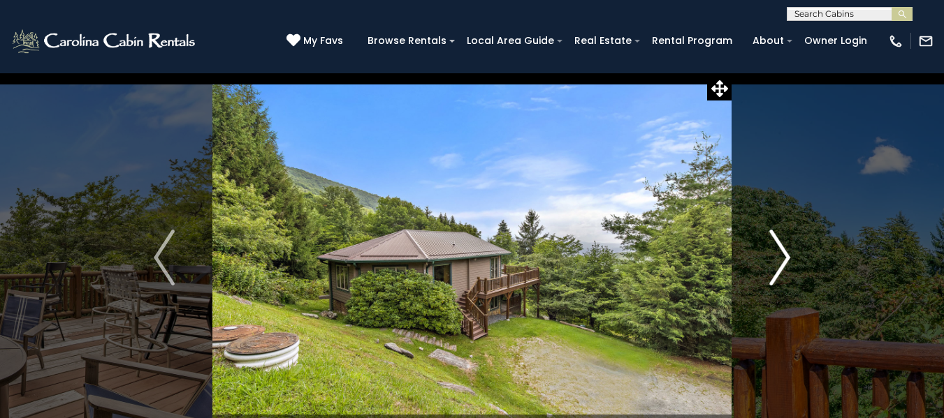
click at [779, 257] on img "Next" at bounding box center [779, 258] width 21 height 56
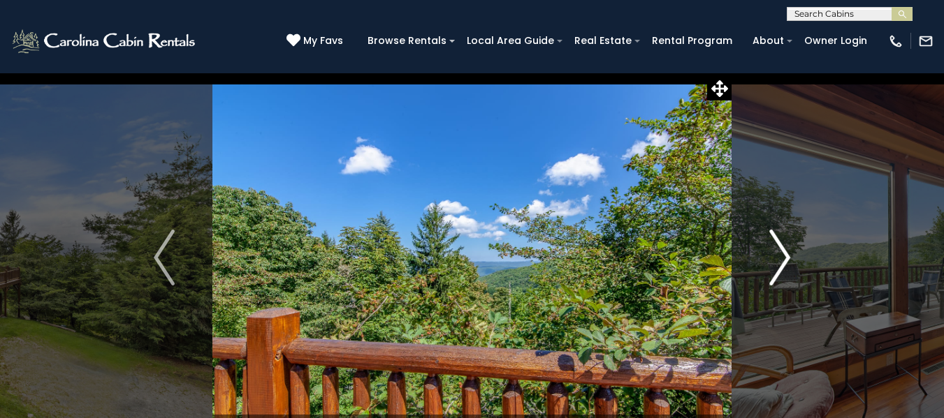
click at [779, 257] on img "Next" at bounding box center [779, 258] width 21 height 56
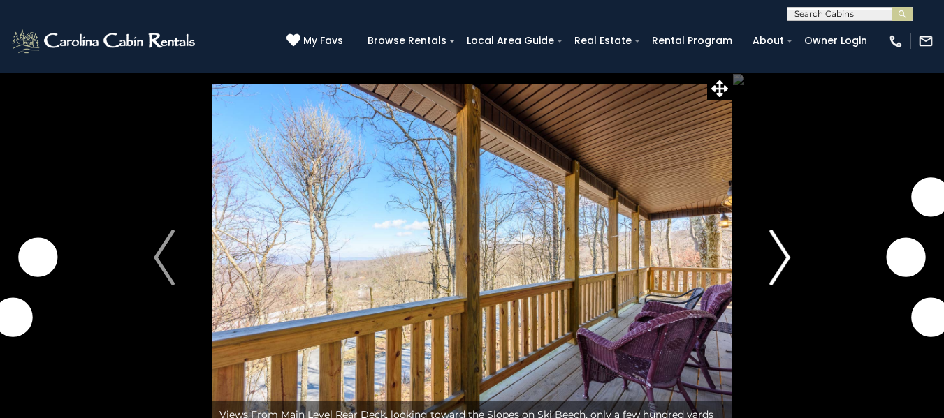
click at [778, 257] on img "Next" at bounding box center [779, 258] width 21 height 56
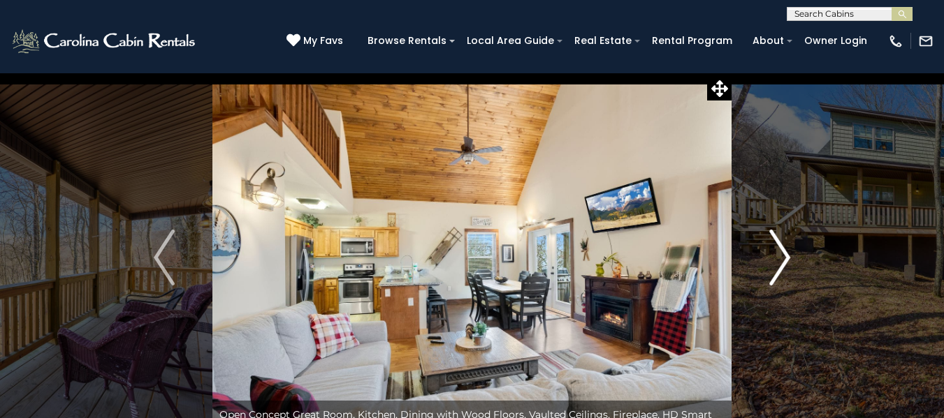
click at [778, 257] on img "Next" at bounding box center [779, 258] width 21 height 56
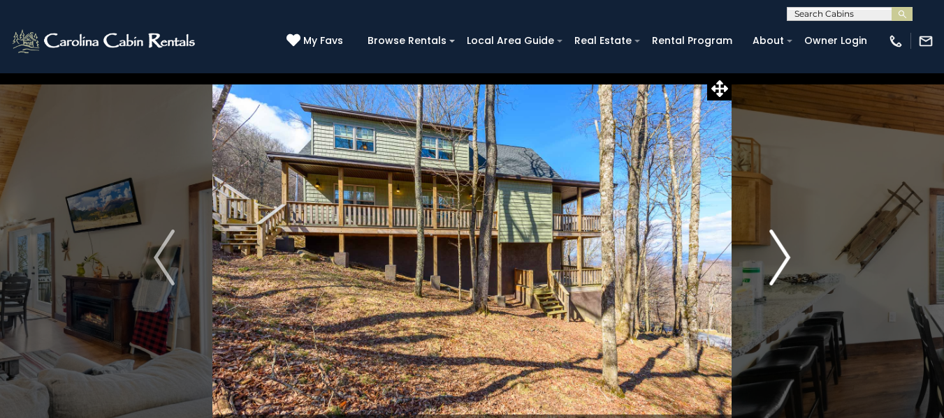
click at [778, 257] on img "Next" at bounding box center [779, 258] width 21 height 56
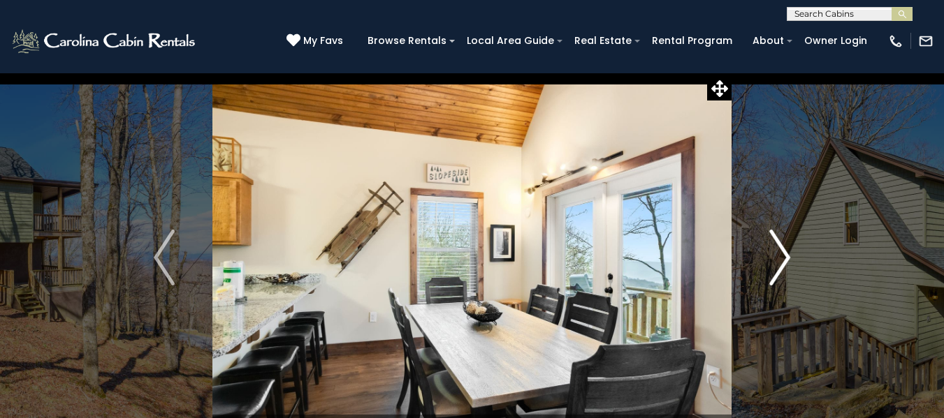
click at [778, 257] on img "Next" at bounding box center [779, 258] width 21 height 56
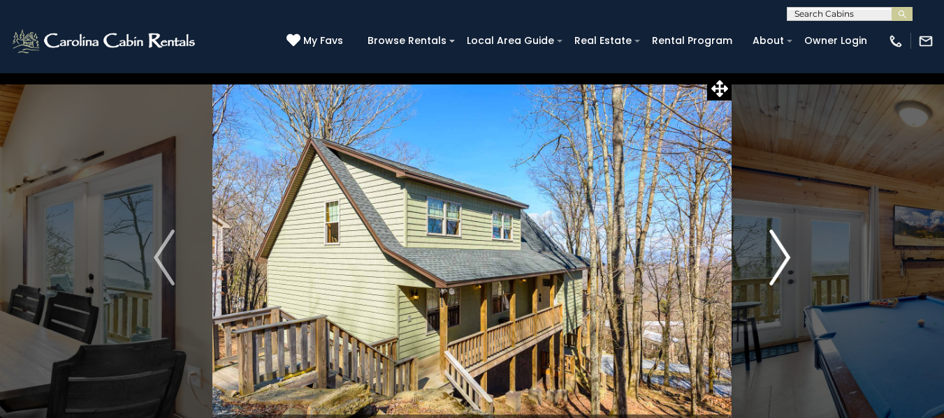
click at [778, 257] on img "Next" at bounding box center [779, 258] width 21 height 56
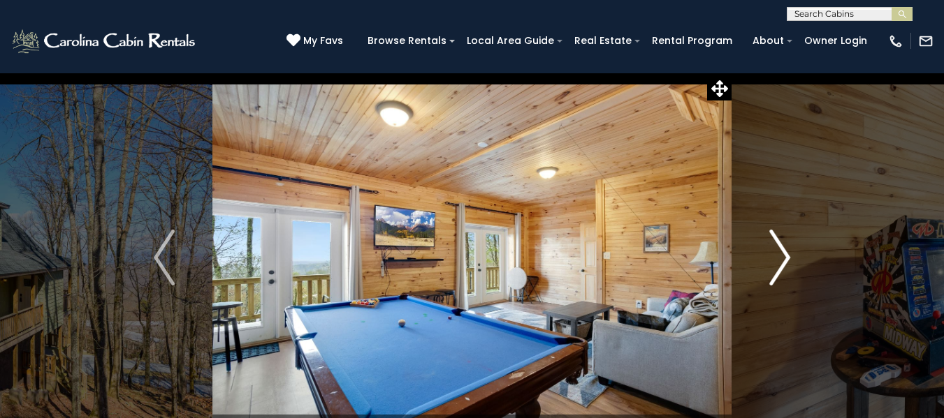
click at [778, 257] on img "Next" at bounding box center [779, 258] width 21 height 56
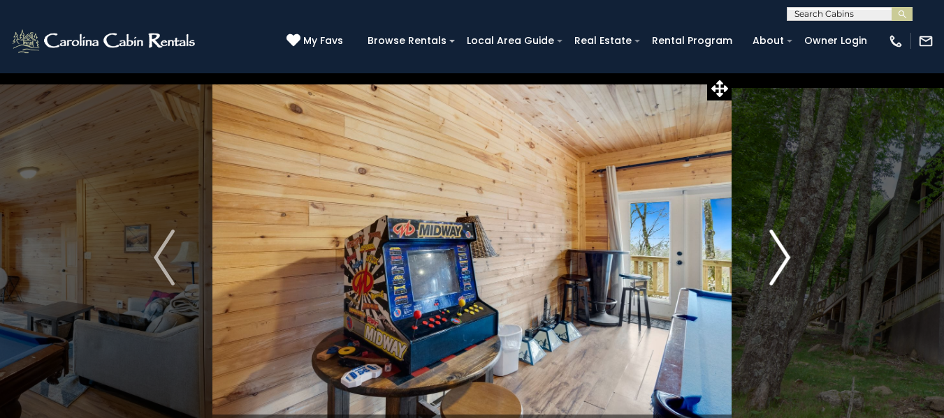
click at [778, 257] on img "Next" at bounding box center [779, 258] width 21 height 56
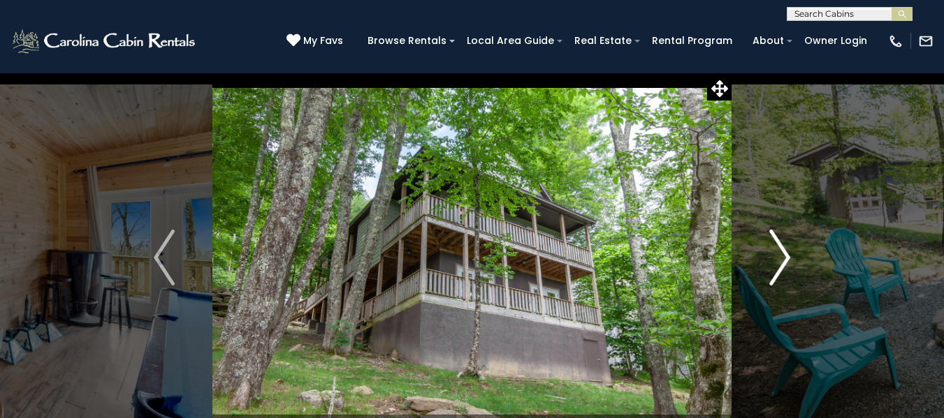
click at [778, 257] on img "Next" at bounding box center [779, 258] width 21 height 56
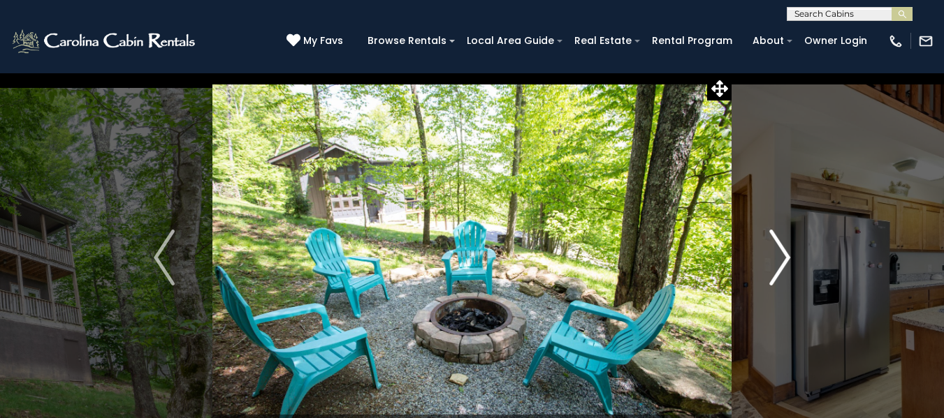
click at [778, 257] on img "Next" at bounding box center [779, 258] width 21 height 56
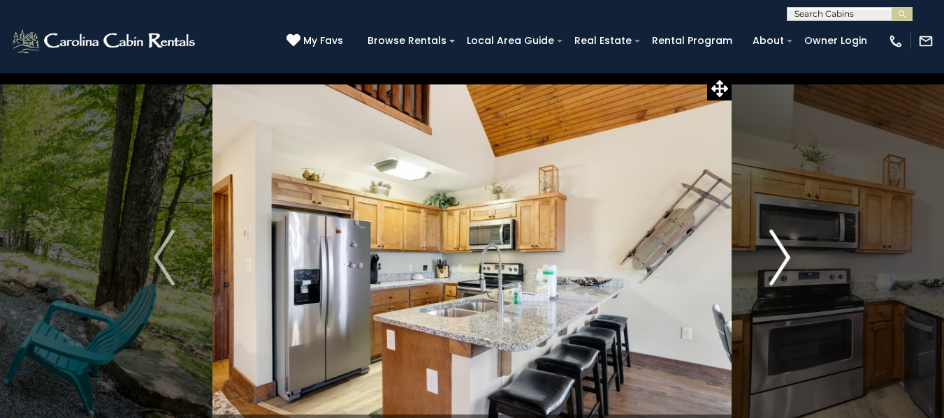
click at [778, 257] on img "Next" at bounding box center [779, 258] width 21 height 56
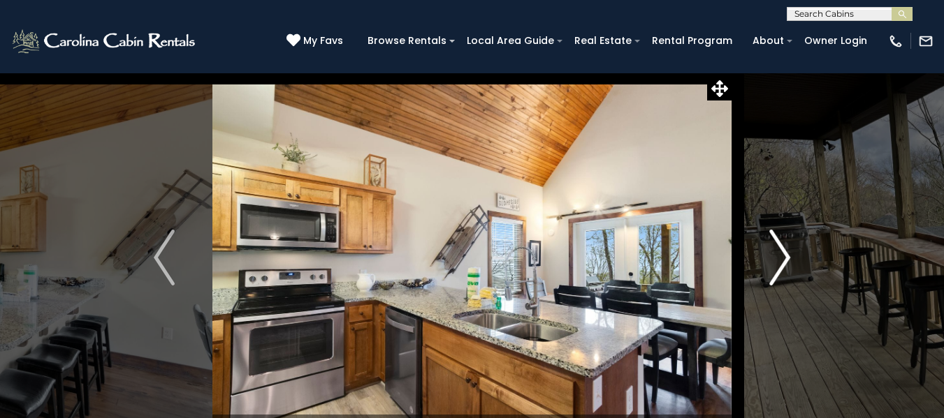
click at [778, 257] on img "Next" at bounding box center [779, 258] width 21 height 56
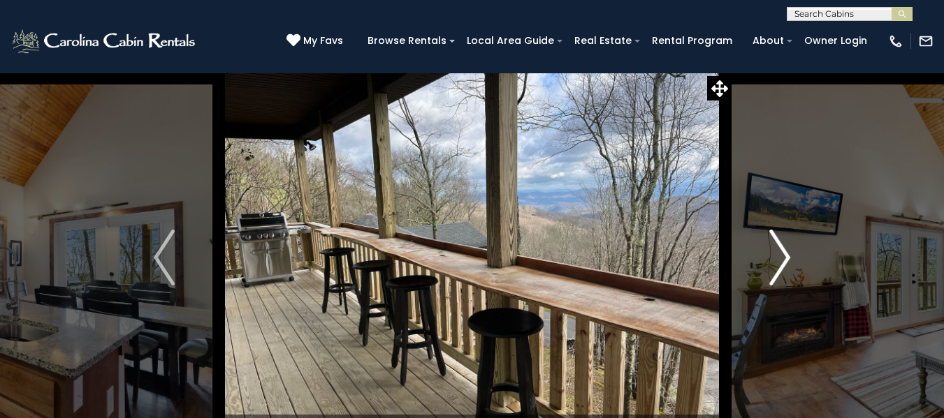
click at [778, 257] on img "Next" at bounding box center [779, 258] width 21 height 56
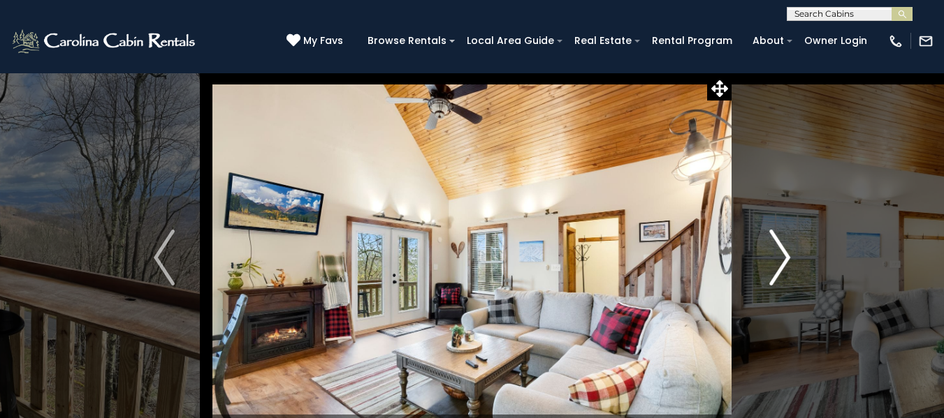
click at [778, 257] on img "Next" at bounding box center [779, 258] width 21 height 56
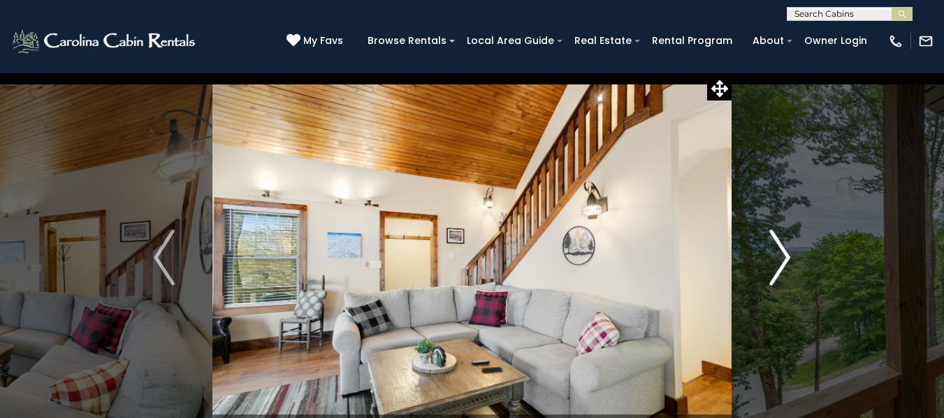
click at [778, 257] on img "Next" at bounding box center [779, 258] width 21 height 56
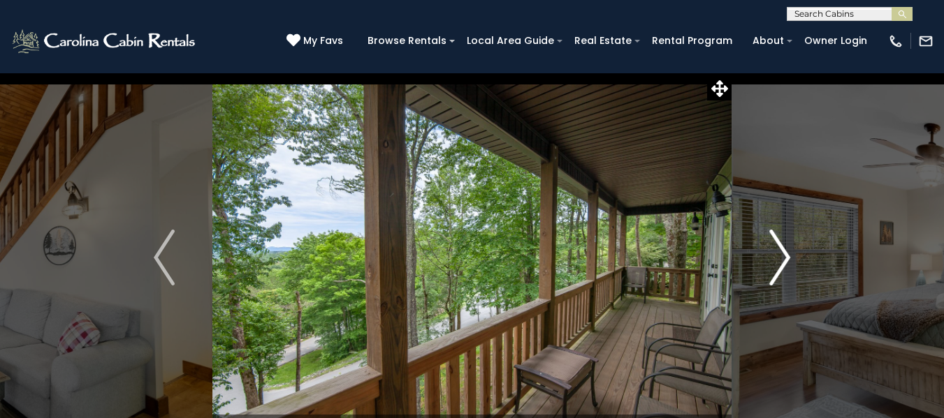
click at [778, 257] on img "Next" at bounding box center [779, 258] width 21 height 56
